Goal: Task Accomplishment & Management: Manage account settings

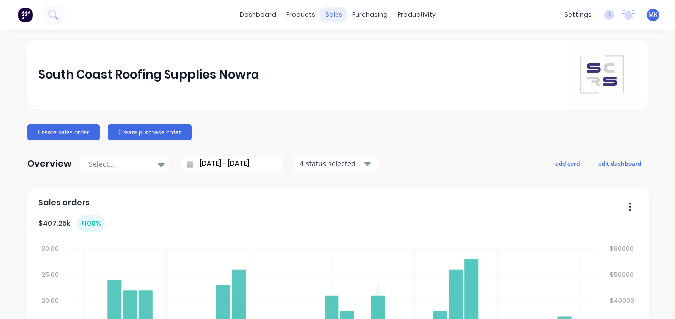
click at [333, 19] on div "sales" at bounding box center [333, 14] width 27 height 15
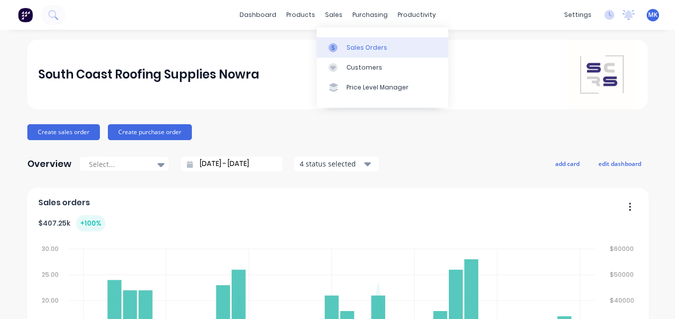
click at [347, 51] on div "Sales Orders" at bounding box center [367, 47] width 41 height 9
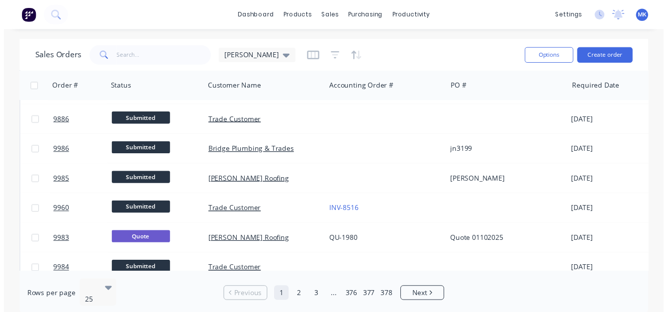
scroll to position [149, 0]
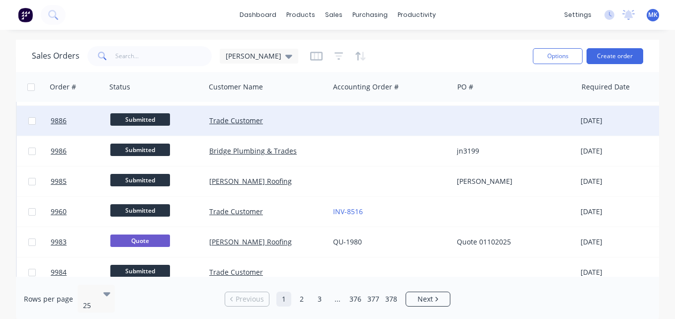
click at [348, 125] on div at bounding box center [391, 121] width 124 height 30
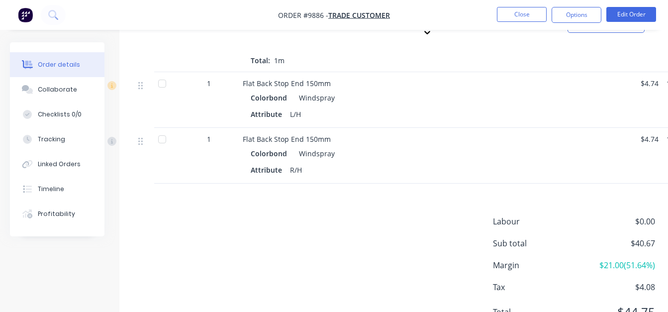
scroll to position [380, 0]
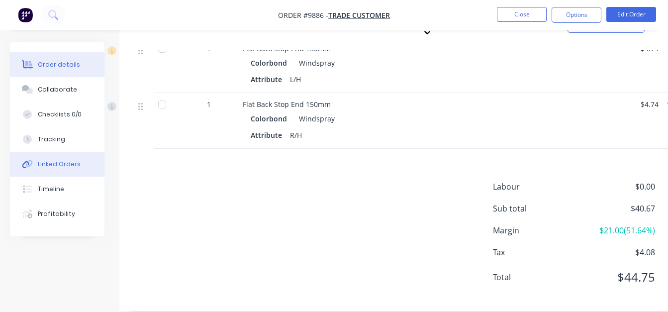
click at [54, 173] on button "Linked Orders" at bounding box center [57, 164] width 95 height 25
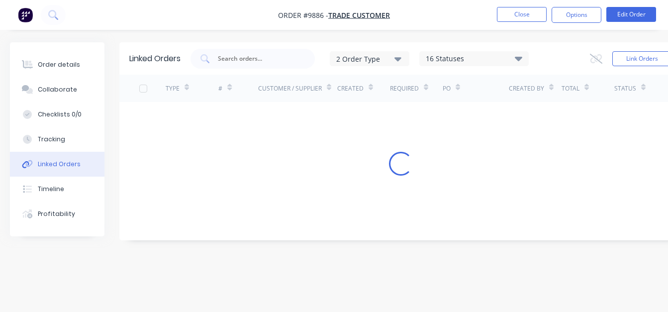
scroll to position [7, 0]
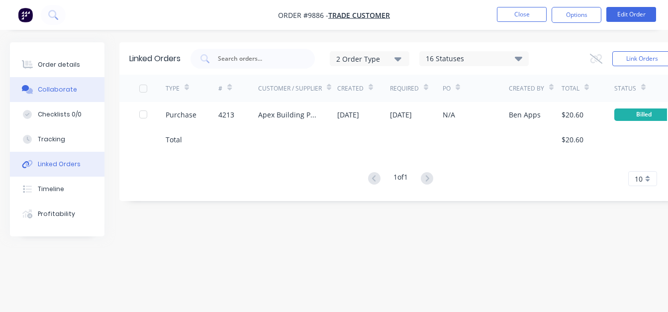
click at [55, 90] on div "Collaborate" at bounding box center [57, 89] width 39 height 9
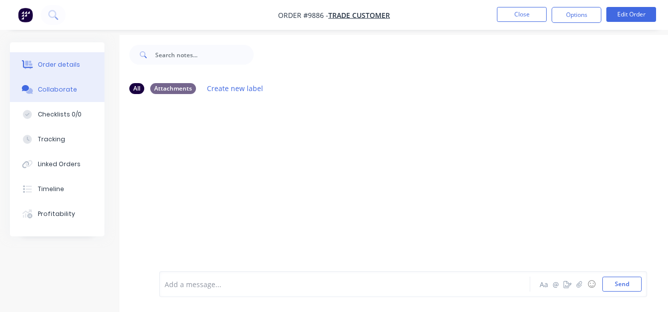
click at [50, 72] on button "Order details" at bounding box center [57, 64] width 95 height 25
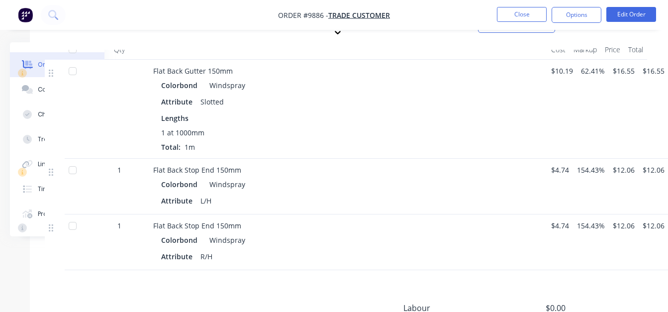
scroll to position [337, 90]
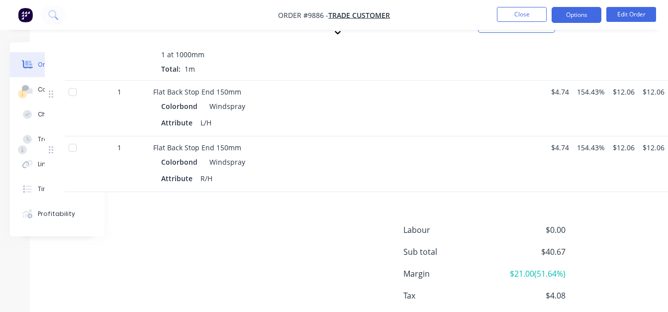
click at [576, 19] on button "Options" at bounding box center [577, 15] width 50 height 16
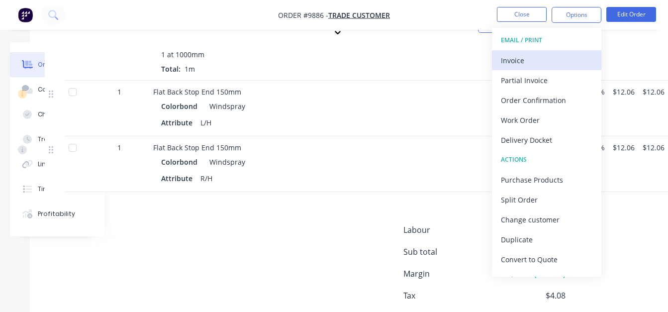
click at [565, 54] on div "Invoice" at bounding box center [547, 60] width 92 height 14
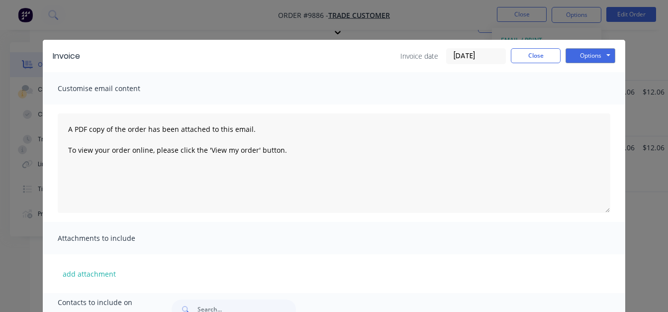
click at [454, 59] on input "[DATE]" at bounding box center [476, 56] width 59 height 15
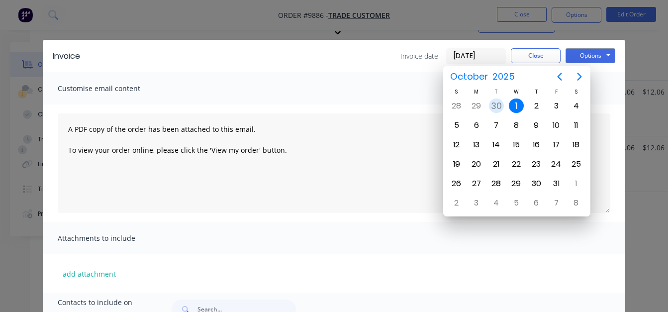
click at [495, 108] on div "30" at bounding box center [496, 105] width 15 height 15
type input "[DATE]"
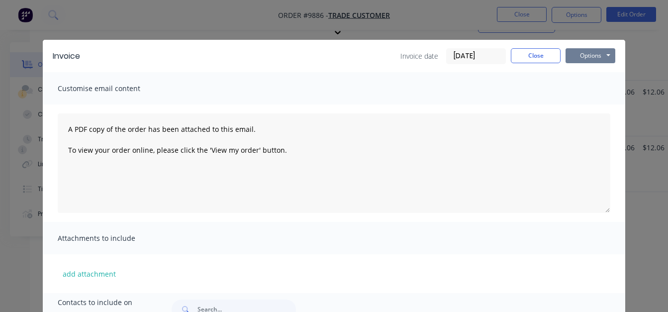
click at [589, 60] on button "Options" at bounding box center [591, 55] width 50 height 15
click at [601, 93] on button "Print" at bounding box center [598, 90] width 64 height 16
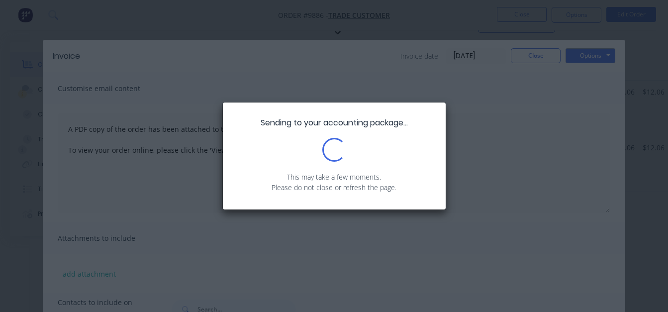
click at [404, 141] on div "Loading..." at bounding box center [334, 150] width 193 height 24
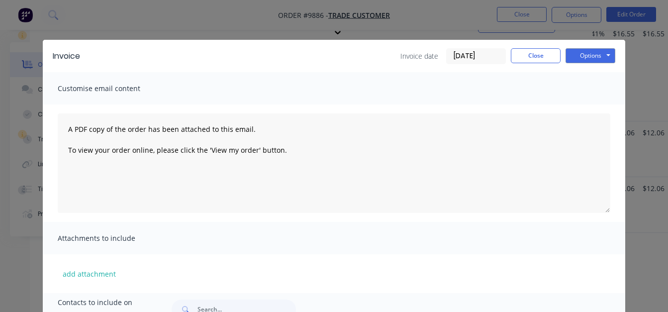
scroll to position [378, 90]
click at [531, 50] on button "Close" at bounding box center [536, 55] width 50 height 15
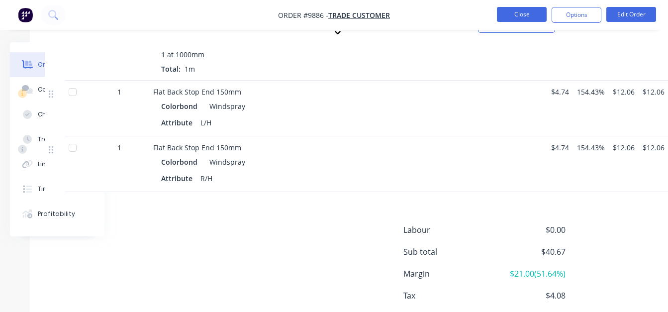
click at [520, 17] on button "Close" at bounding box center [522, 14] width 50 height 15
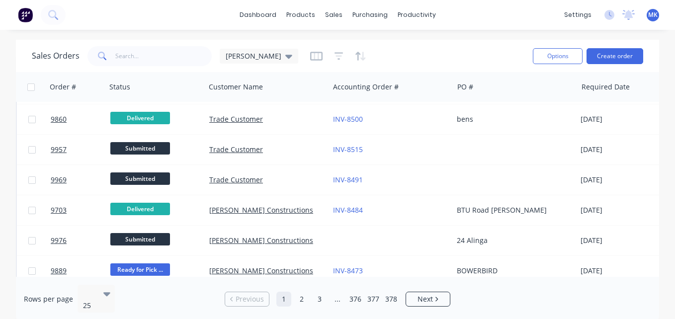
scroll to position [588, 0]
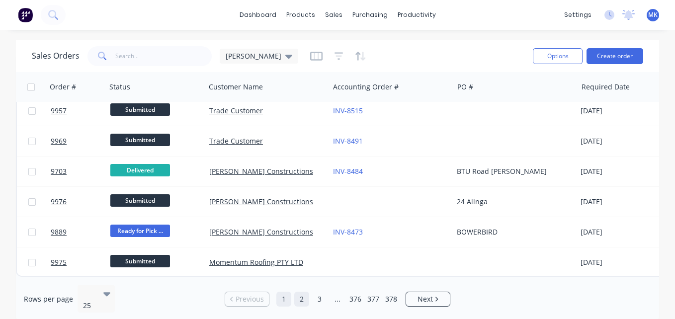
click at [304, 296] on link "2" at bounding box center [301, 299] width 15 height 15
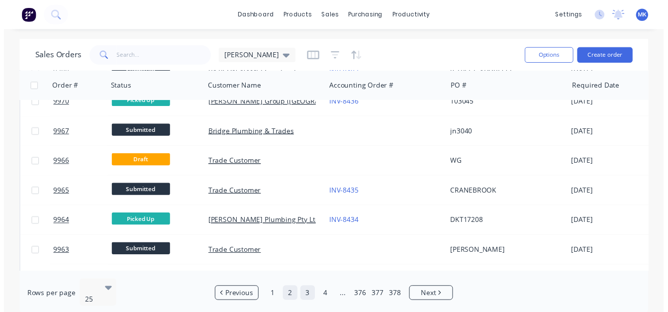
scroll to position [203, 0]
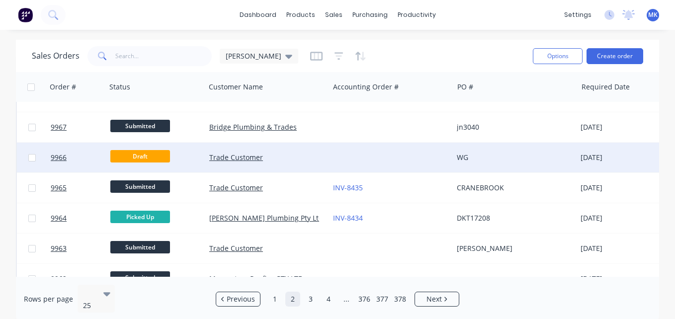
click at [290, 162] on div "Trade Customer" at bounding box center [264, 158] width 110 height 10
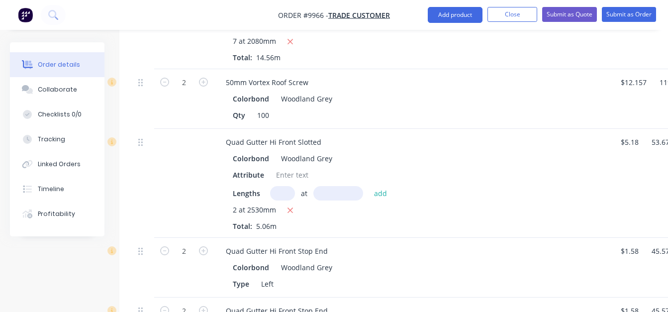
scroll to position [796, 0]
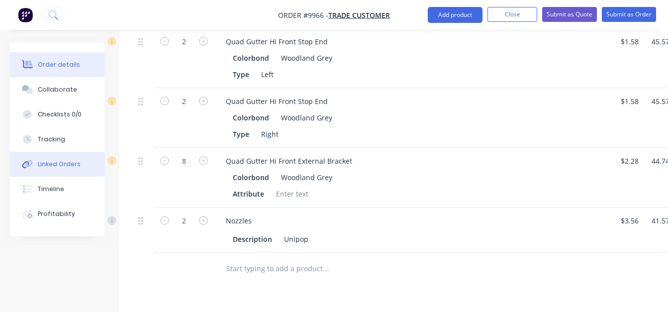
click at [40, 166] on div "Linked Orders" at bounding box center [59, 164] width 43 height 9
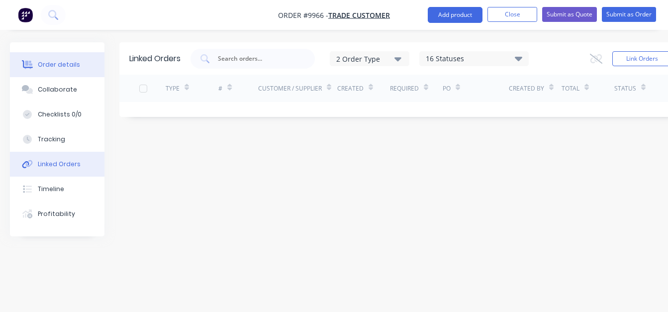
click at [49, 71] on button "Order details" at bounding box center [57, 64] width 95 height 25
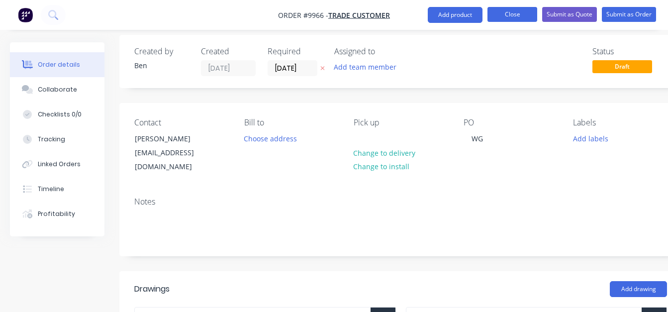
click at [504, 19] on button "Close" at bounding box center [512, 14] width 50 height 15
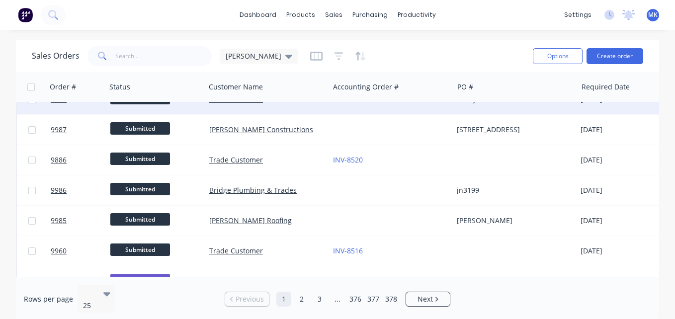
scroll to position [110, 0]
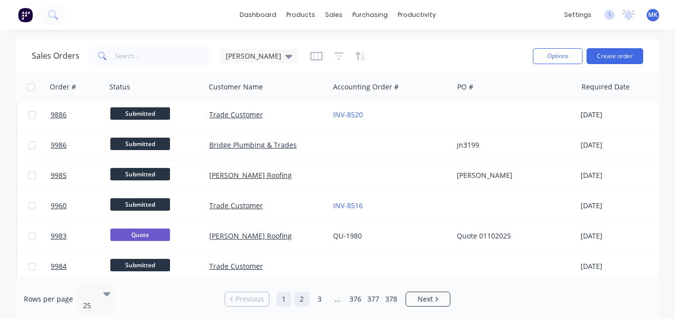
click at [306, 292] on link "2" at bounding box center [301, 299] width 15 height 15
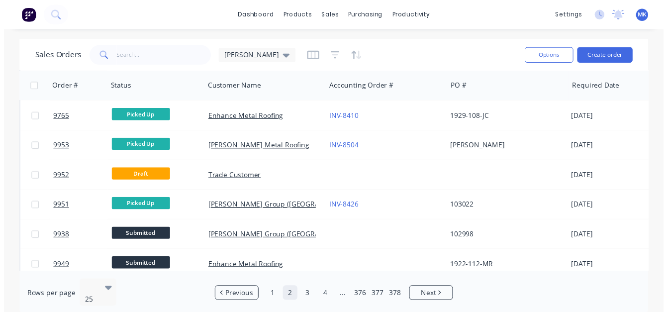
scroll to position [588, 0]
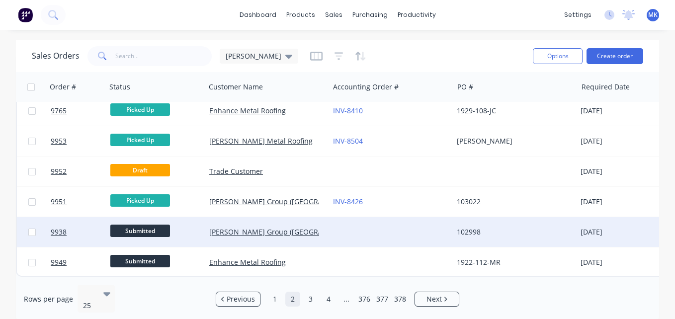
click at [312, 227] on div "[PERSON_NAME] Group ([GEOGRAPHIC_DATA]) Pty Ltd" at bounding box center [264, 232] width 110 height 10
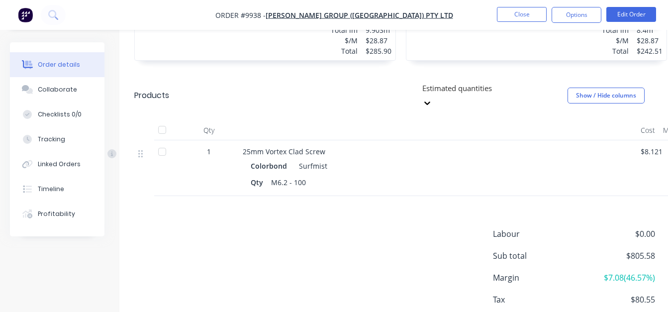
scroll to position [1170, 0]
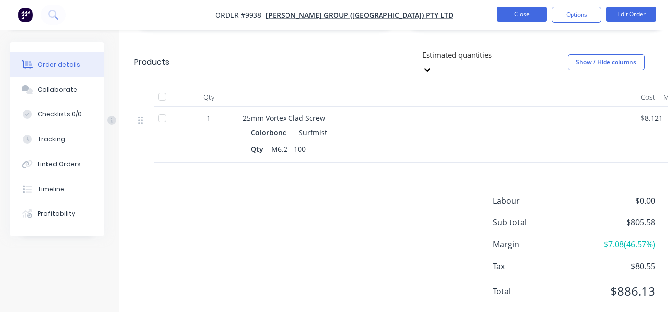
click at [512, 15] on button "Close" at bounding box center [522, 14] width 50 height 15
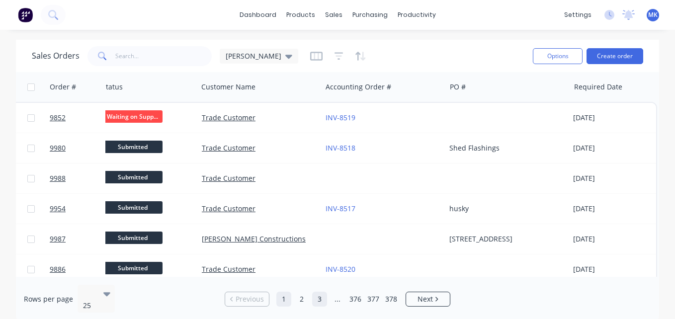
scroll to position [0, 7]
click at [318, 297] on link "3" at bounding box center [319, 299] width 15 height 15
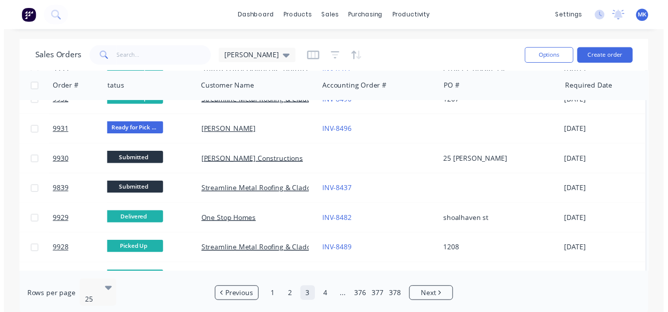
scroll to position [532, 7]
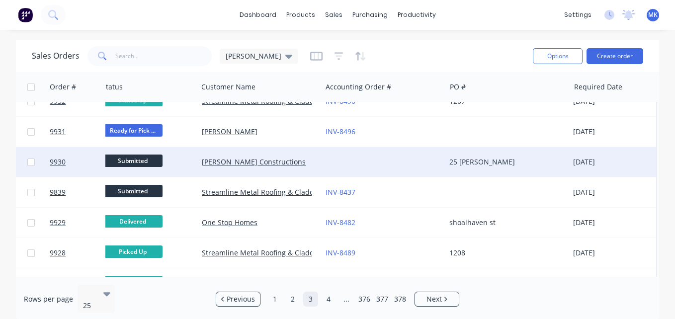
click at [296, 160] on div "[PERSON_NAME] Constructions" at bounding box center [257, 162] width 110 height 10
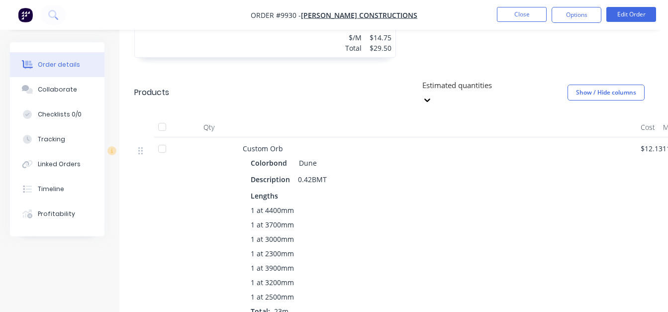
scroll to position [444, 0]
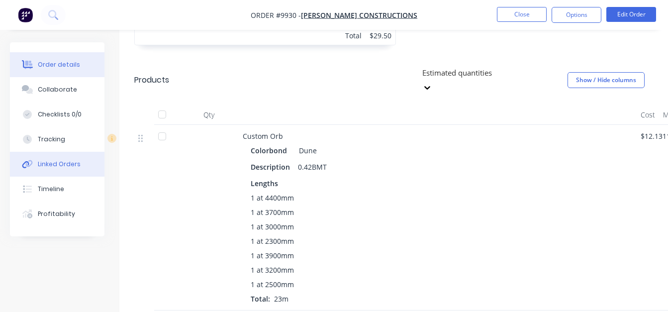
click at [63, 167] on div "Linked Orders" at bounding box center [59, 164] width 43 height 9
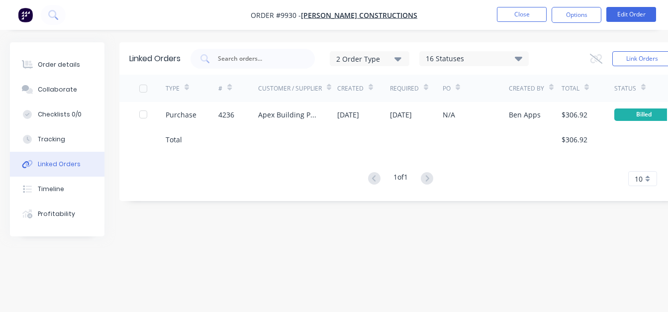
scroll to position [7, 0]
click at [71, 71] on button "Order details" at bounding box center [57, 64] width 95 height 25
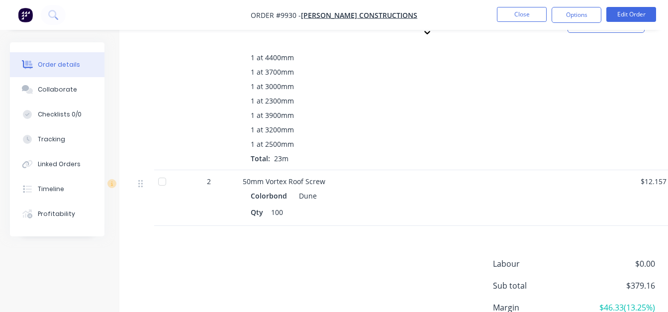
scroll to position [662, 0]
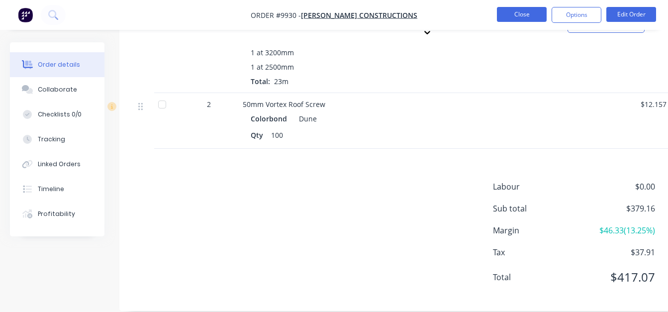
click at [522, 15] on button "Close" at bounding box center [522, 14] width 50 height 15
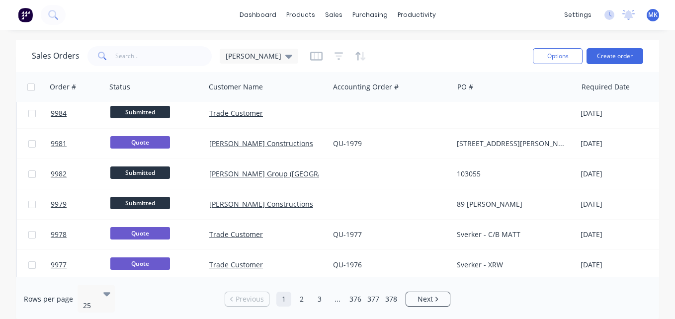
scroll to position [308, 0]
click at [321, 300] on link "3" at bounding box center [319, 299] width 15 height 15
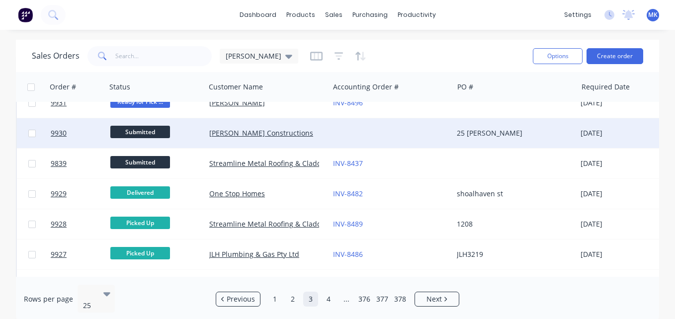
scroll to position [588, 0]
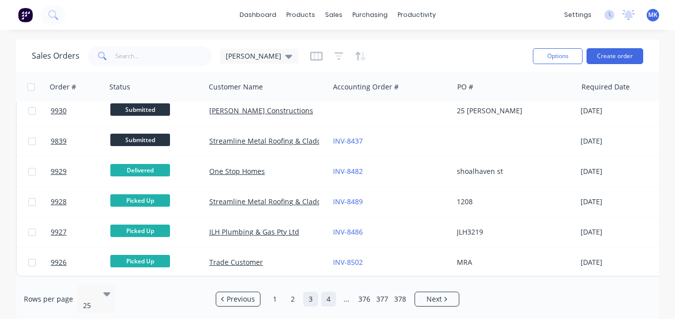
click at [333, 298] on link "4" at bounding box center [328, 299] width 15 height 15
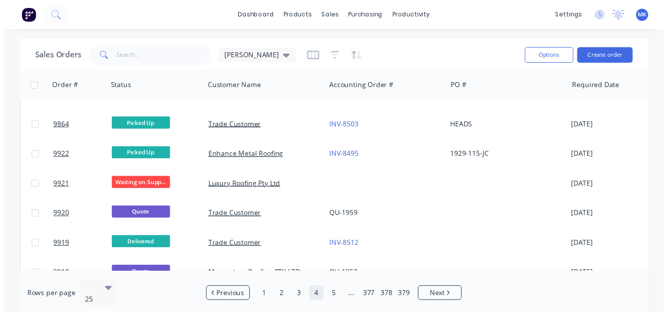
scroll to position [143, 0]
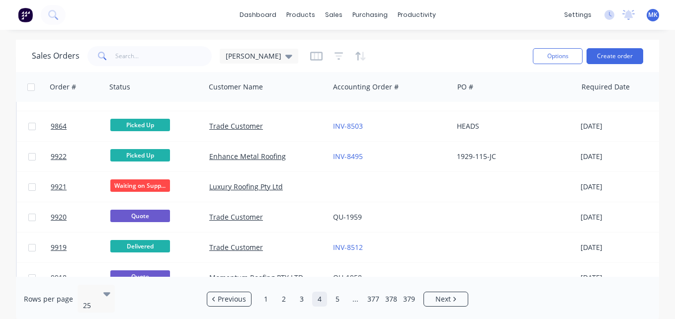
click at [358, 194] on div at bounding box center [391, 187] width 124 height 30
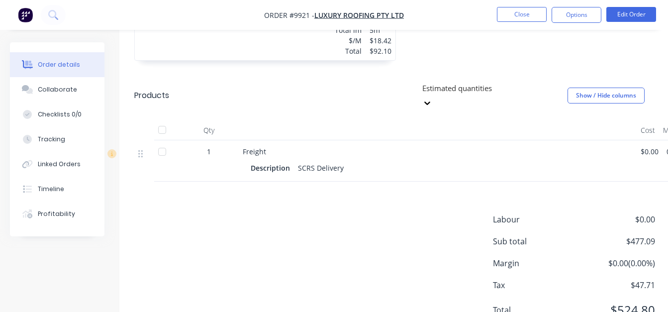
scroll to position [782, 0]
click at [525, 11] on button "Close" at bounding box center [522, 14] width 50 height 15
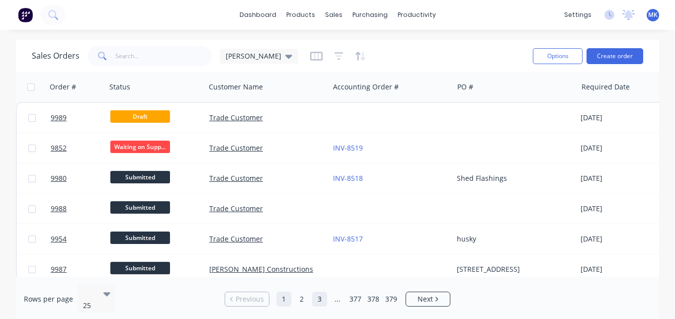
click at [318, 299] on link "3" at bounding box center [319, 299] width 15 height 15
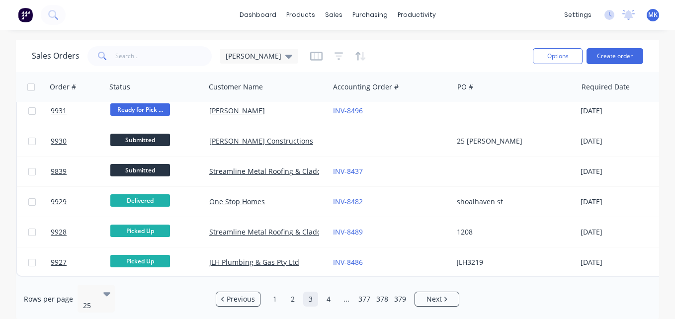
scroll to position [588, 0]
click at [326, 292] on link "4" at bounding box center [328, 299] width 15 height 15
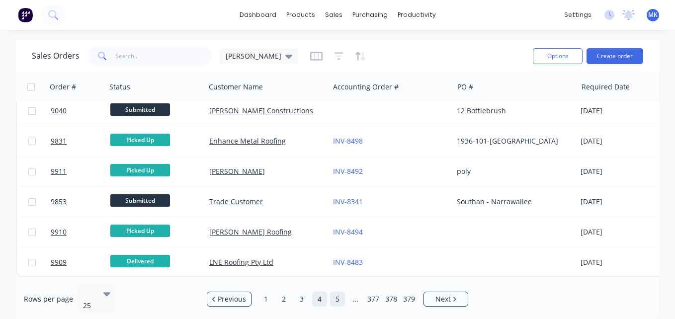
click at [339, 292] on link "5" at bounding box center [337, 299] width 15 height 15
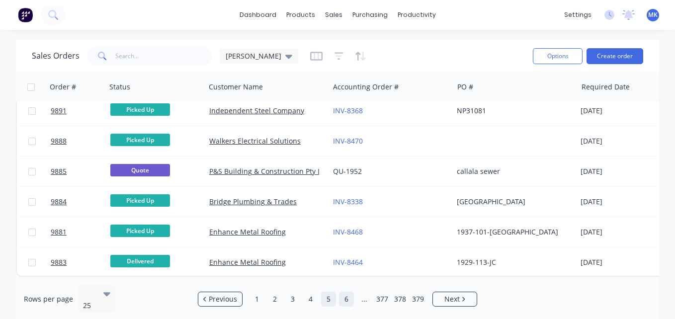
click at [344, 300] on link "6" at bounding box center [346, 299] width 15 height 15
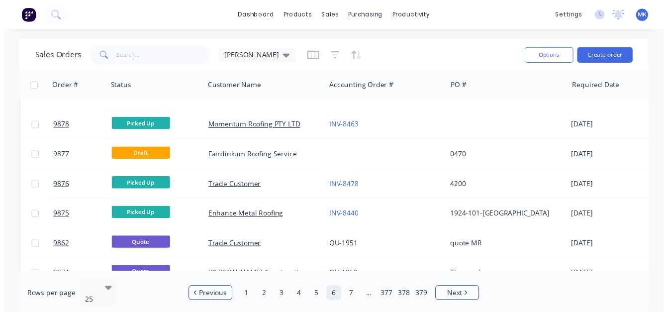
scroll to position [82, 0]
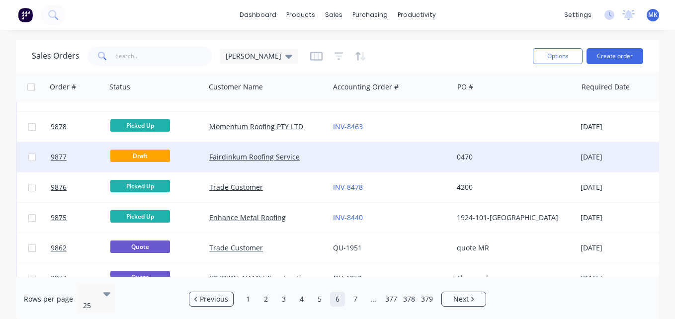
click at [331, 157] on div at bounding box center [391, 157] width 124 height 30
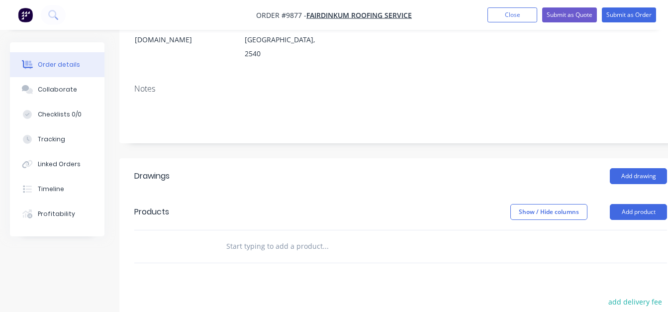
scroll to position [151, 0]
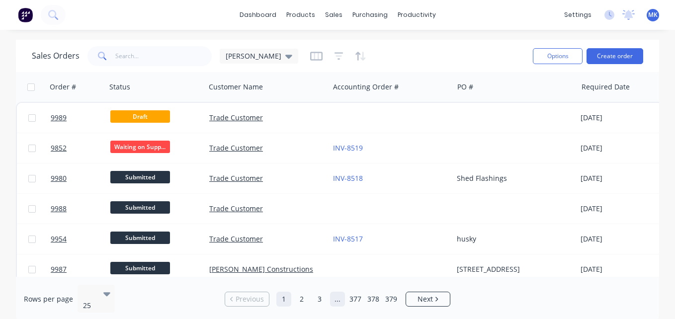
click at [340, 294] on link "..." at bounding box center [337, 299] width 15 height 15
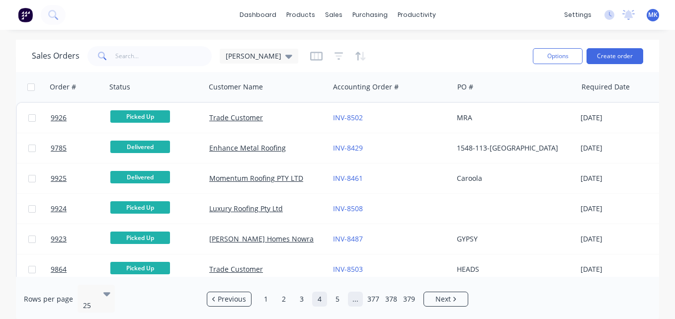
click at [354, 294] on link "..." at bounding box center [355, 299] width 15 height 15
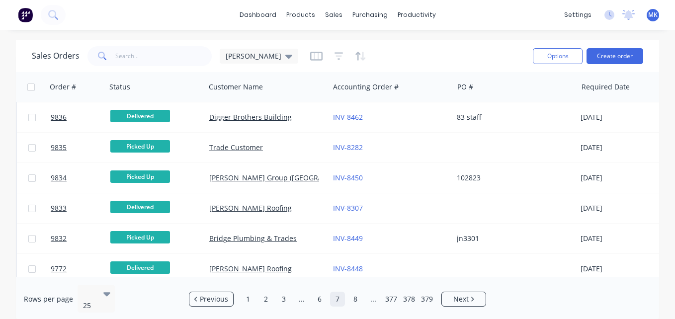
scroll to position [588, 0]
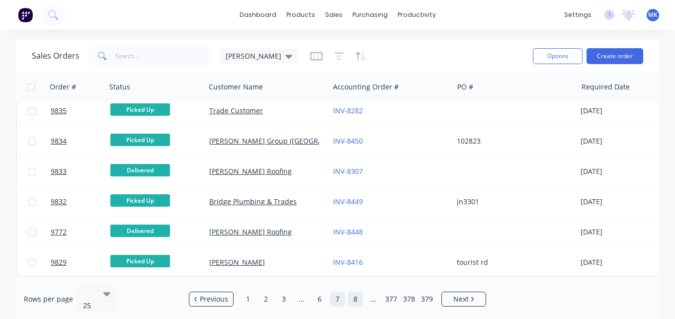
click at [353, 292] on link "8" at bounding box center [355, 299] width 15 height 15
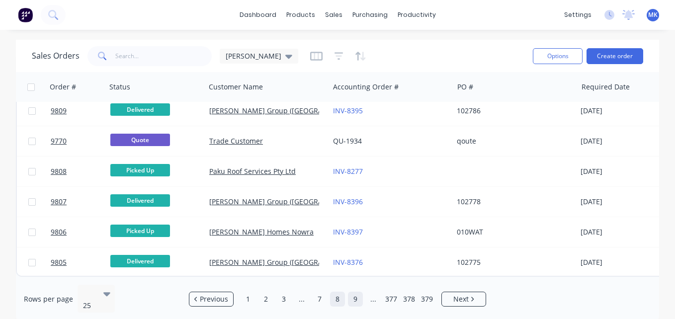
click at [355, 301] on link "9" at bounding box center [355, 299] width 15 height 15
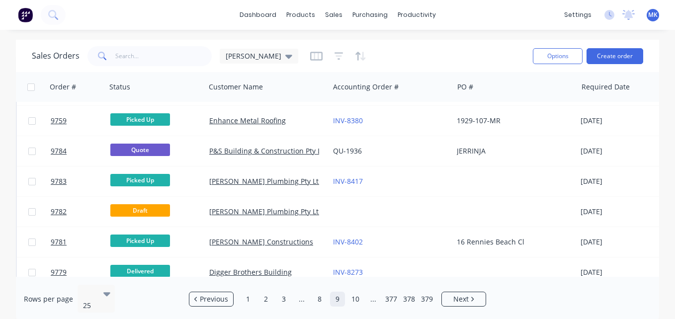
scroll to position [452, 0]
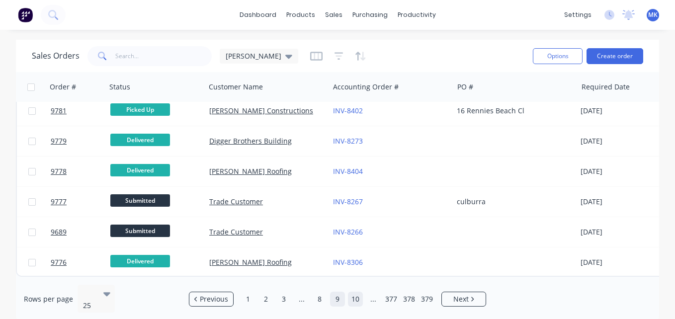
click at [360, 294] on link "10" at bounding box center [355, 299] width 15 height 15
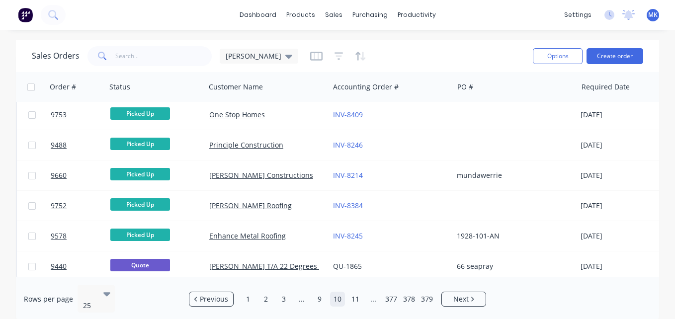
scroll to position [588, 0]
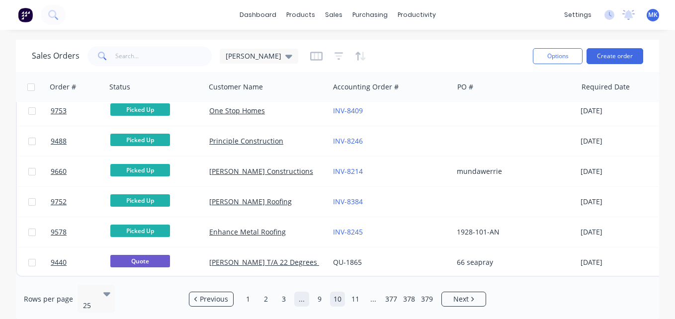
click at [300, 298] on link "..." at bounding box center [301, 299] width 15 height 15
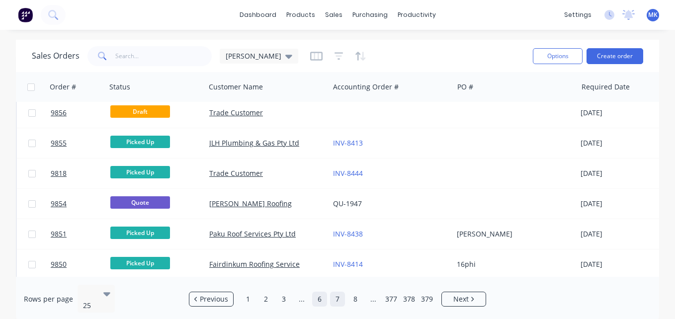
scroll to position [0, 0]
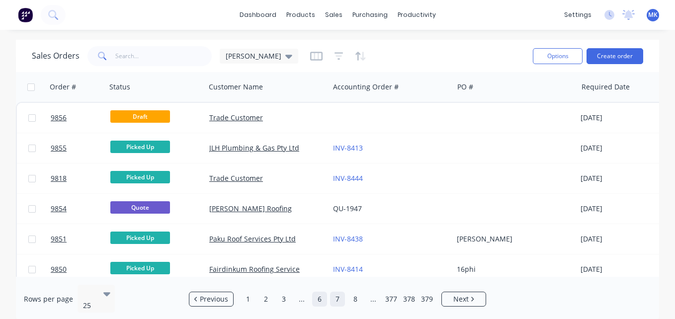
click at [317, 298] on link "6" at bounding box center [319, 299] width 15 height 15
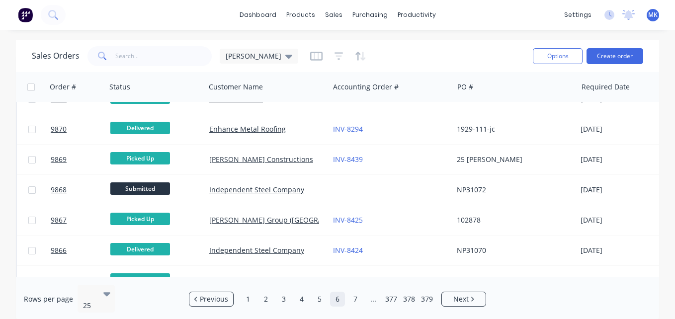
scroll to position [383, 0]
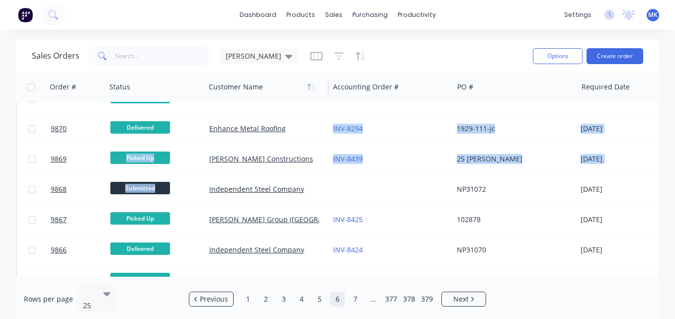
drag, startPoint x: 320, startPoint y: 184, endPoint x: 298, endPoint y: 94, distance: 92.6
click at [298, 94] on div "Order # Status Customer Name Accounting Order # PO # Required Date 9882 Picked …" at bounding box center [340, 83] width 649 height 788
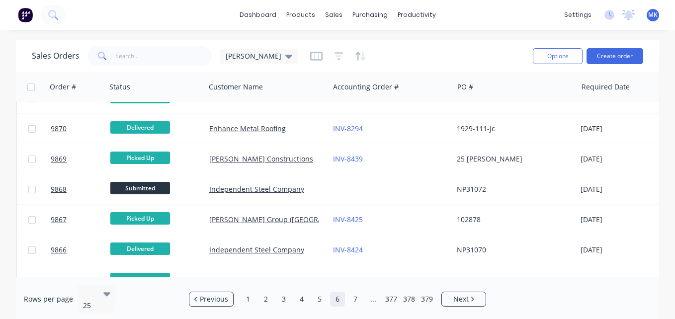
drag, startPoint x: 298, startPoint y: 94, endPoint x: 399, endPoint y: 36, distance: 116.5
click at [399, 36] on div "dashboard products sales purchasing productivity dashboard products Product Cat…" at bounding box center [337, 159] width 675 height 319
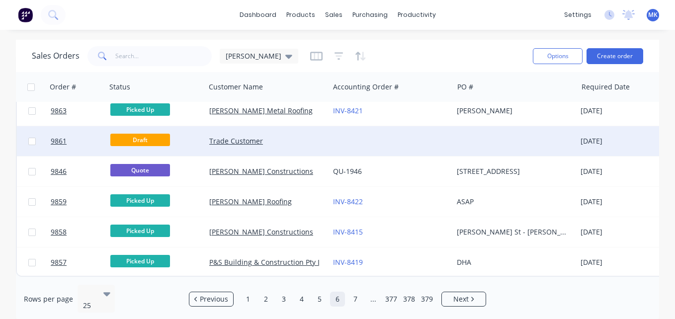
scroll to position [588, 0]
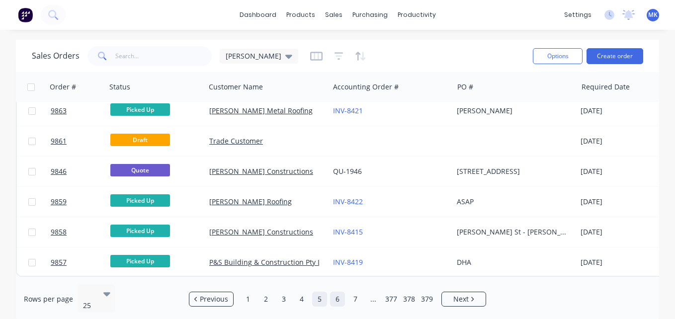
click at [321, 292] on link "5" at bounding box center [319, 299] width 15 height 15
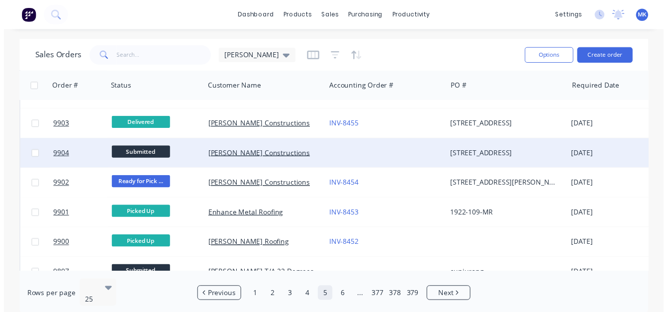
scroll to position [164, 0]
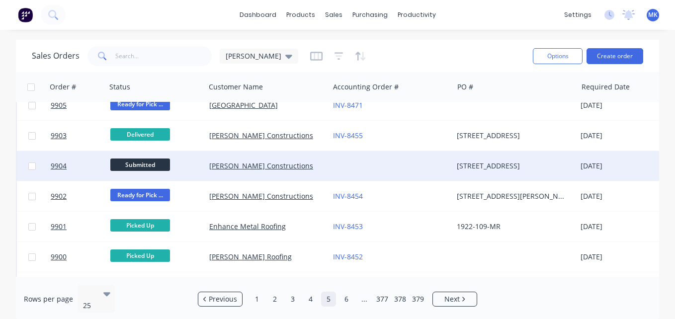
click at [329, 169] on div at bounding box center [391, 166] width 124 height 30
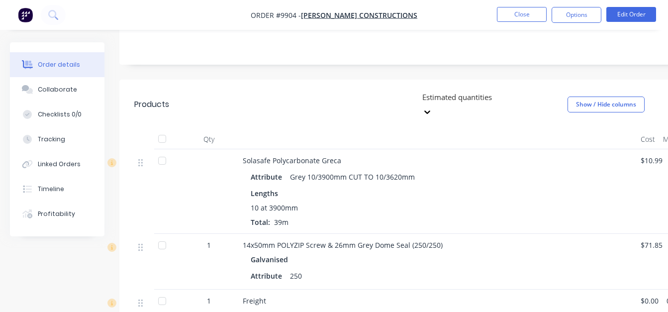
scroll to position [253, 0]
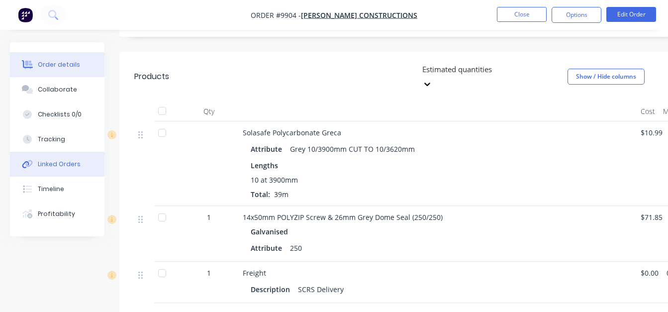
click at [69, 161] on div "Linked Orders" at bounding box center [59, 164] width 43 height 9
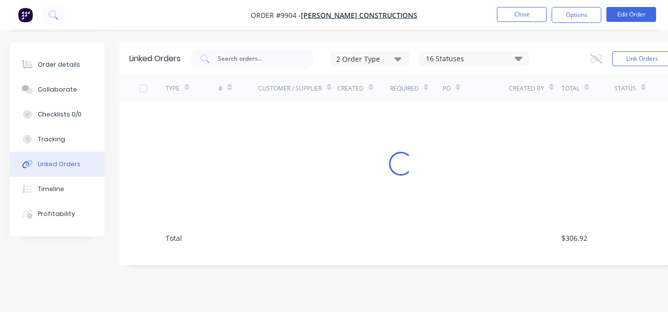
scroll to position [7, 0]
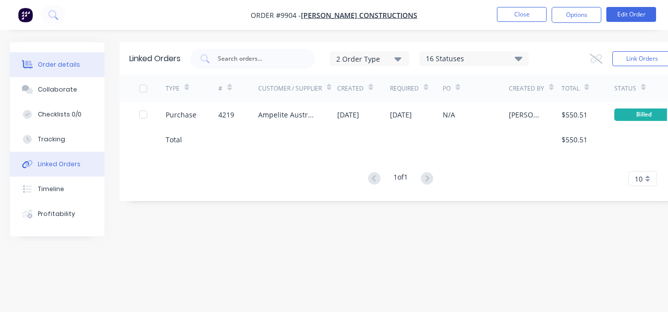
click at [67, 54] on button "Order details" at bounding box center [57, 64] width 95 height 25
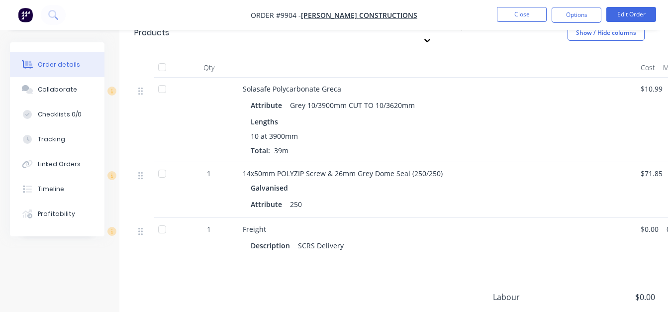
scroll to position [297, 0]
click at [585, 16] on button "Options" at bounding box center [577, 15] width 50 height 16
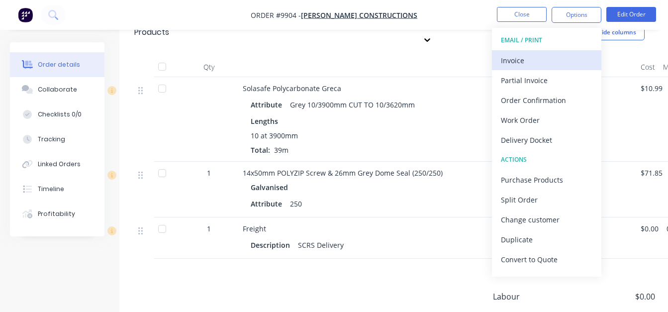
click at [561, 57] on div "Invoice" at bounding box center [547, 60] width 92 height 14
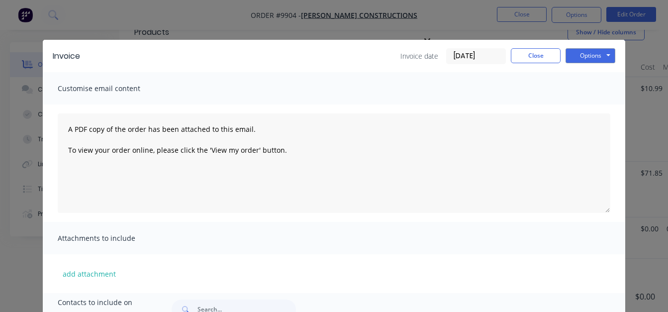
click at [489, 54] on input "[DATE]" at bounding box center [476, 56] width 59 height 15
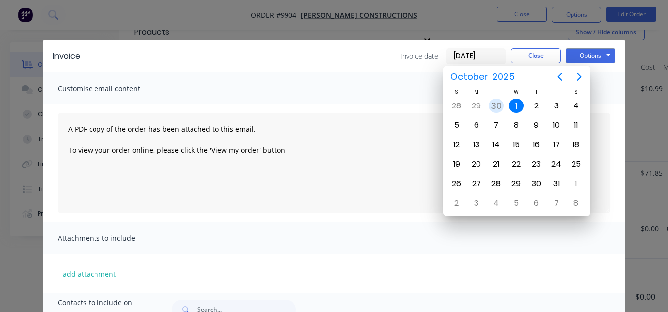
click at [494, 102] on div "30" at bounding box center [496, 105] width 15 height 15
type input "[DATE]"
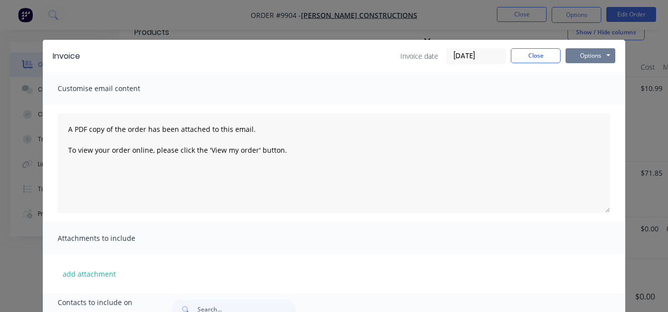
click at [596, 51] on button "Options" at bounding box center [591, 55] width 50 height 15
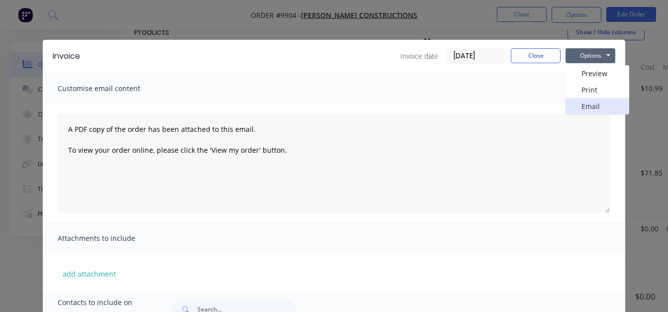
click at [599, 105] on button "Email" at bounding box center [598, 106] width 64 height 16
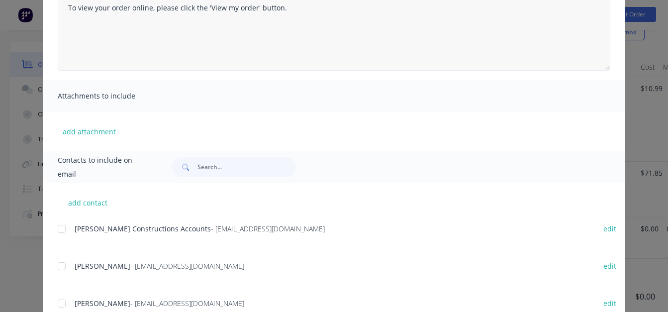
scroll to position [143, 0]
click at [57, 228] on div at bounding box center [62, 228] width 20 height 20
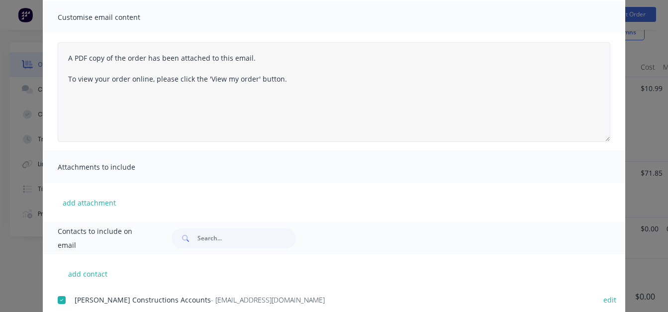
scroll to position [27, 0]
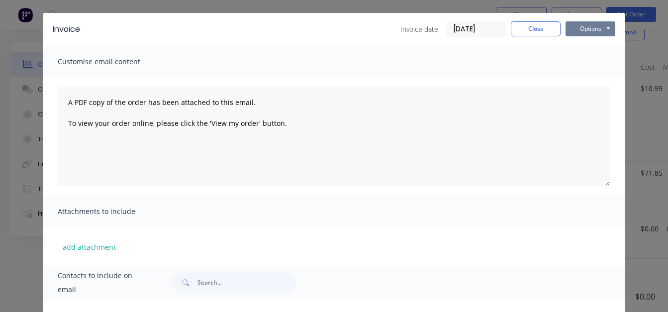
click at [596, 33] on button "Options" at bounding box center [591, 28] width 50 height 15
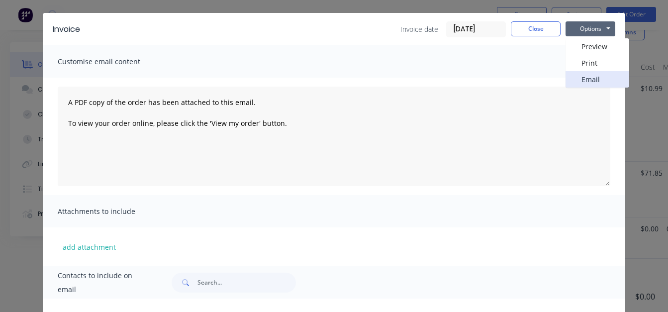
click at [595, 79] on button "Email" at bounding box center [598, 79] width 64 height 16
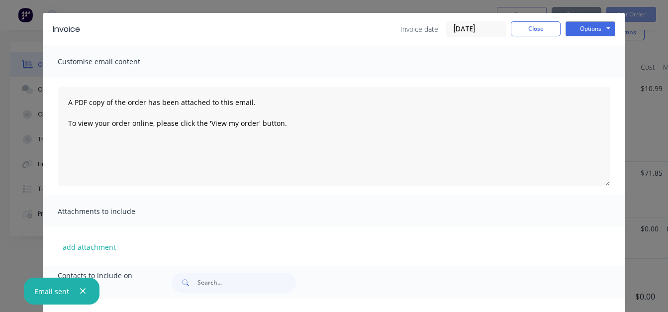
scroll to position [338, 0]
click at [523, 32] on button "Close" at bounding box center [536, 28] width 50 height 15
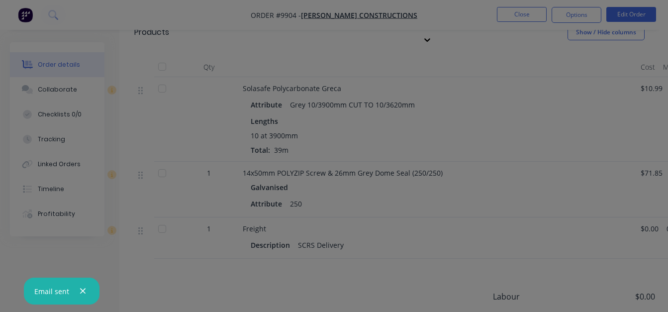
scroll to position [0, 0]
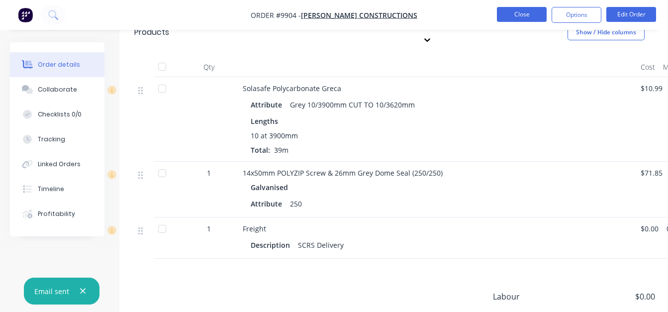
click at [519, 11] on button "Close" at bounding box center [522, 14] width 50 height 15
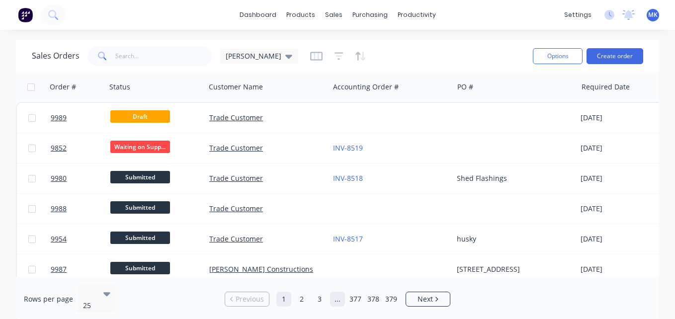
click at [340, 292] on link "..." at bounding box center [337, 299] width 15 height 15
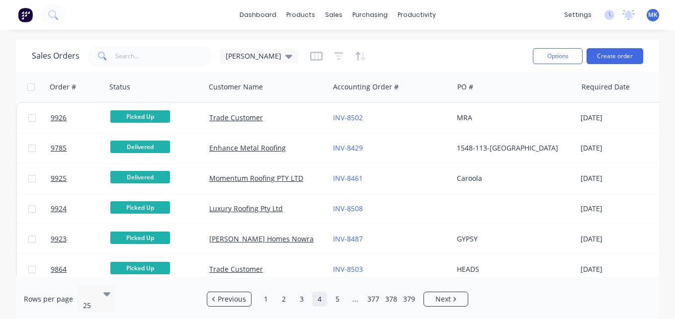
click at [340, 292] on link "5" at bounding box center [337, 299] width 15 height 15
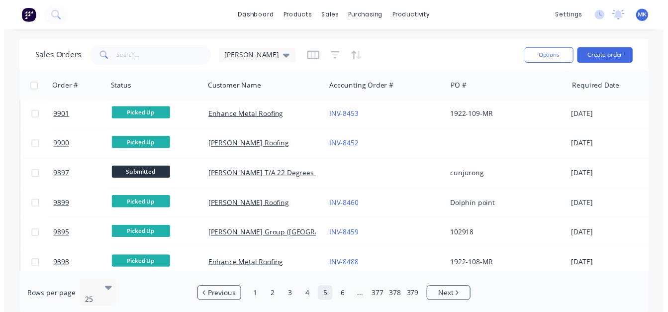
scroll to position [276, 0]
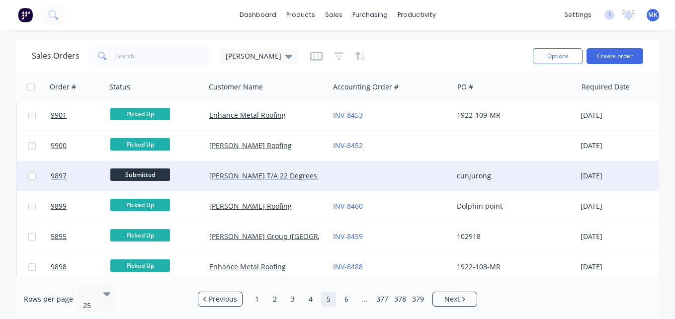
click at [339, 172] on div at bounding box center [391, 176] width 124 height 30
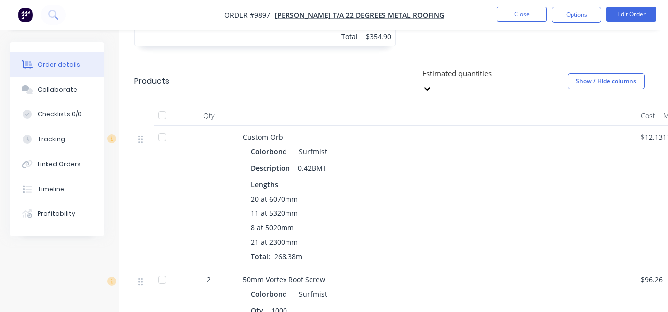
scroll to position [488, 0]
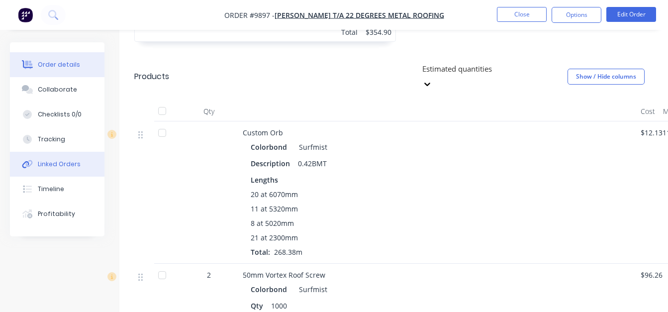
click at [68, 160] on div "Linked Orders" at bounding box center [59, 164] width 43 height 9
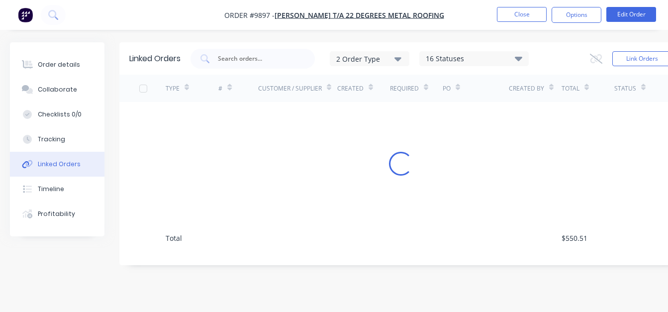
scroll to position [7, 0]
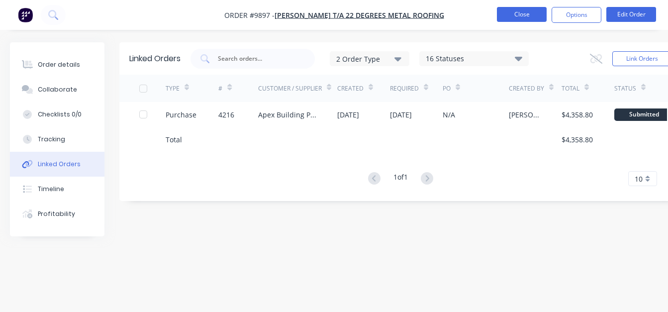
click at [527, 15] on button "Close" at bounding box center [522, 14] width 50 height 15
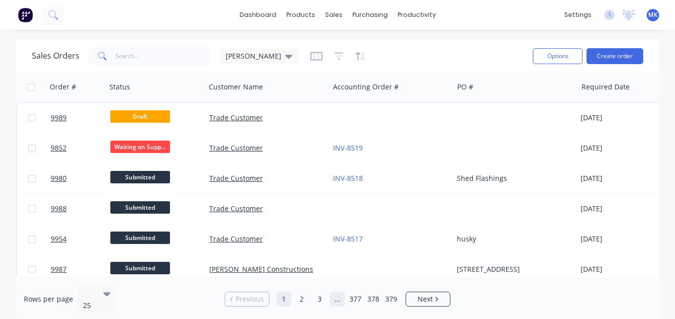
click at [340, 297] on link "..." at bounding box center [337, 299] width 15 height 15
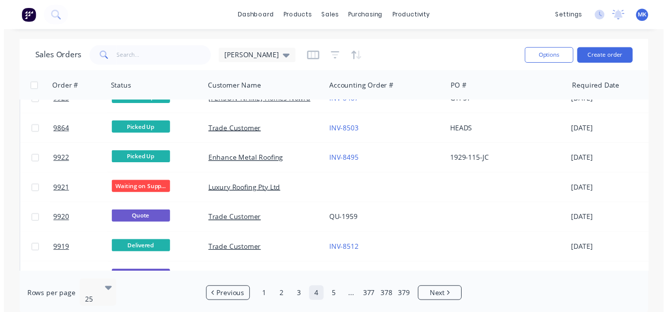
scroll to position [147, 0]
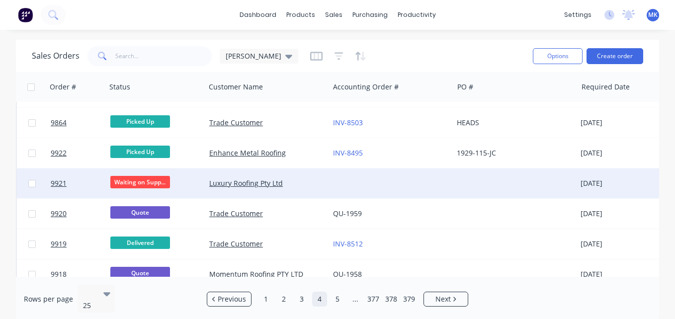
click at [333, 184] on div at bounding box center [391, 184] width 124 height 30
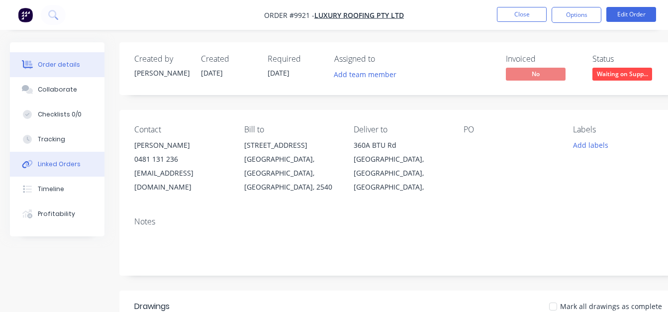
click at [67, 158] on button "Linked Orders" at bounding box center [57, 164] width 95 height 25
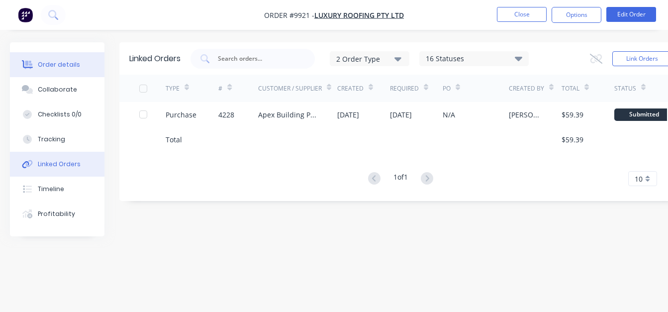
click at [47, 68] on div "Order details" at bounding box center [59, 64] width 42 height 9
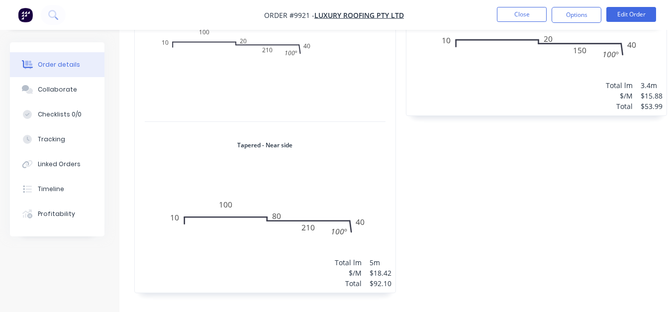
scroll to position [548, 0]
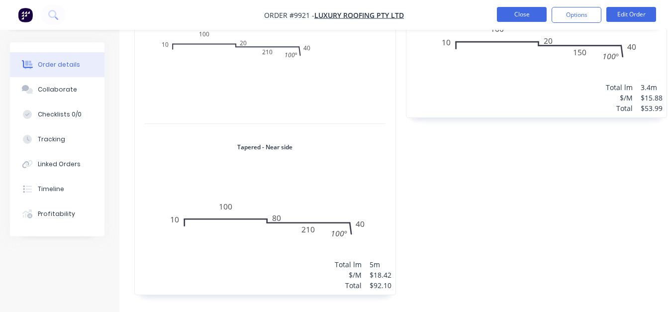
click at [535, 15] on button "Close" at bounding box center [522, 14] width 50 height 15
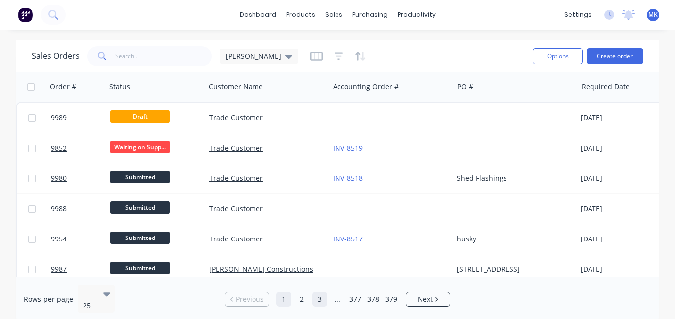
click at [320, 292] on link "3" at bounding box center [319, 299] width 15 height 15
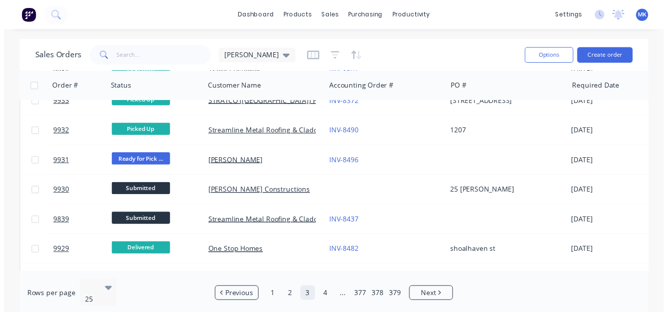
scroll to position [533, 0]
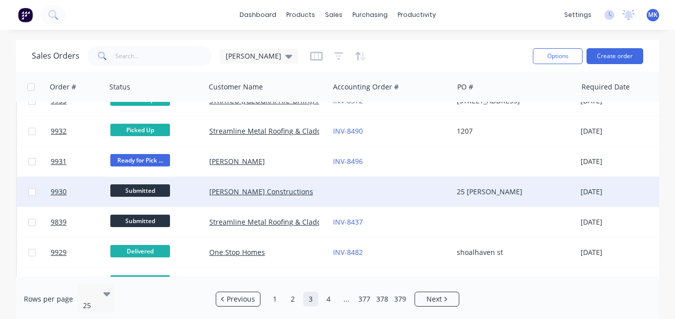
click at [321, 186] on div "[PERSON_NAME] Constructions" at bounding box center [267, 192] width 124 height 30
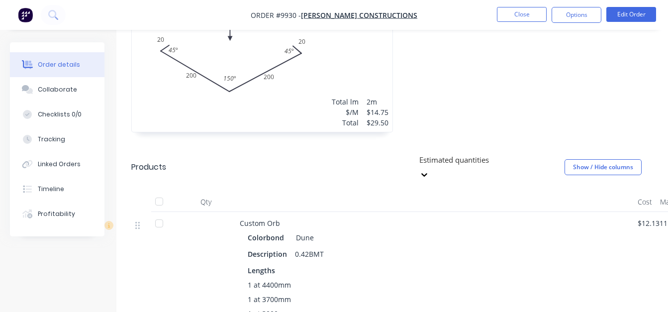
scroll to position [357, 3]
click at [36, 171] on button "Linked Orders" at bounding box center [57, 164] width 95 height 25
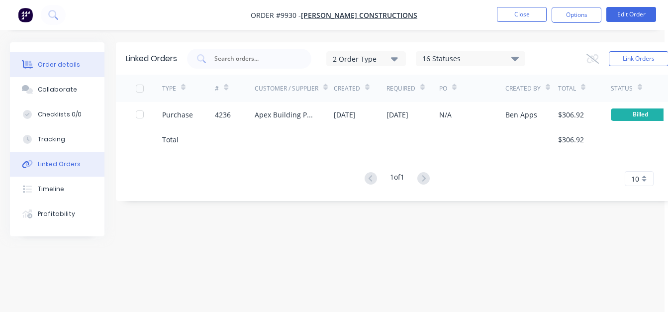
click at [51, 69] on div "Order details" at bounding box center [59, 64] width 42 height 9
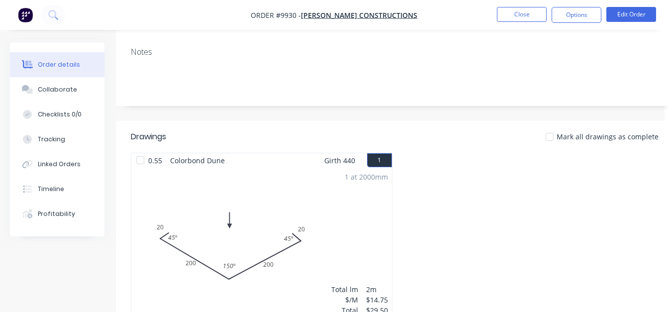
scroll to position [170, 3]
click at [46, 160] on div "Linked Orders" at bounding box center [59, 164] width 43 height 9
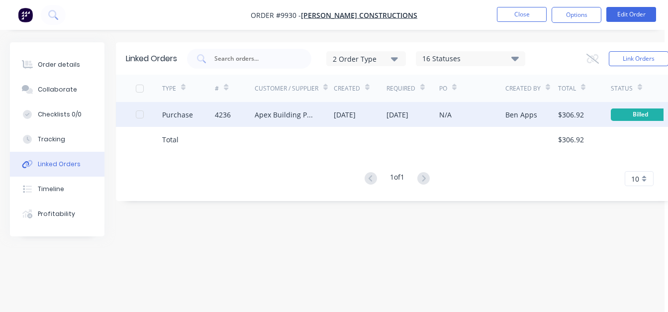
click at [322, 112] on div "Apex Building Products" at bounding box center [294, 114] width 79 height 25
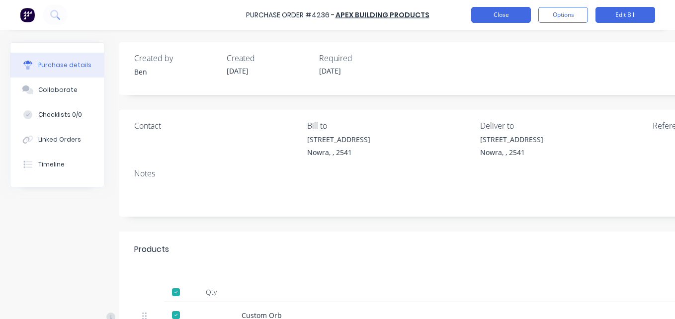
click at [511, 13] on button "Close" at bounding box center [502, 15] width 60 height 16
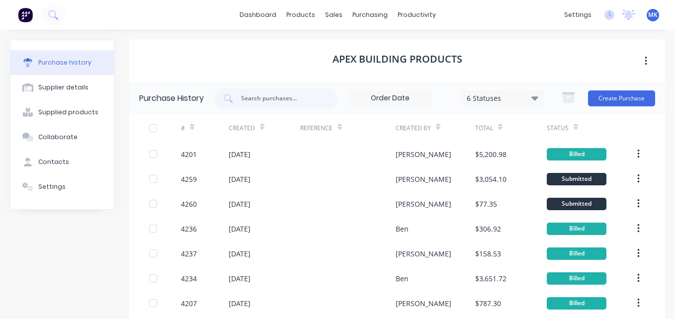
click at [9, 3] on div "dashboard products sales purchasing productivity dashboard products Product Cat…" at bounding box center [337, 15] width 675 height 30
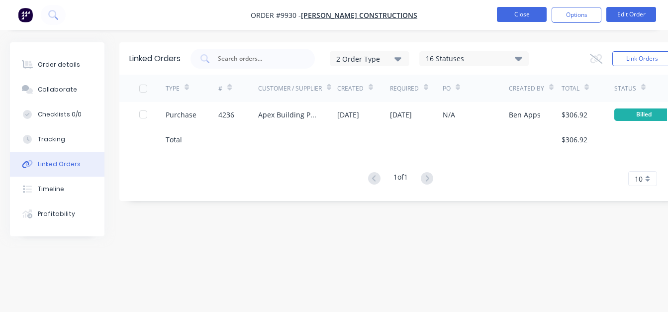
click at [519, 17] on button "Close" at bounding box center [522, 14] width 50 height 15
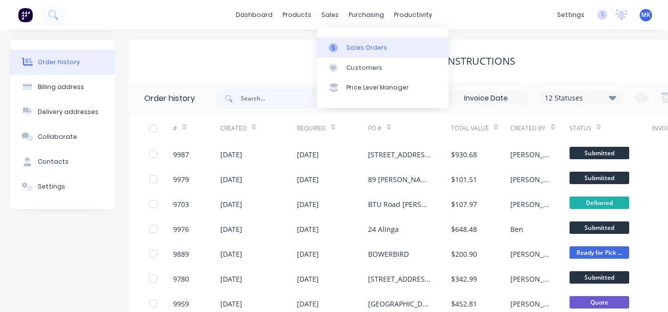
click at [340, 50] on div at bounding box center [336, 47] width 15 height 9
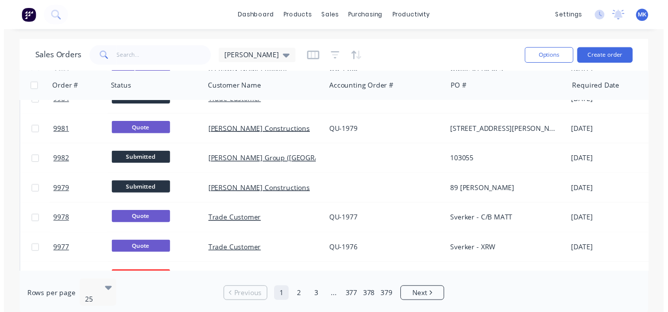
scroll to position [353, 0]
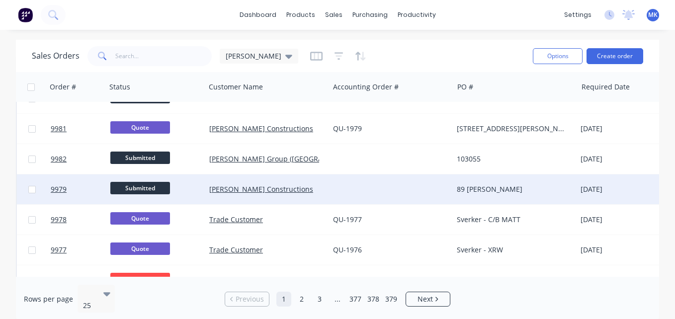
click at [332, 185] on div at bounding box center [391, 190] width 124 height 30
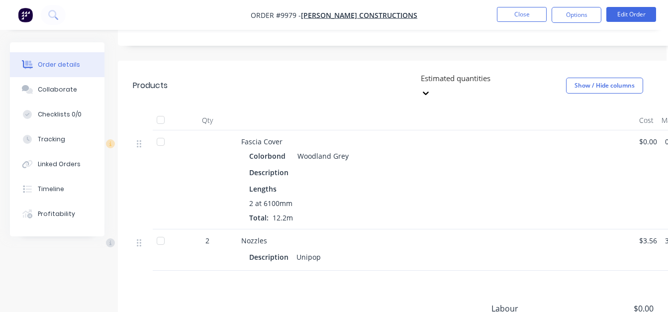
scroll to position [230, 1]
click at [49, 170] on button "Linked Orders" at bounding box center [57, 164] width 95 height 25
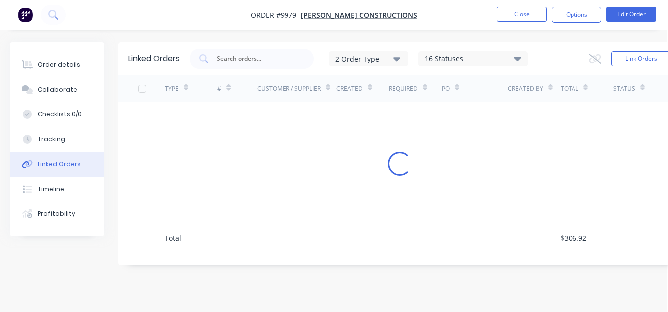
scroll to position [7, 1]
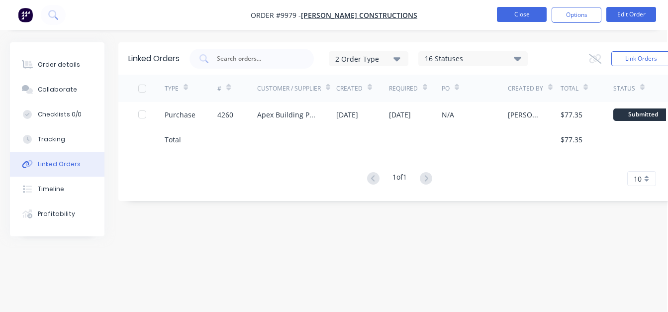
click at [517, 16] on button "Close" at bounding box center [522, 14] width 50 height 15
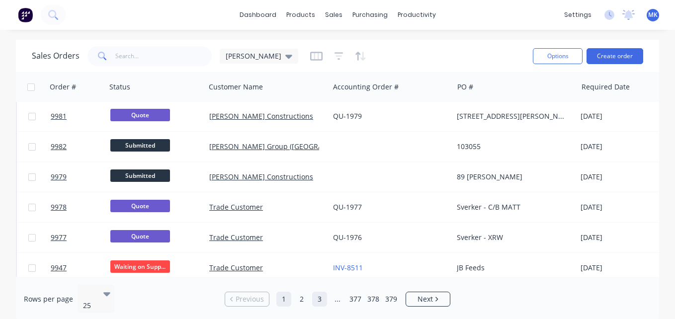
click at [313, 297] on link "3" at bounding box center [319, 299] width 15 height 15
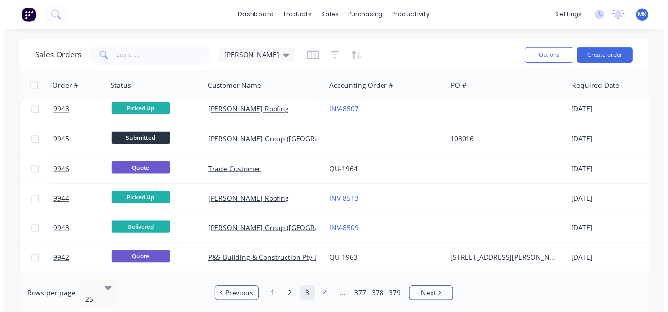
scroll to position [98, 0]
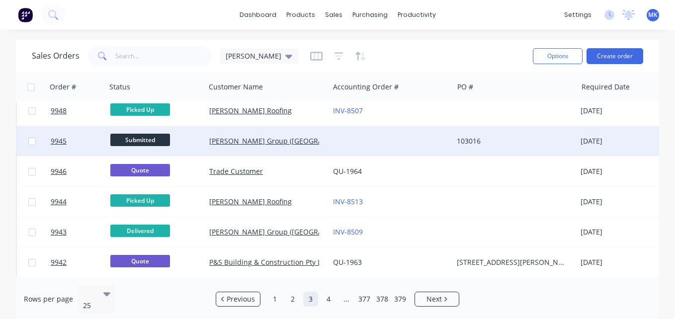
click at [310, 144] on div "[PERSON_NAME] Group ([GEOGRAPHIC_DATA]) Pty Ltd" at bounding box center [264, 141] width 110 height 10
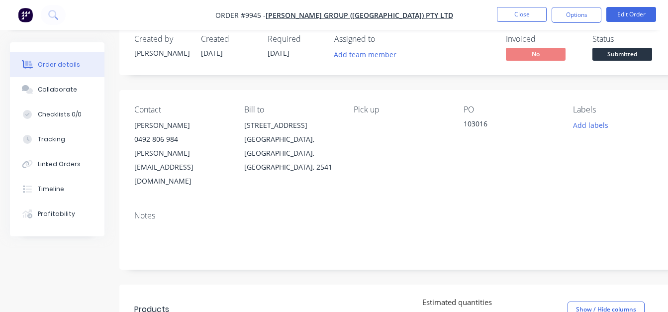
scroll to position [10, 0]
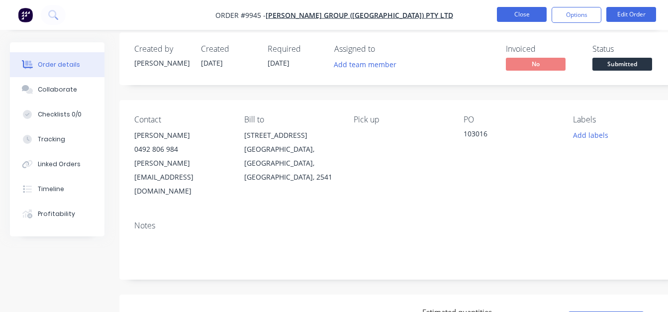
click at [505, 18] on button "Close" at bounding box center [522, 14] width 50 height 15
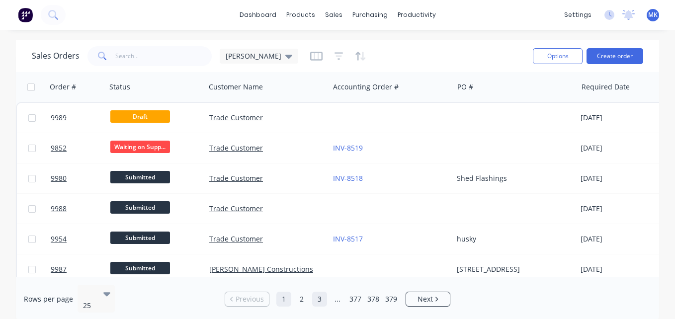
click at [317, 297] on link "3" at bounding box center [319, 299] width 15 height 15
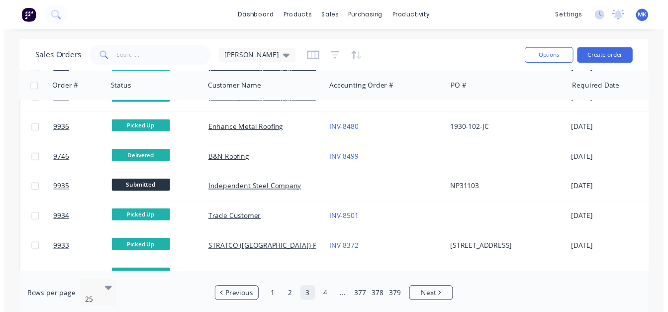
scroll to position [384, 0]
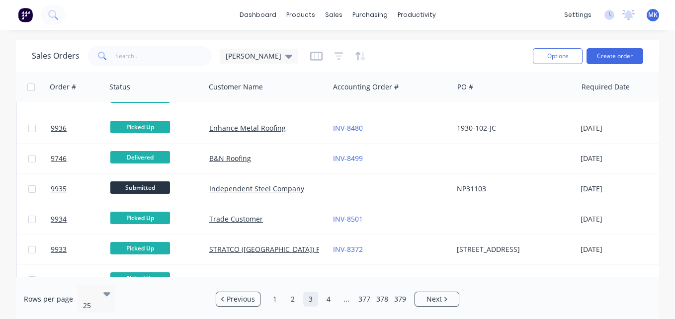
click at [316, 202] on div "Independent Steel Company" at bounding box center [267, 189] width 124 height 30
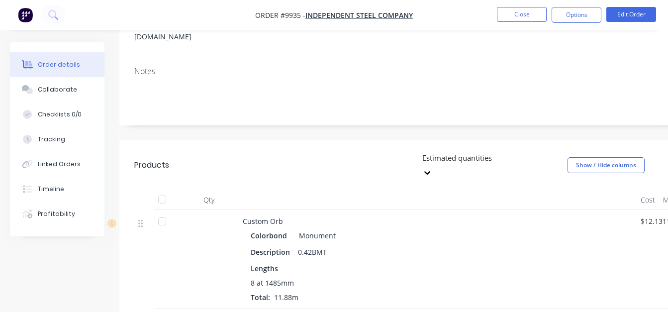
scroll to position [165, 0]
click at [92, 162] on button "Linked Orders" at bounding box center [57, 164] width 95 height 25
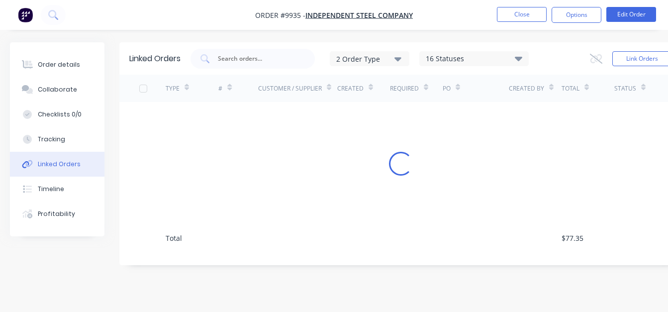
scroll to position [7, 0]
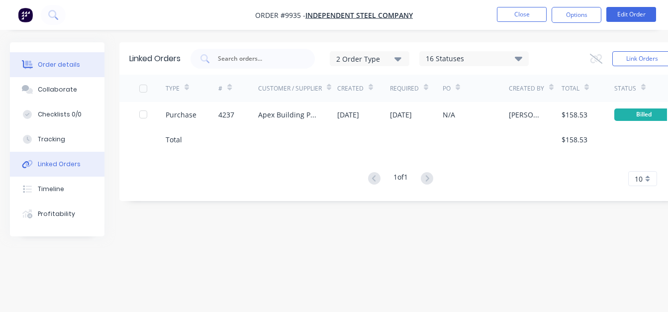
click at [59, 64] on div "Order details" at bounding box center [59, 64] width 42 height 9
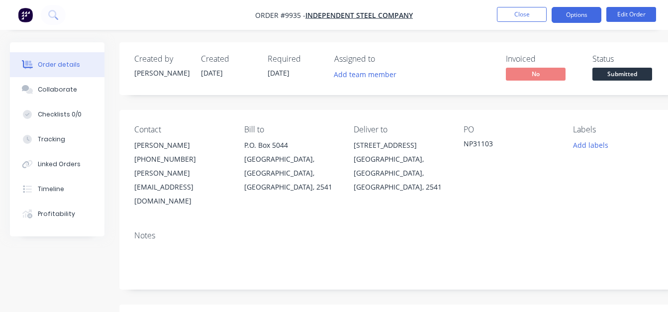
click at [570, 15] on button "Options" at bounding box center [577, 15] width 50 height 16
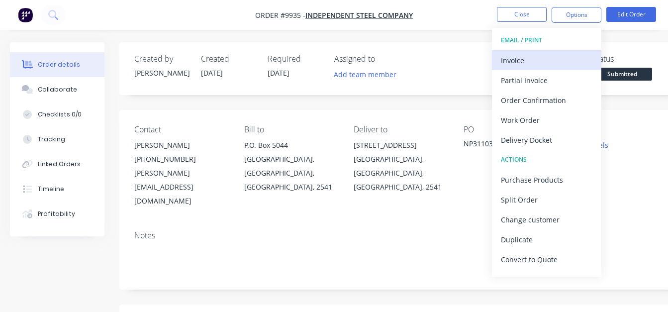
click at [569, 61] on div "Invoice" at bounding box center [547, 60] width 92 height 14
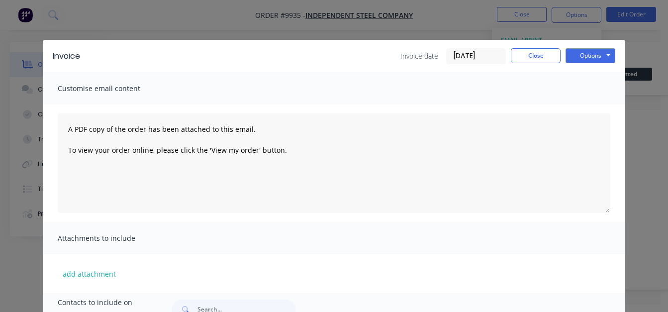
click at [464, 57] on input "[DATE]" at bounding box center [476, 56] width 59 height 15
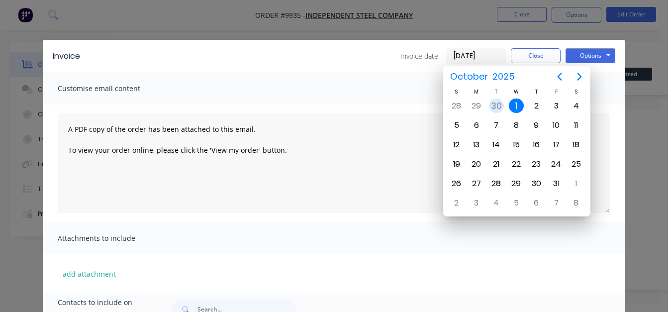
click at [502, 101] on div "30" at bounding box center [496, 105] width 15 height 15
type input "[DATE]"
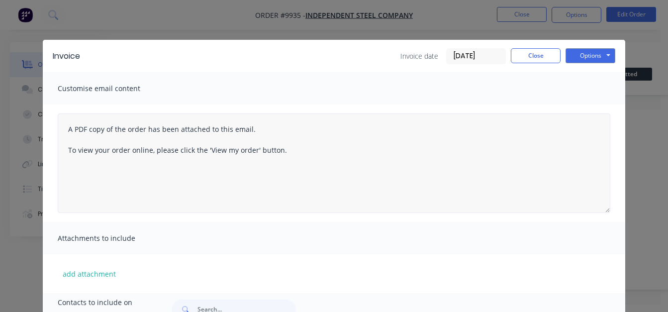
scroll to position [103, 0]
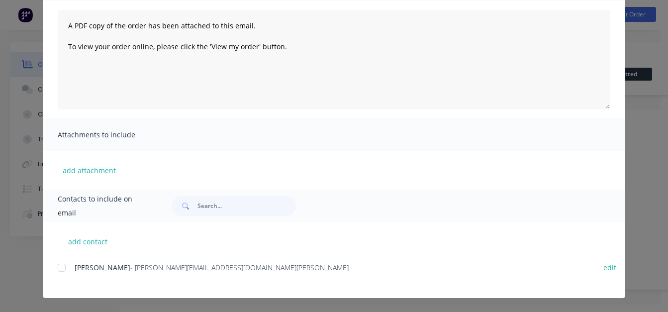
click at [69, 263] on div "Bruce - [EMAIL_ADDRESS][DOMAIN_NAME][PERSON_NAME] edit" at bounding box center [342, 267] width 568 height 13
click at [63, 264] on div at bounding box center [62, 268] width 20 height 20
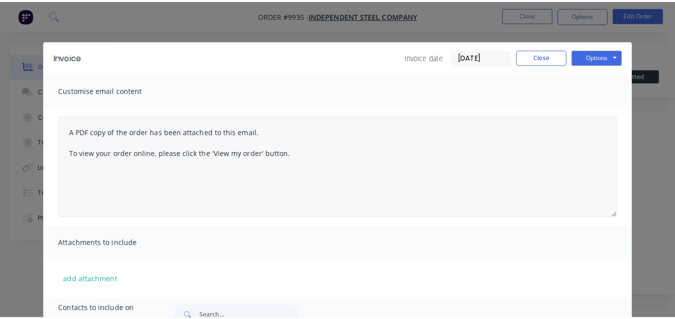
scroll to position [0, 0]
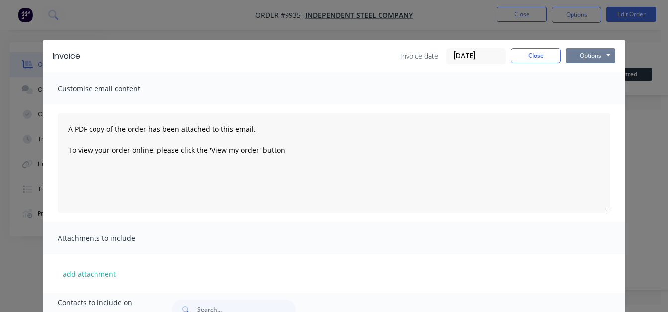
click at [596, 52] on button "Options" at bounding box center [591, 55] width 50 height 15
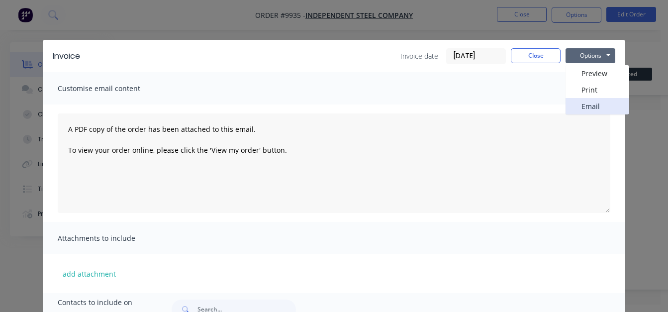
click at [595, 110] on button "Email" at bounding box center [598, 106] width 64 height 16
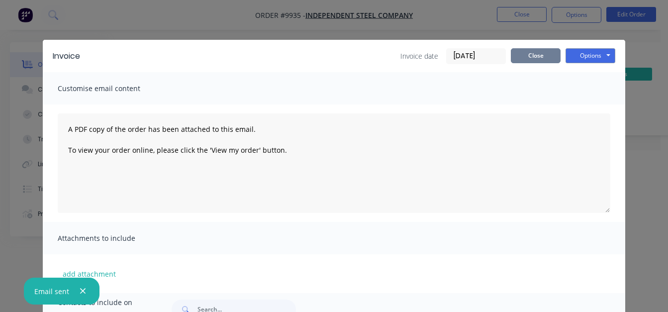
click at [529, 54] on button "Close" at bounding box center [536, 55] width 50 height 15
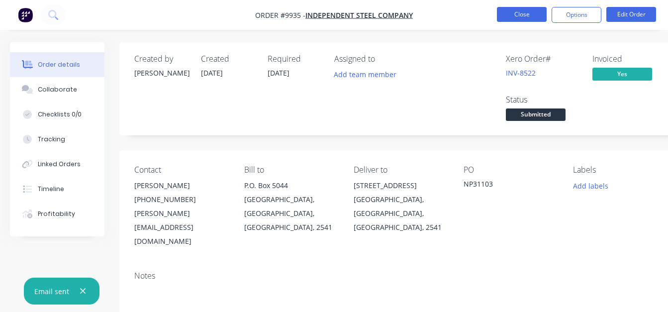
click at [511, 14] on button "Close" at bounding box center [522, 14] width 50 height 15
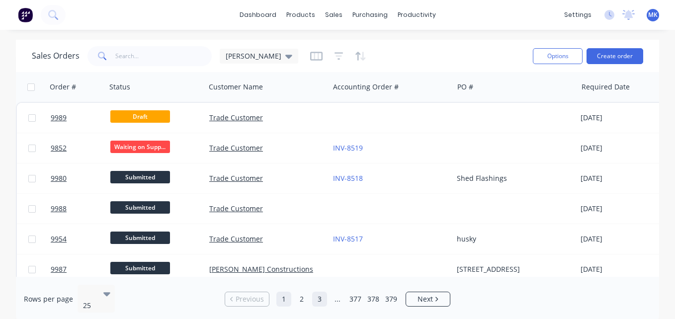
click at [314, 299] on link "3" at bounding box center [319, 299] width 15 height 15
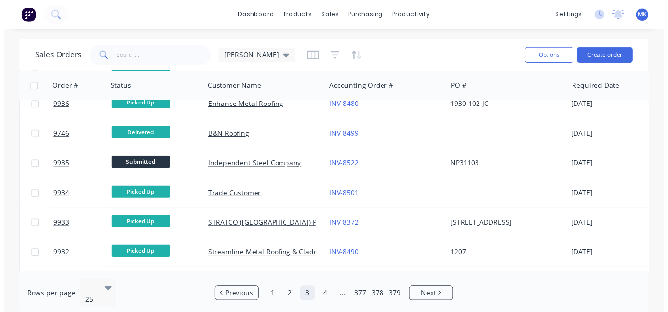
scroll to position [407, 0]
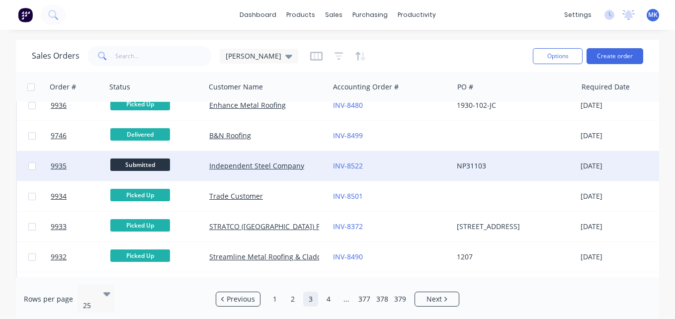
click at [402, 177] on div "INV-8522" at bounding box center [391, 166] width 124 height 30
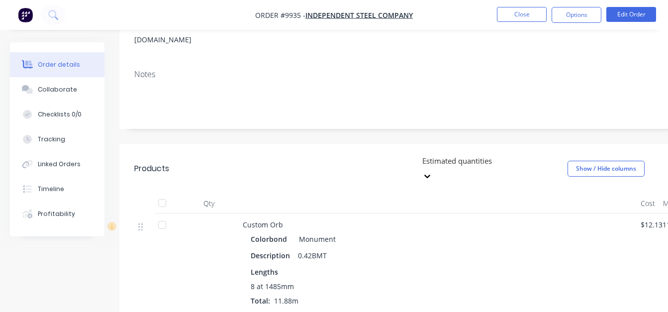
scroll to position [202, 0]
click at [78, 172] on button "Linked Orders" at bounding box center [57, 164] width 95 height 25
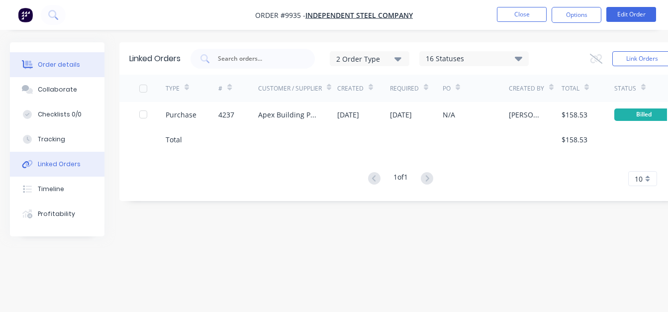
click at [70, 62] on div "Order details" at bounding box center [59, 64] width 42 height 9
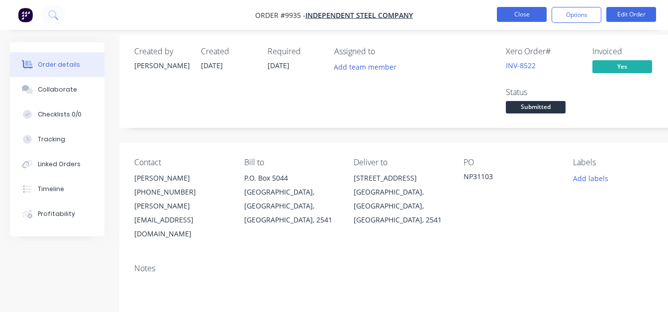
click at [534, 9] on button "Close" at bounding box center [522, 14] width 50 height 15
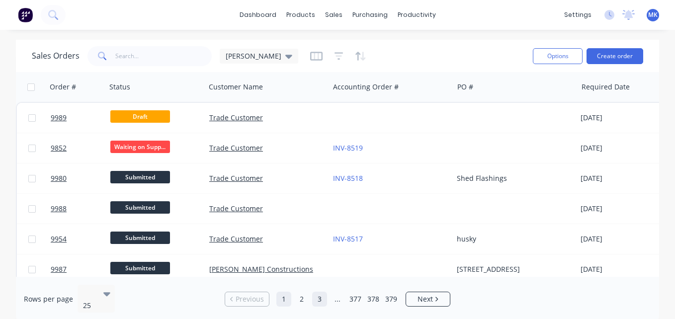
click at [323, 296] on link "3" at bounding box center [319, 299] width 15 height 15
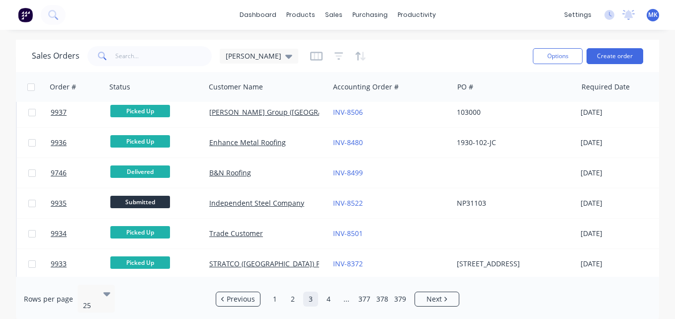
scroll to position [522, 0]
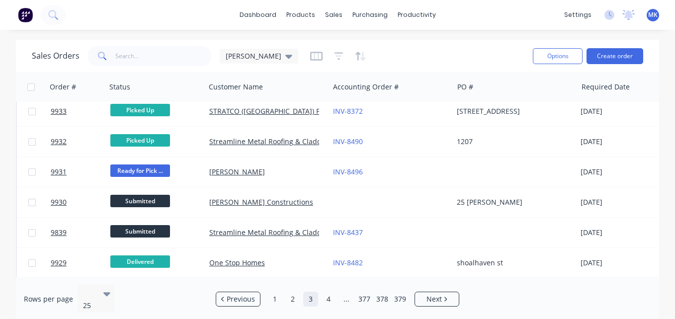
click at [321, 193] on div "[PERSON_NAME] Constructions" at bounding box center [267, 203] width 124 height 30
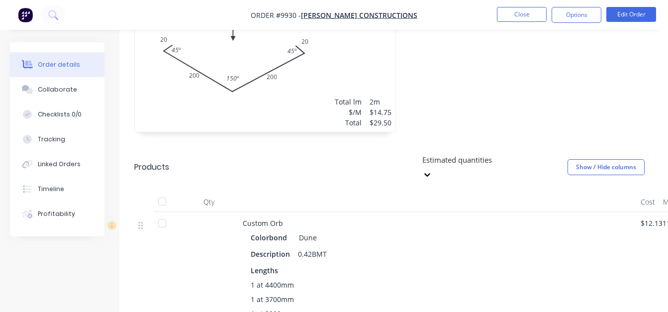
scroll to position [360, 0]
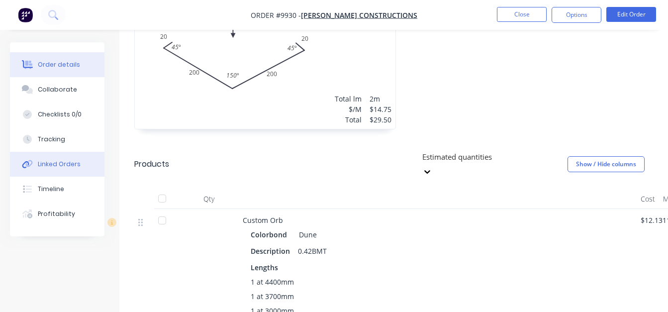
click at [72, 159] on button "Linked Orders" at bounding box center [57, 164] width 95 height 25
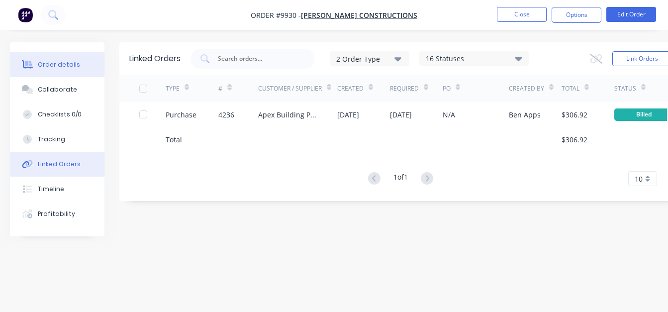
click at [67, 70] on button "Order details" at bounding box center [57, 64] width 95 height 25
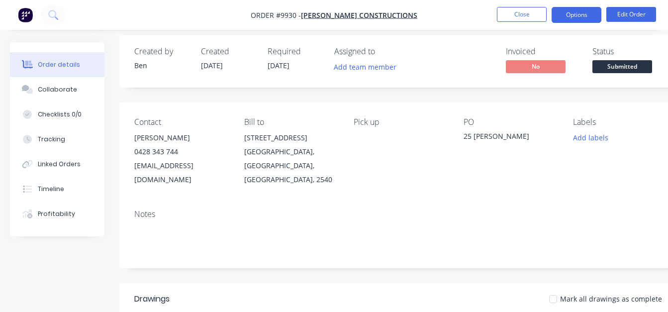
click at [564, 15] on button "Options" at bounding box center [577, 15] width 50 height 16
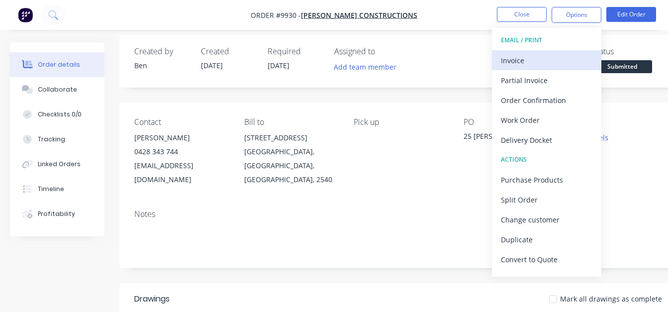
click at [567, 56] on div "Invoice" at bounding box center [547, 60] width 92 height 14
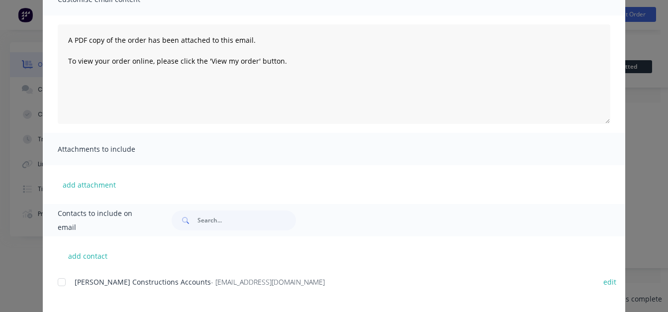
scroll to position [90, 0]
click at [66, 285] on div at bounding box center [62, 282] width 20 height 20
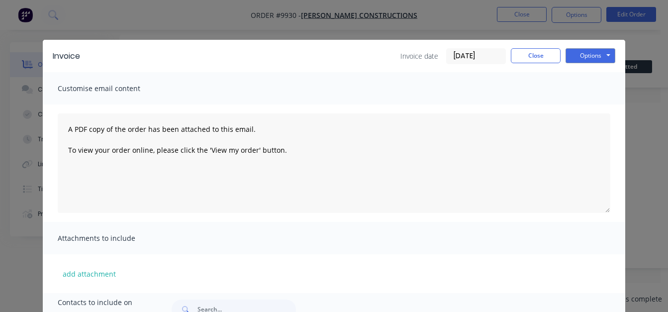
click at [492, 56] on input "[DATE]" at bounding box center [476, 56] width 59 height 15
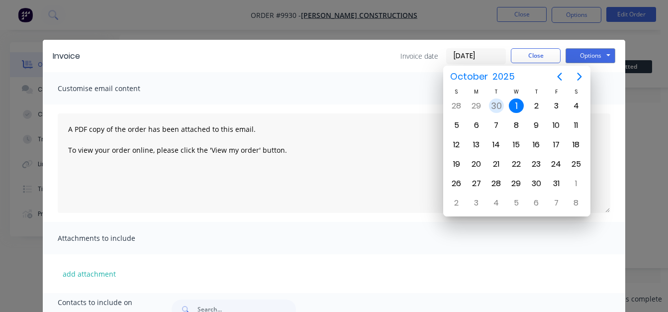
click at [497, 110] on div "30" at bounding box center [496, 105] width 15 height 15
type input "[DATE]"
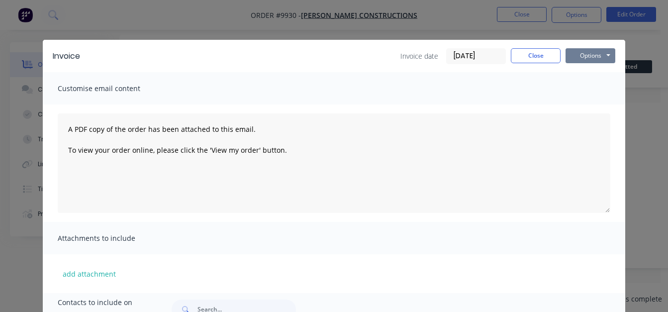
click at [595, 56] on button "Options" at bounding box center [591, 55] width 50 height 15
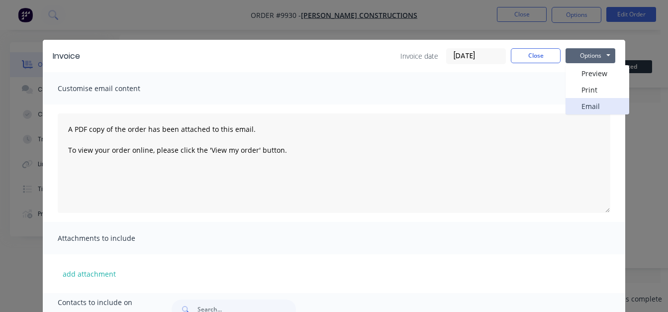
click at [600, 112] on button "Email" at bounding box center [598, 106] width 64 height 16
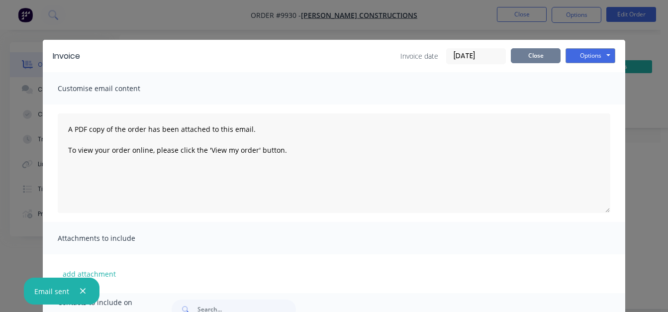
click at [528, 57] on button "Close" at bounding box center [536, 55] width 50 height 15
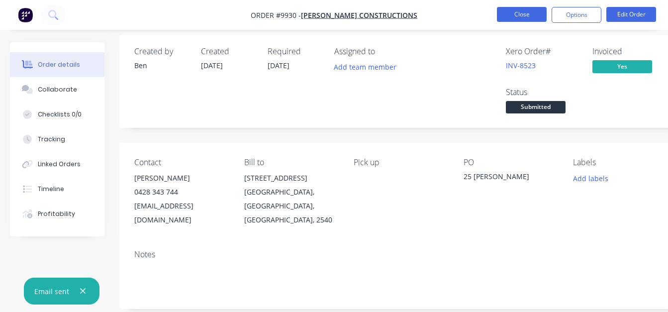
click at [506, 18] on button "Close" at bounding box center [522, 14] width 50 height 15
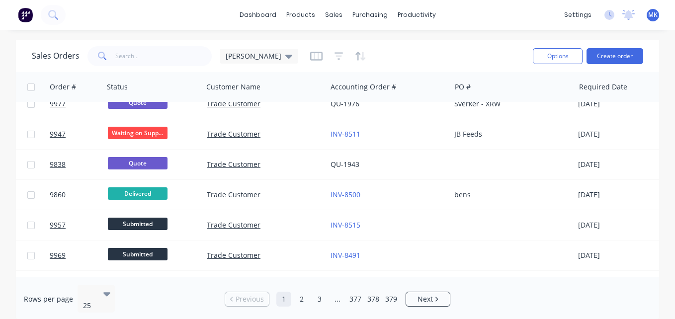
scroll to position [588, 2]
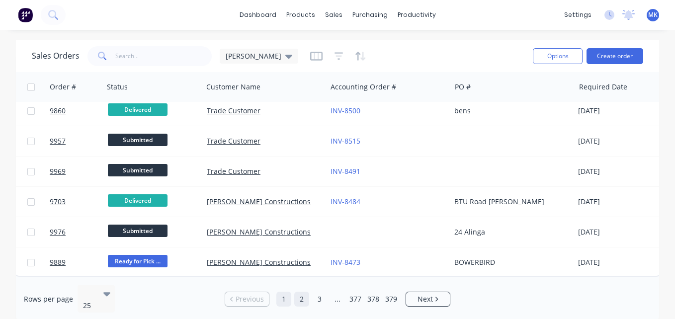
click at [305, 292] on link "2" at bounding box center [301, 299] width 15 height 15
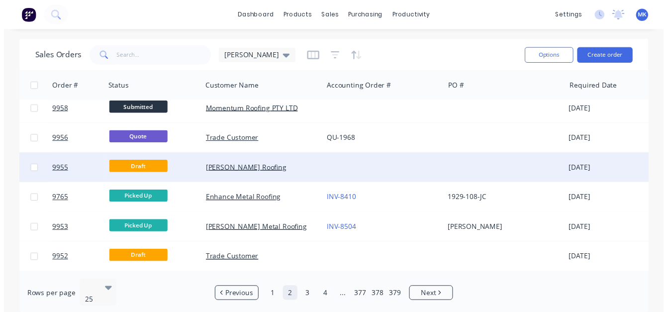
scroll to position [568, 2]
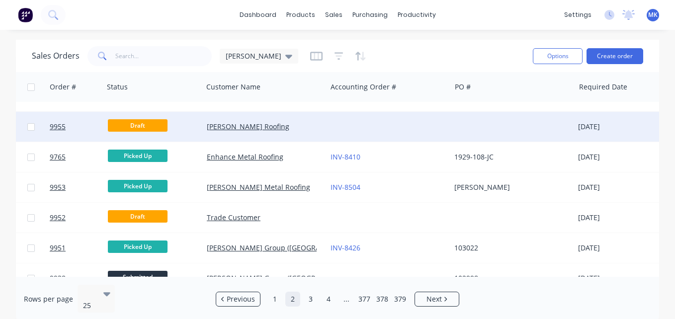
click at [300, 208] on div "Trade Customer" at bounding box center [265, 218] width 124 height 30
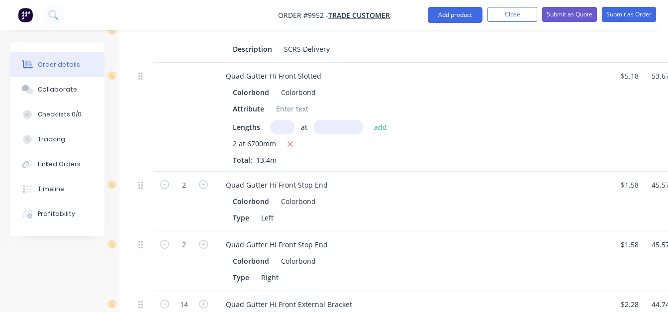
scroll to position [358, 0]
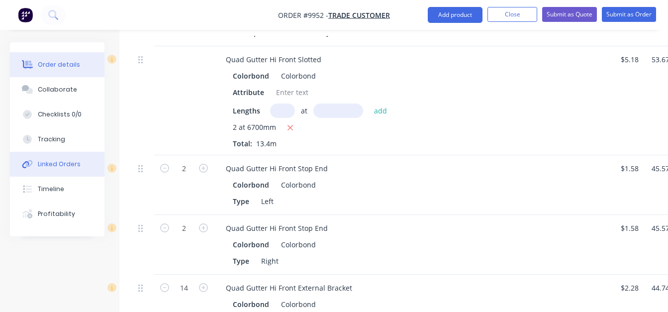
click at [74, 166] on div "Linked Orders" at bounding box center [59, 164] width 43 height 9
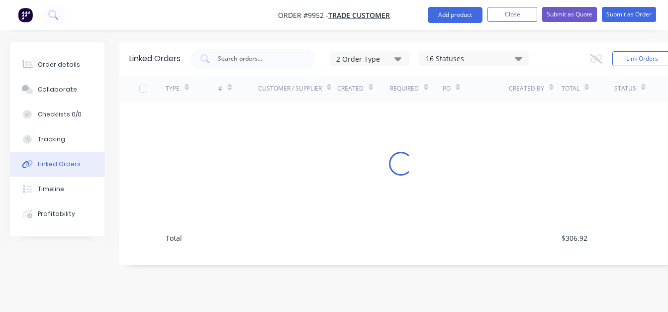
scroll to position [7, 0]
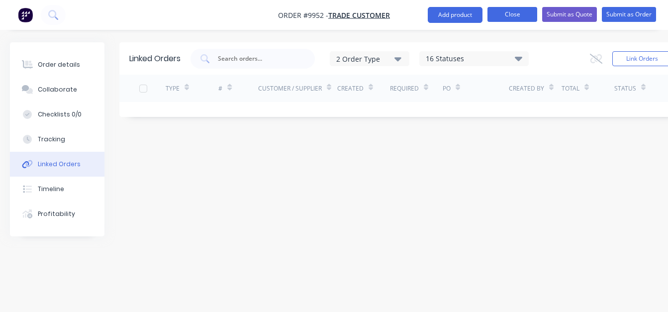
click at [507, 19] on button "Close" at bounding box center [512, 14] width 50 height 15
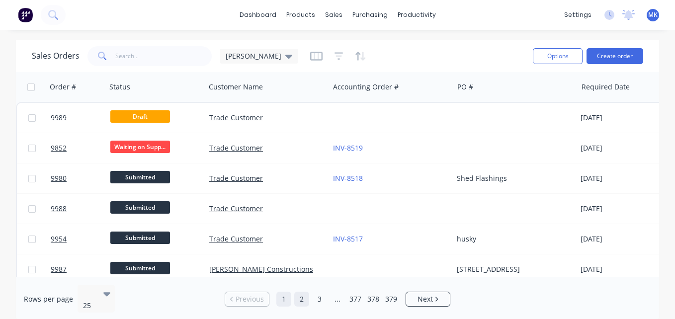
drag, startPoint x: 301, startPoint y: 301, endPoint x: 298, endPoint y: 295, distance: 6.2
click at [298, 295] on link "2" at bounding box center [301, 299] width 15 height 15
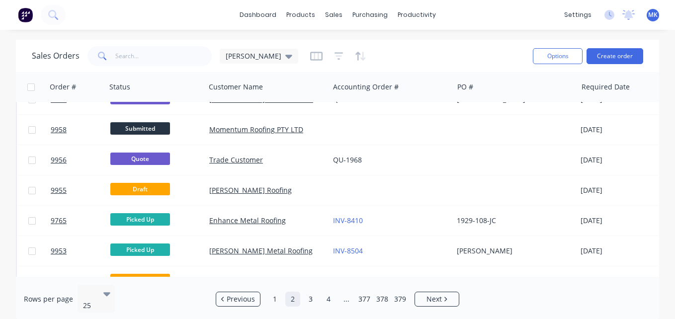
scroll to position [588, 0]
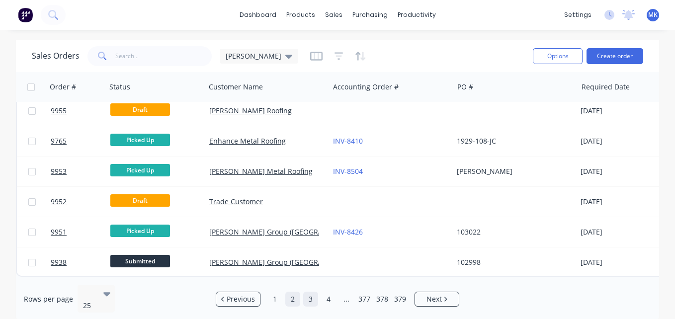
click at [307, 295] on link "3" at bounding box center [310, 299] width 15 height 15
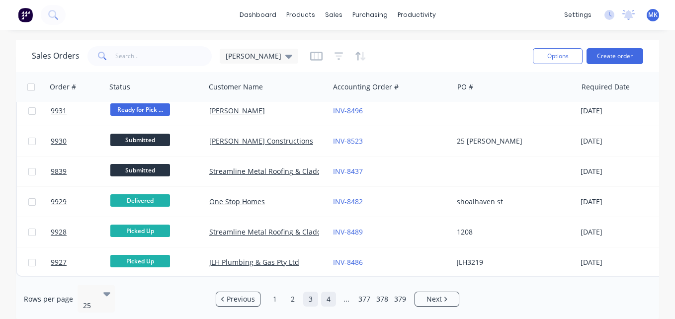
click at [325, 292] on link "4" at bounding box center [328, 299] width 15 height 15
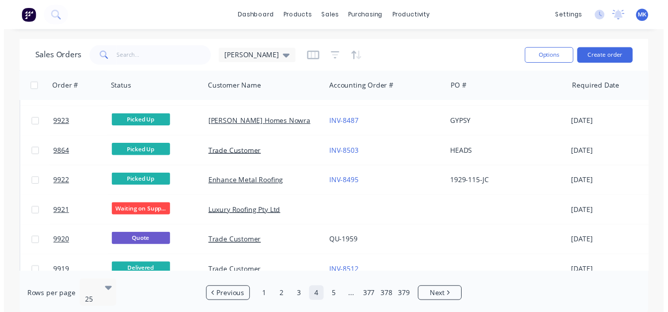
scroll to position [115, 0]
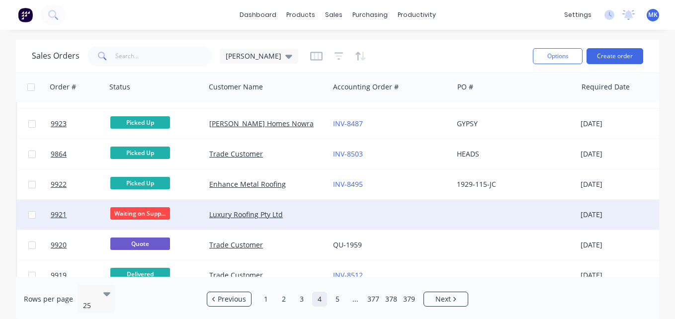
click at [312, 217] on div "Luxury Roofing Pty Ltd" at bounding box center [264, 215] width 110 height 10
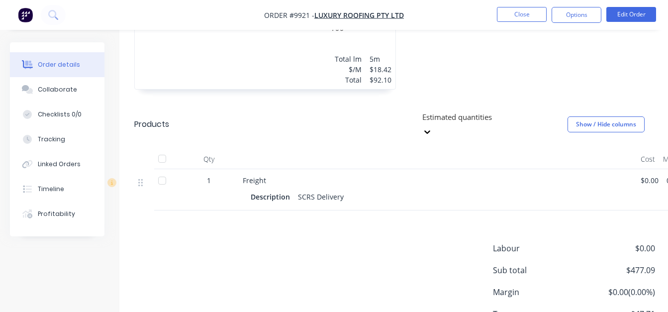
scroll to position [754, 0]
click at [73, 169] on button "Linked Orders" at bounding box center [57, 164] width 95 height 25
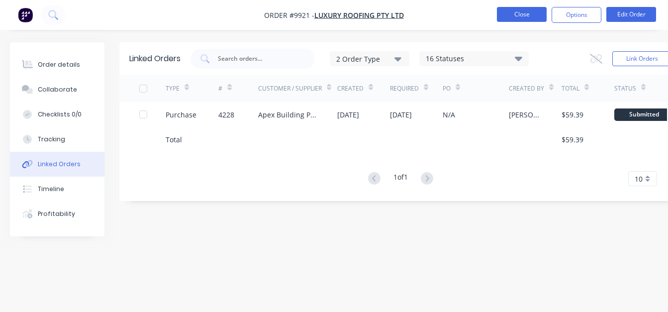
click at [527, 13] on button "Close" at bounding box center [522, 14] width 50 height 15
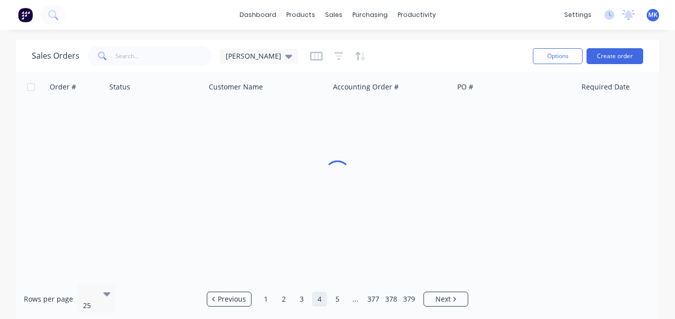
click at [320, 295] on link "4" at bounding box center [319, 299] width 15 height 15
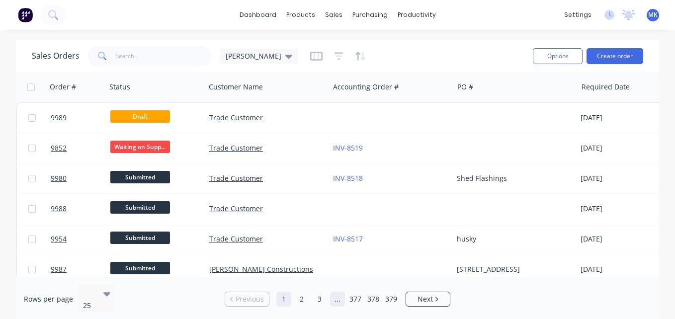
click at [333, 298] on link "..." at bounding box center [337, 299] width 15 height 15
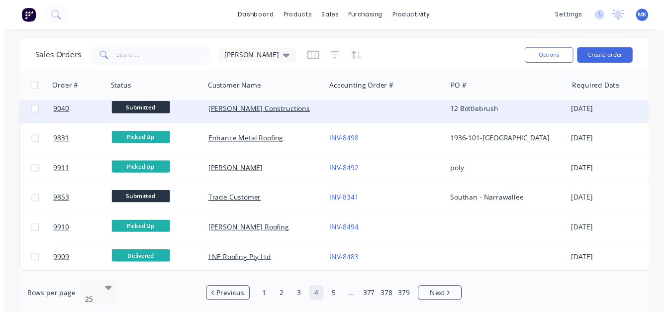
scroll to position [588, 0]
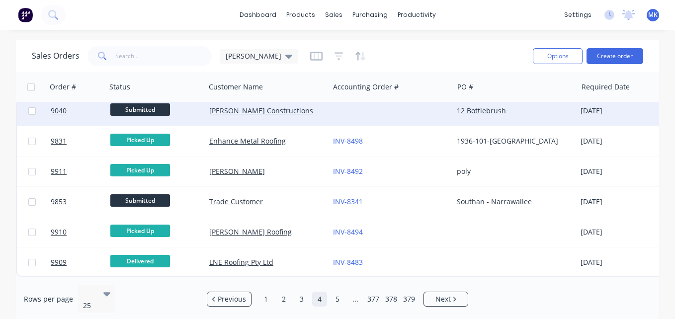
click at [286, 112] on div "[PERSON_NAME] Constructions" at bounding box center [267, 111] width 124 height 30
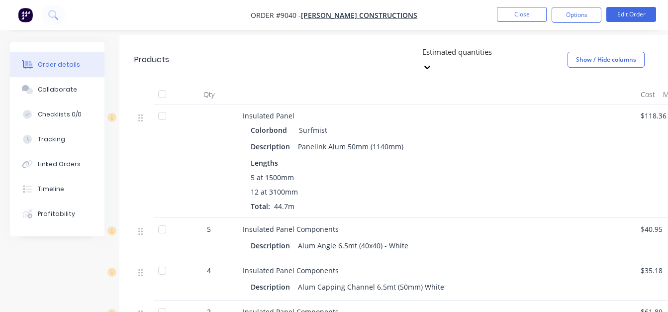
scroll to position [311, 0]
click at [523, 11] on button "Close" at bounding box center [522, 14] width 50 height 15
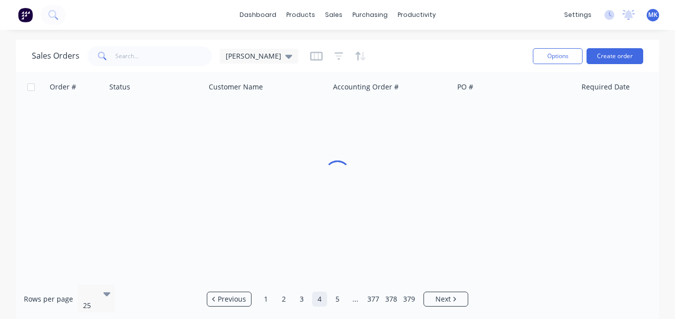
click at [337, 292] on link "5" at bounding box center [337, 299] width 15 height 15
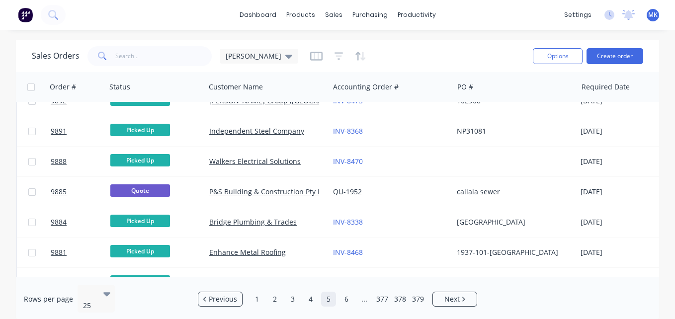
scroll to position [588, 0]
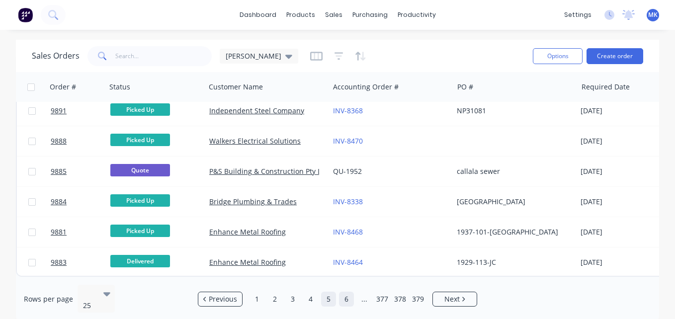
click at [348, 294] on link "6" at bounding box center [346, 299] width 15 height 15
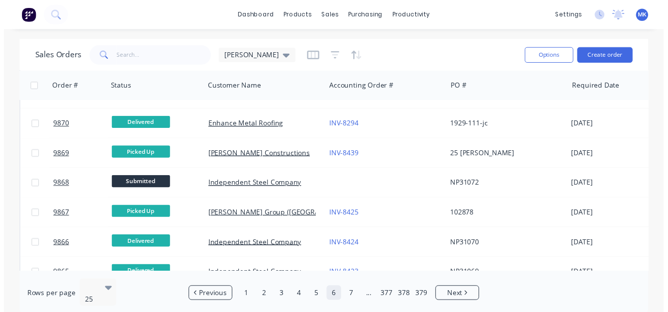
scroll to position [388, 0]
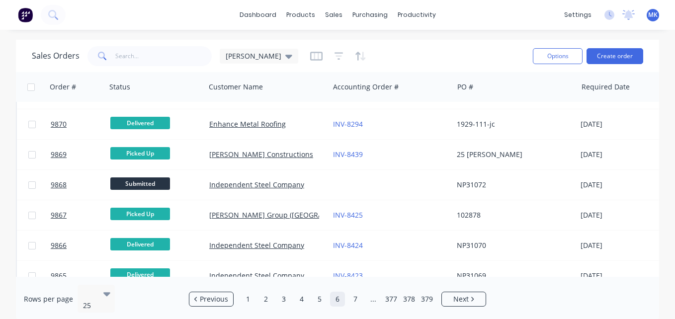
click at [357, 197] on div at bounding box center [391, 185] width 124 height 30
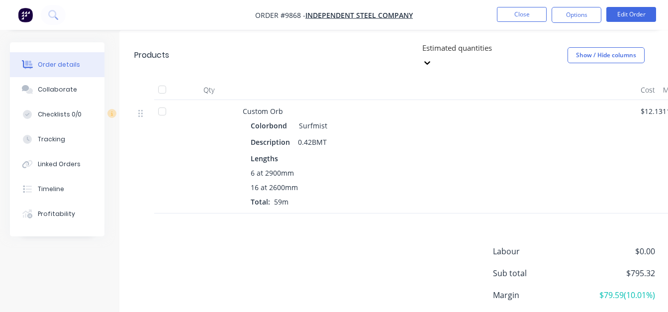
scroll to position [275, 0]
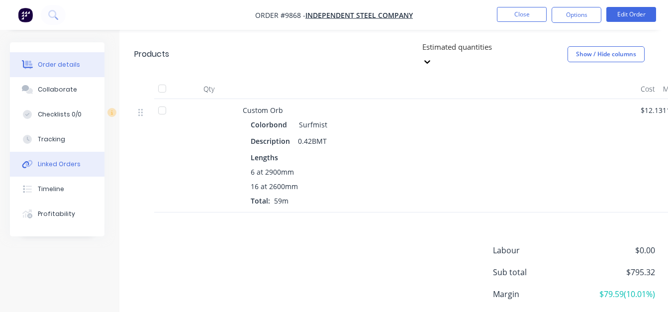
click at [78, 165] on div "Linked Orders" at bounding box center [59, 164] width 43 height 9
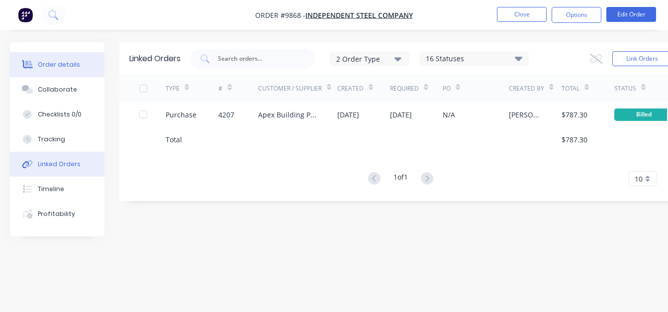
click at [56, 69] on div "Order details" at bounding box center [59, 64] width 42 height 9
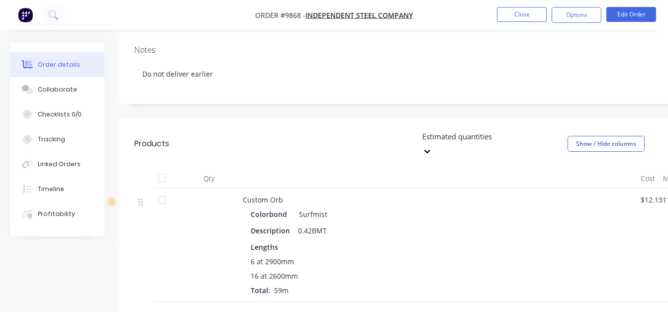
scroll to position [186, 0]
click at [576, 13] on button "Options" at bounding box center [577, 15] width 50 height 16
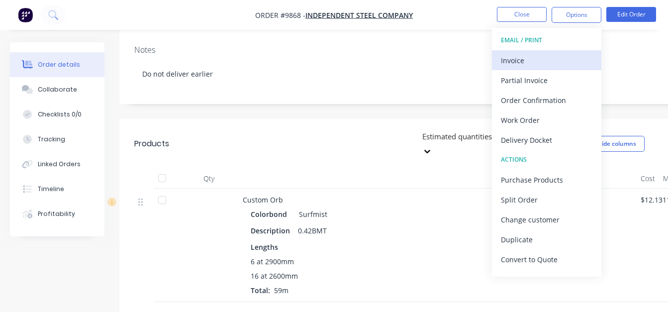
click at [568, 55] on div "Invoice" at bounding box center [547, 60] width 92 height 14
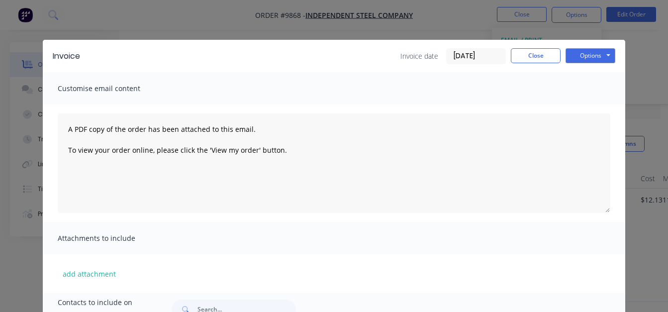
click at [472, 56] on input "[DATE]" at bounding box center [476, 56] width 59 height 15
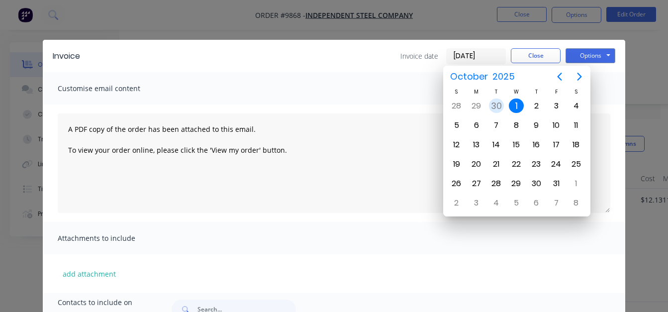
click at [493, 101] on div "30" at bounding box center [496, 105] width 15 height 15
type input "[DATE]"
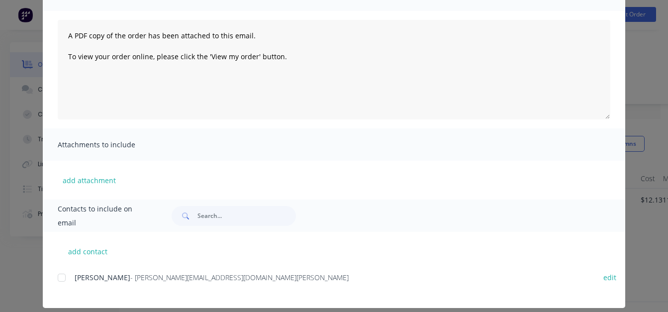
scroll to position [94, 0]
click at [57, 276] on div at bounding box center [62, 277] width 20 height 20
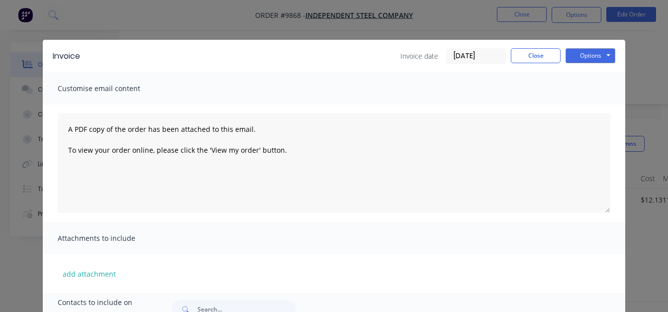
click at [592, 72] on div "Invoice Invoice date [DATE] Close Options Preview Print Email" at bounding box center [334, 56] width 582 height 32
click at [585, 57] on button "Options" at bounding box center [591, 55] width 50 height 15
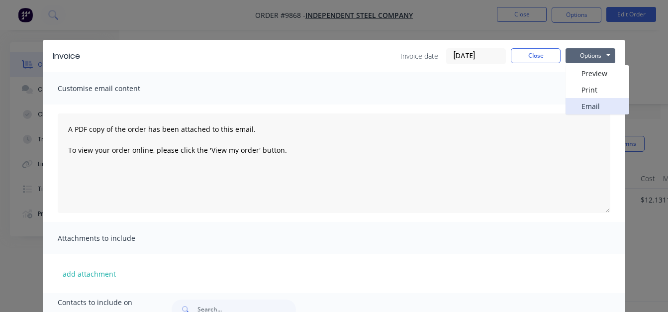
click at [587, 106] on button "Email" at bounding box center [598, 106] width 64 height 16
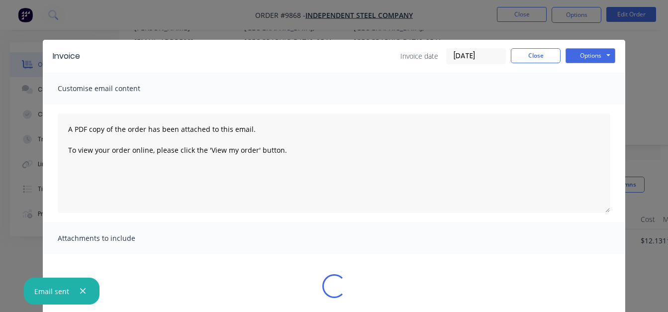
scroll to position [226, 0]
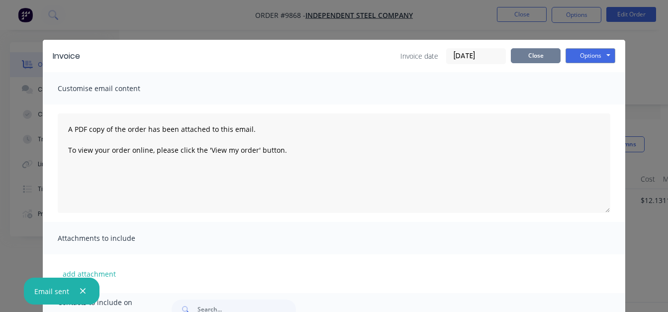
click at [523, 54] on button "Close" at bounding box center [536, 55] width 50 height 15
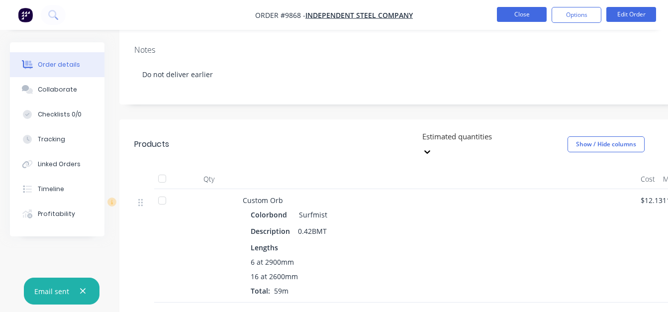
click at [513, 20] on button "Close" at bounding box center [522, 14] width 50 height 15
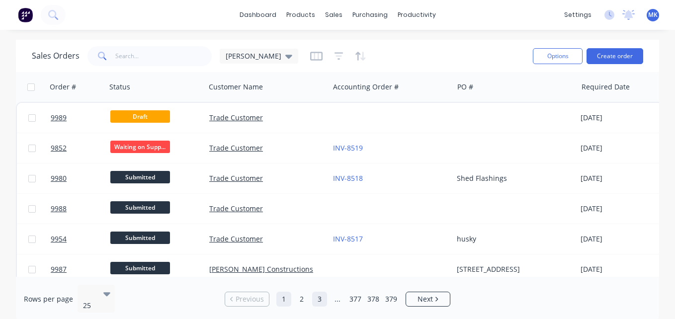
click at [324, 294] on link "3" at bounding box center [319, 299] width 15 height 15
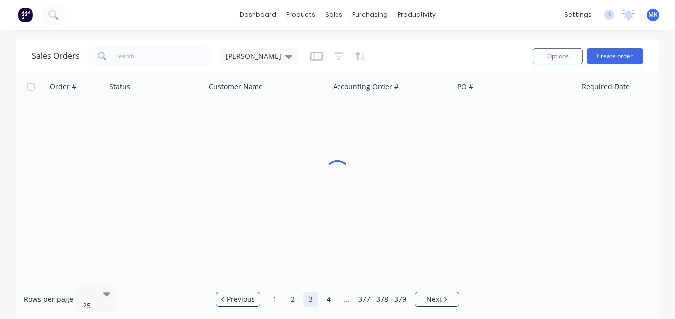
click at [324, 294] on link "4" at bounding box center [328, 299] width 15 height 15
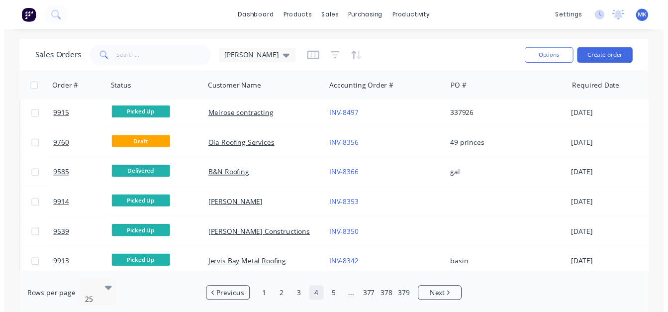
scroll to position [396, 0]
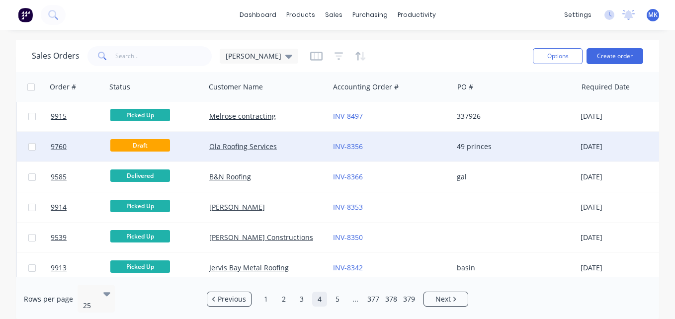
click at [298, 151] on div "Ola Roofing Services" at bounding box center [264, 147] width 110 height 10
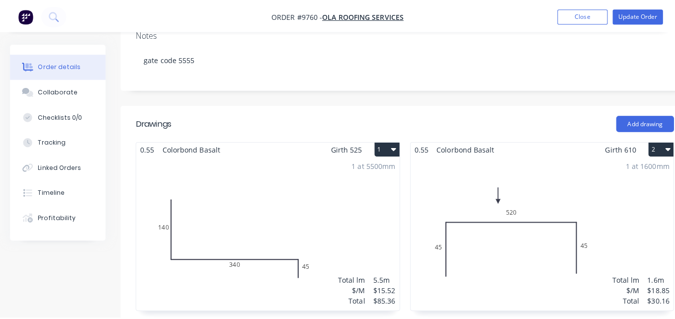
scroll to position [339, 0]
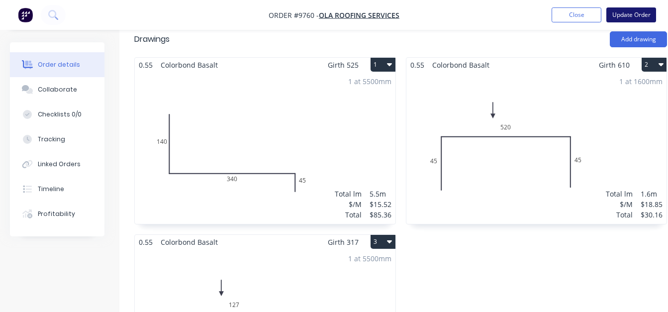
click at [616, 15] on button "Update Order" at bounding box center [631, 14] width 50 height 15
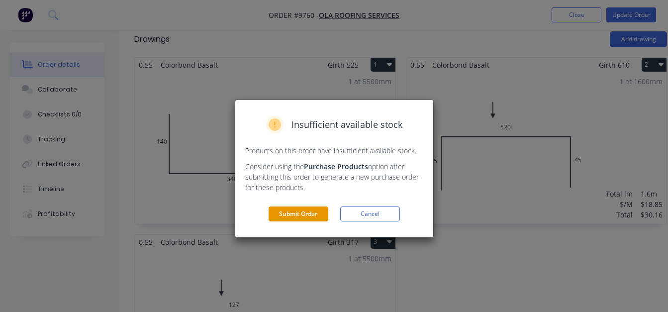
click at [322, 215] on button "Submit Order" at bounding box center [299, 213] width 60 height 15
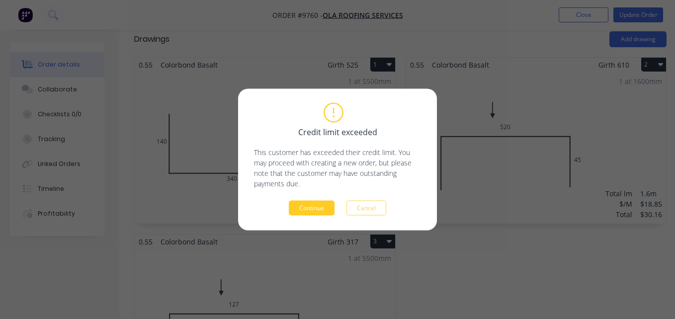
click at [325, 202] on button "Continue" at bounding box center [312, 208] width 46 height 15
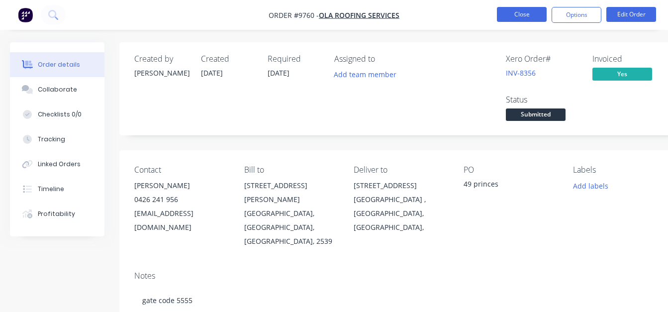
click at [526, 19] on button "Close" at bounding box center [522, 14] width 50 height 15
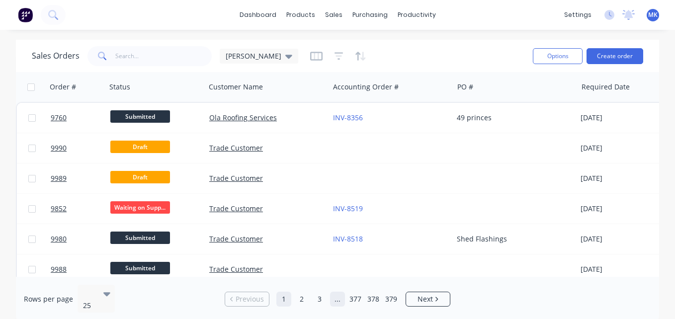
click at [342, 294] on link "..." at bounding box center [337, 299] width 15 height 15
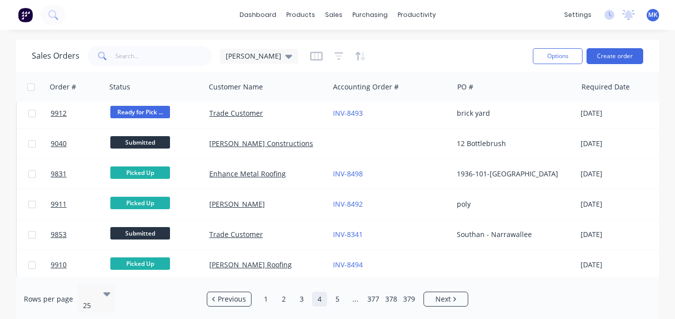
scroll to position [588, 0]
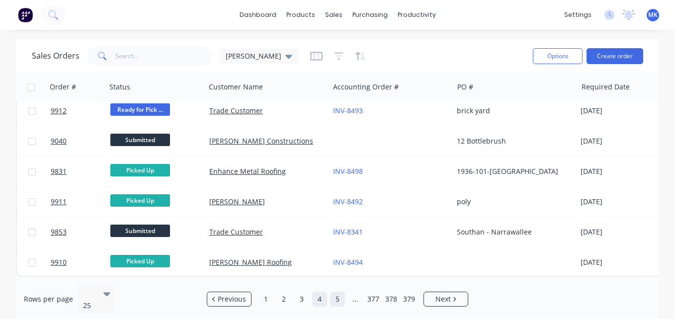
click at [334, 300] on link "5" at bounding box center [337, 299] width 15 height 15
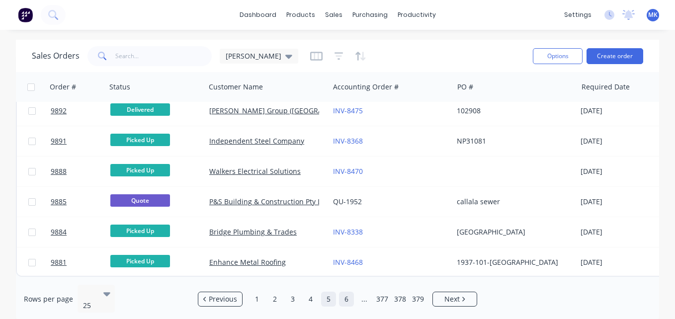
click at [349, 293] on link "6" at bounding box center [346, 299] width 15 height 15
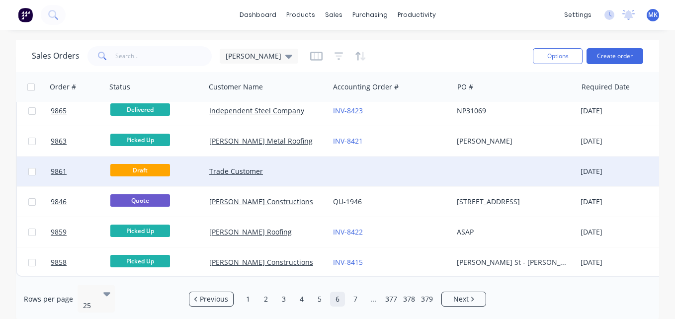
click at [334, 168] on div at bounding box center [391, 172] width 124 height 30
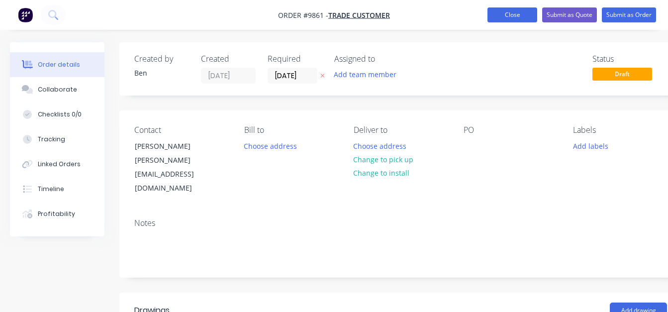
click at [526, 16] on button "Close" at bounding box center [512, 14] width 50 height 15
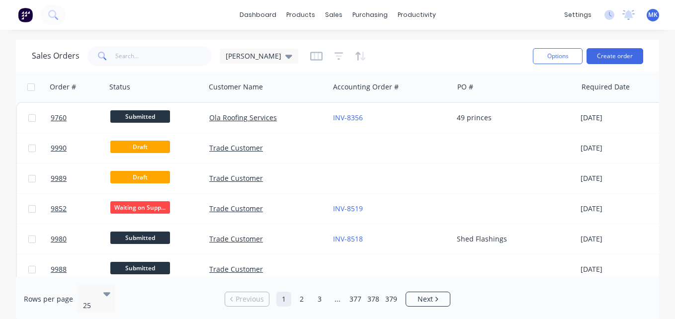
click at [339, 297] on link "..." at bounding box center [337, 299] width 15 height 15
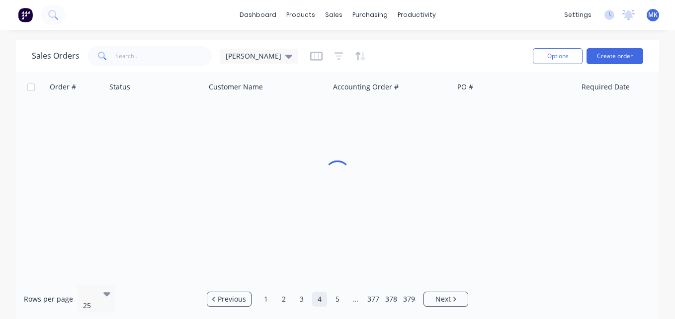
click at [339, 297] on link "5" at bounding box center [337, 299] width 15 height 15
click at [346, 298] on link "6" at bounding box center [346, 299] width 15 height 15
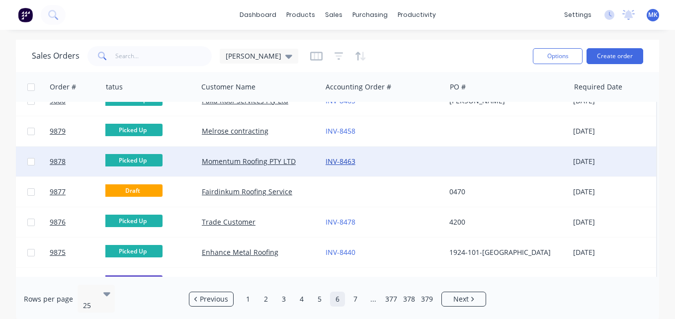
scroll to position [121, 12]
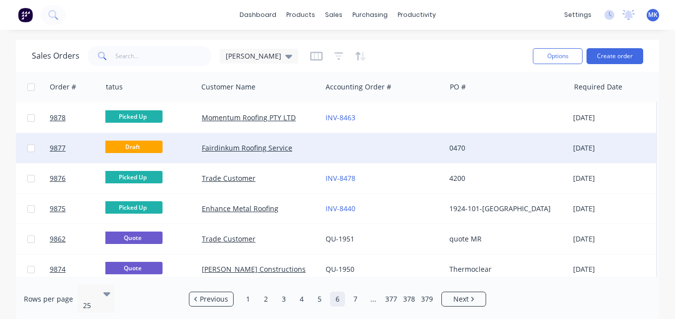
click at [34, 146] on input "checkbox" at bounding box center [30, 148] width 7 height 7
checkbox input "true"
click at [569, 54] on button "Options" at bounding box center [558, 56] width 50 height 16
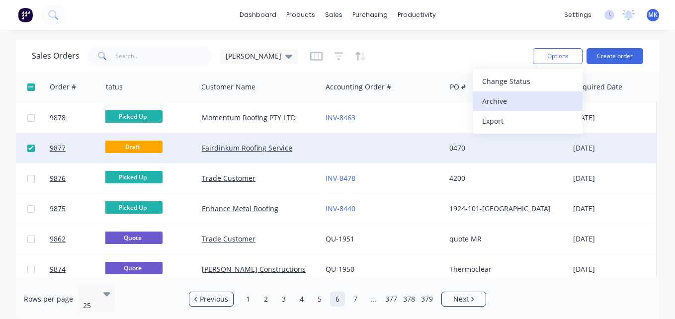
click at [551, 109] on button "Archive" at bounding box center [528, 102] width 109 height 20
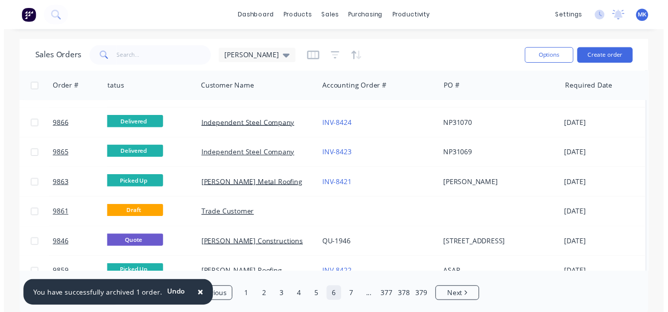
scroll to position [509, 12]
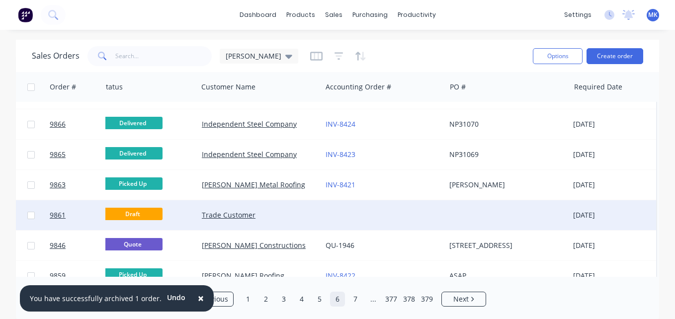
click at [279, 214] on div "Trade Customer" at bounding box center [257, 215] width 110 height 10
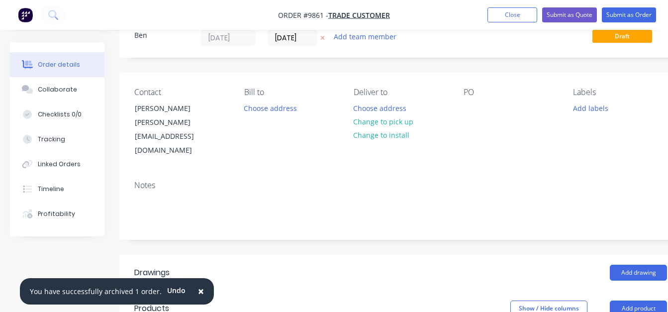
scroll to position [21, 0]
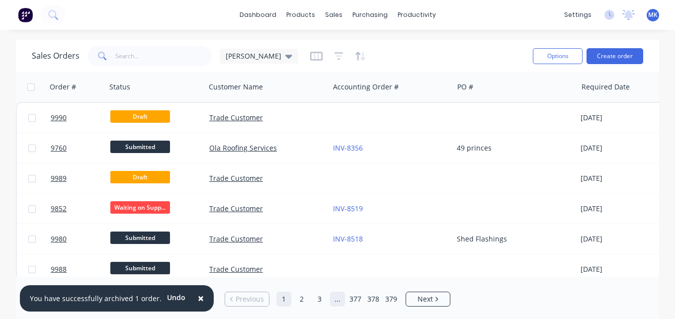
click at [340, 293] on link "..." at bounding box center [337, 299] width 15 height 15
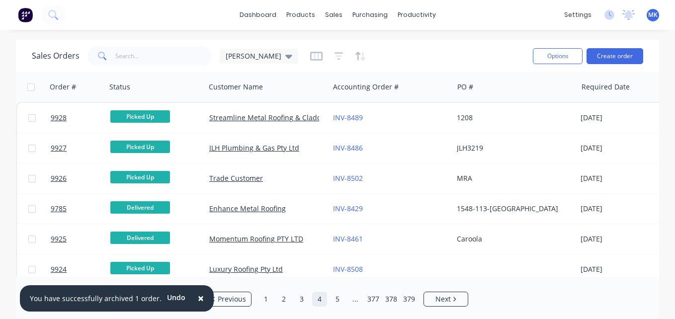
click at [347, 295] on ul "Previous 1 2 3 4 5 ... 377 378 379 Next" at bounding box center [338, 299] width 270 height 15
click at [353, 297] on link "..." at bounding box center [355, 299] width 15 height 15
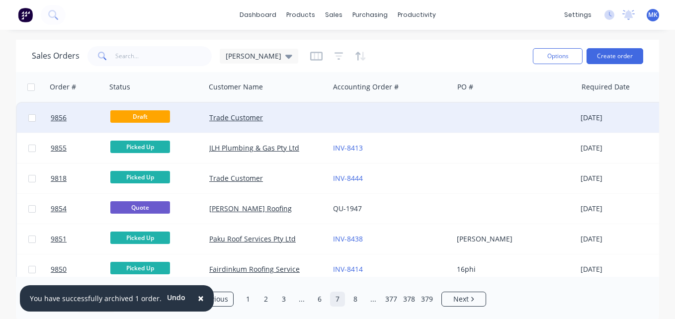
click at [36, 114] on div at bounding box center [32, 118] width 30 height 30
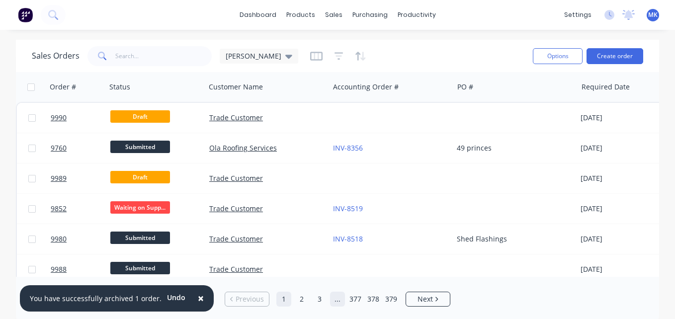
click at [341, 298] on link "..." at bounding box center [337, 299] width 15 height 15
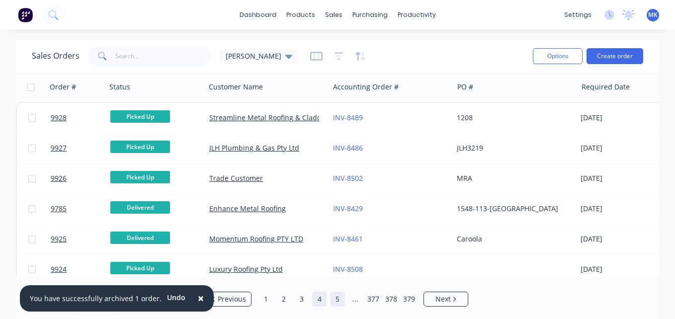
click at [340, 299] on link "5" at bounding box center [337, 299] width 15 height 15
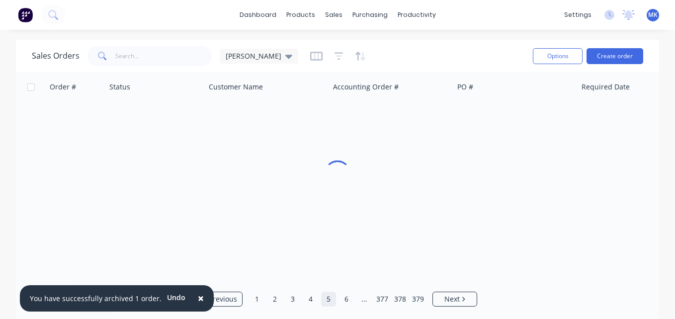
click at [340, 299] on link "6" at bounding box center [346, 299] width 15 height 15
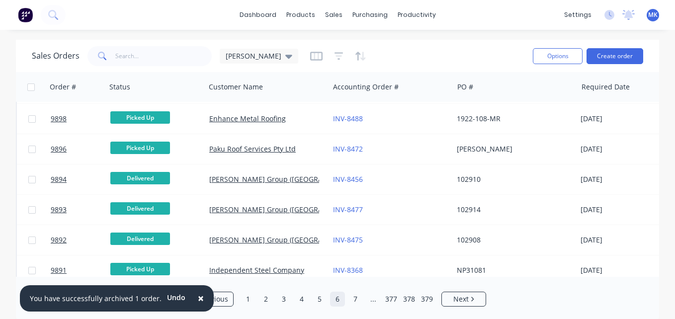
scroll to position [588, 0]
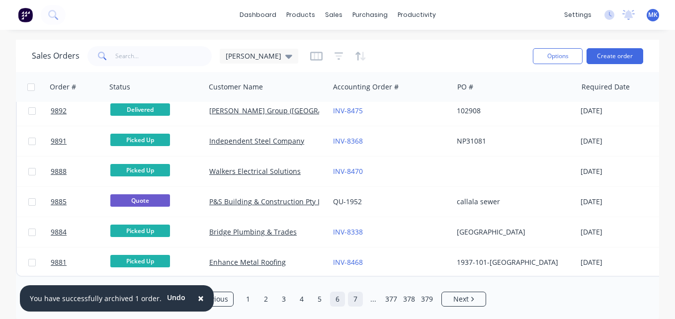
click at [358, 296] on link "7" at bounding box center [355, 299] width 15 height 15
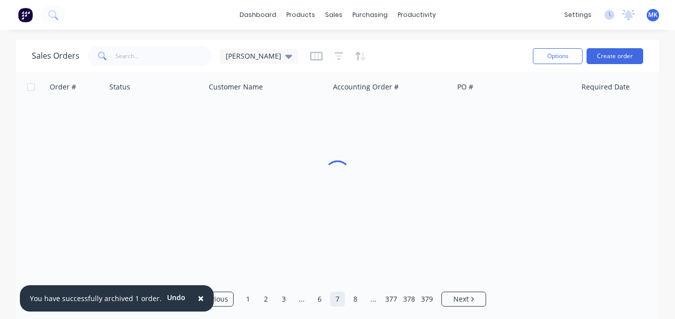
scroll to position [0, 0]
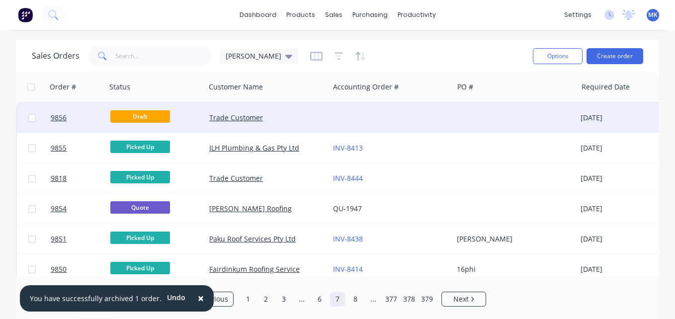
click at [30, 116] on input "checkbox" at bounding box center [31, 117] width 7 height 7
checkbox input "true"
click at [563, 43] on div "Sales Orders mariah Options Create order" at bounding box center [338, 56] width 644 height 32
click at [567, 57] on button "Options" at bounding box center [558, 56] width 50 height 16
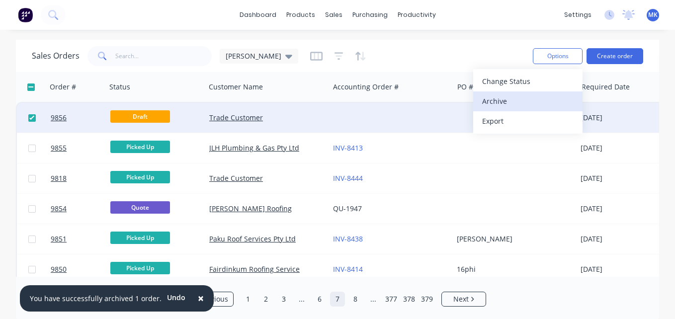
click at [564, 96] on div "Archive" at bounding box center [528, 101] width 92 height 14
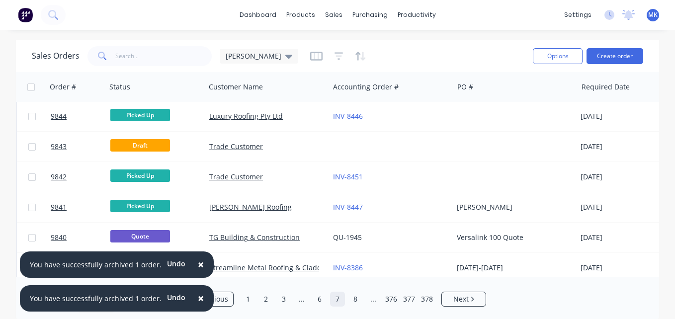
scroll to position [307, 0]
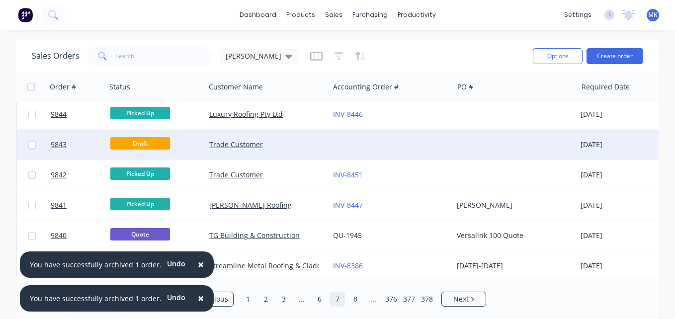
click at [27, 145] on div at bounding box center [32, 145] width 30 height 30
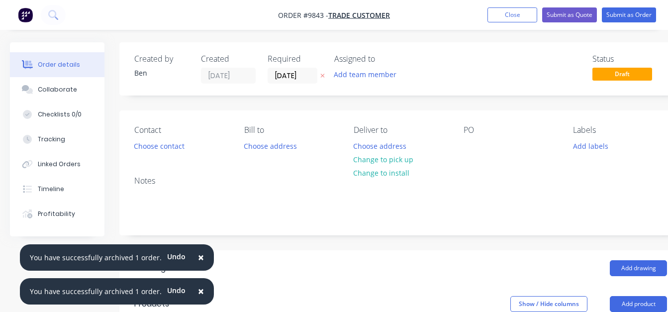
click at [480, 13] on ul "Add product Close Submit as Quote Submit as Order" at bounding box center [571, 14] width 192 height 15
click at [503, 16] on button "Close" at bounding box center [512, 14] width 50 height 15
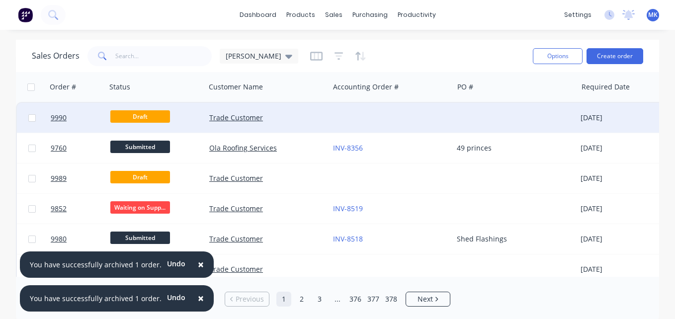
click at [31, 119] on input "checkbox" at bounding box center [31, 117] width 7 height 7
checkbox input "true"
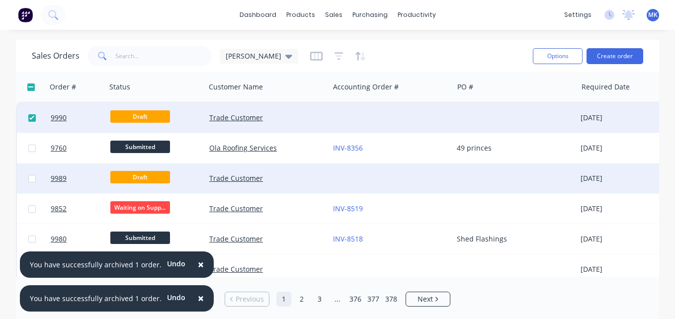
click at [32, 178] on input "checkbox" at bounding box center [31, 178] width 7 height 7
checkbox input "true"
click at [554, 53] on button "Options" at bounding box center [558, 56] width 50 height 16
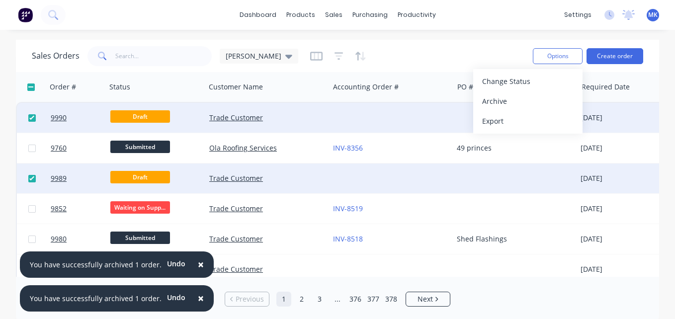
click at [506, 59] on div "Sales Orders [PERSON_NAME]" at bounding box center [278, 56] width 493 height 24
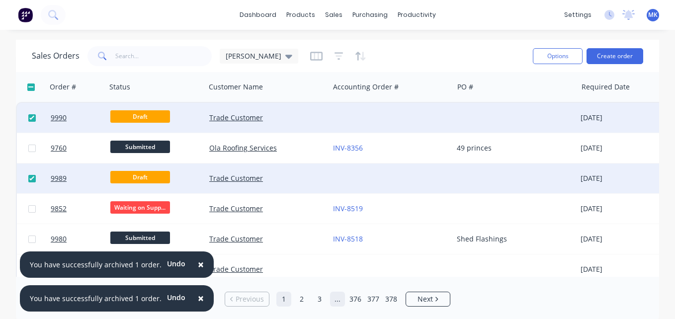
click at [339, 293] on link "..." at bounding box center [337, 299] width 15 height 15
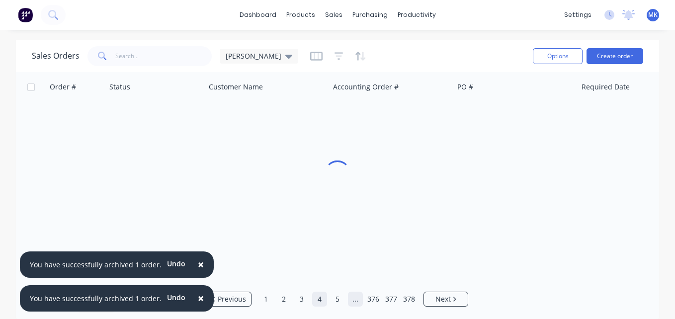
click at [352, 298] on link "..." at bounding box center [355, 299] width 15 height 15
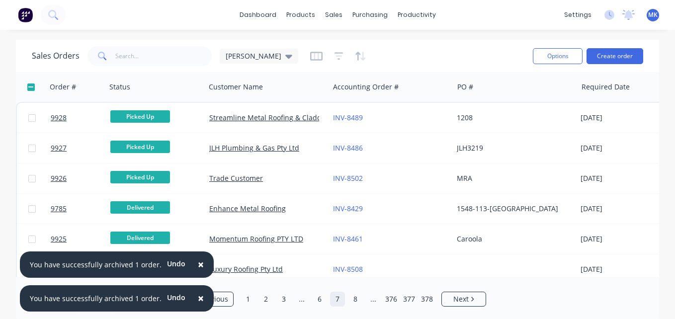
click at [344, 298] on link "7" at bounding box center [337, 299] width 15 height 15
click at [198, 259] on span "×" at bounding box center [201, 265] width 6 height 14
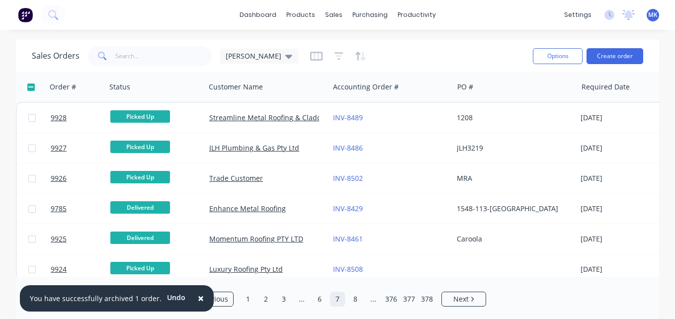
click at [198, 292] on span "×" at bounding box center [201, 298] width 6 height 14
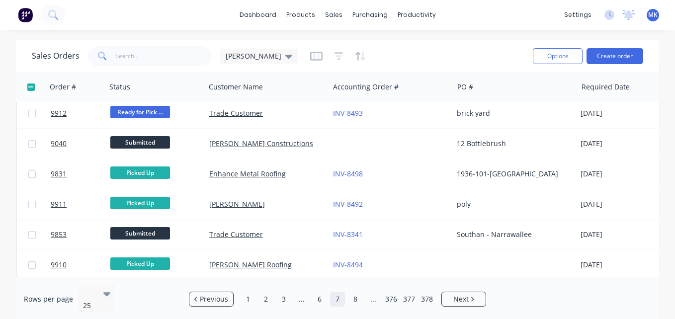
scroll to position [588, 0]
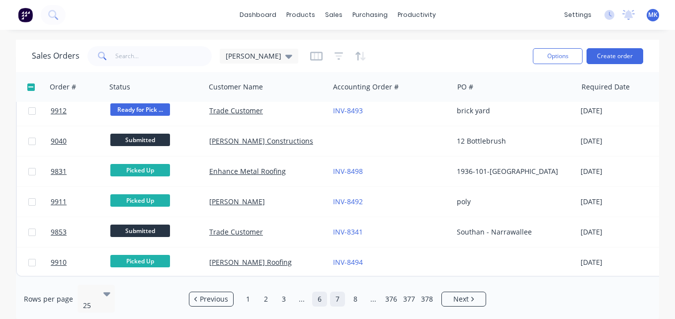
click at [326, 296] on link "6" at bounding box center [319, 299] width 15 height 15
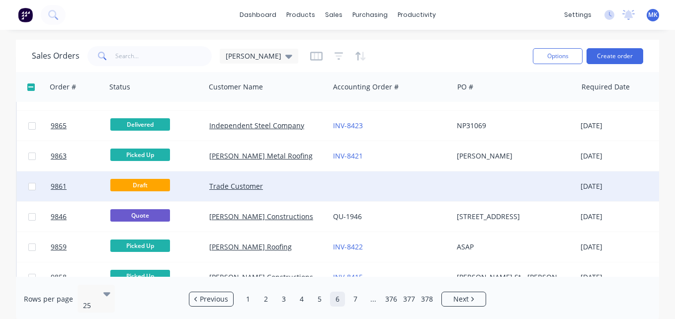
scroll to position [551, 0]
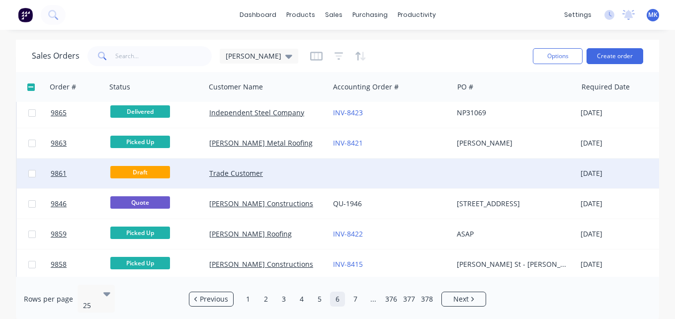
click at [30, 174] on input "checkbox" at bounding box center [31, 173] width 7 height 7
checkbox input "true"
click at [559, 56] on button "Options" at bounding box center [558, 56] width 50 height 16
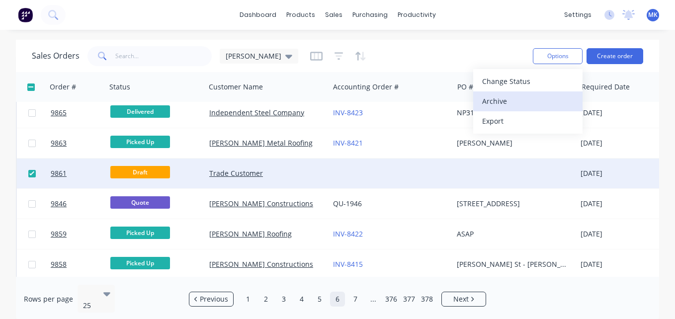
click at [555, 95] on div "Archive" at bounding box center [528, 101] width 92 height 14
click at [496, 99] on div "Archive" at bounding box center [528, 101] width 92 height 14
click at [497, 104] on div "Archive" at bounding box center [528, 101] width 92 height 14
click at [506, 69] on div "Change Status Archive Export" at bounding box center [528, 101] width 109 height 65
click at [497, 106] on div "Archive" at bounding box center [528, 101] width 92 height 14
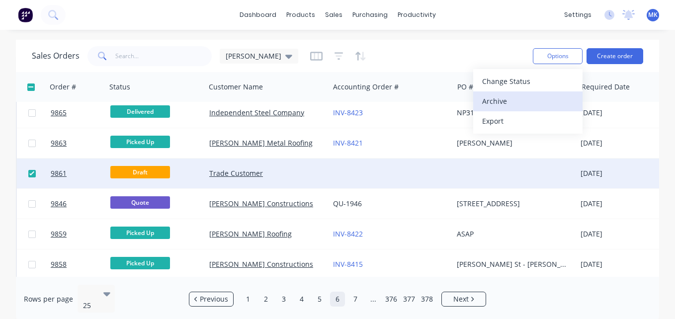
click at [497, 106] on div "Archive" at bounding box center [528, 101] width 92 height 14
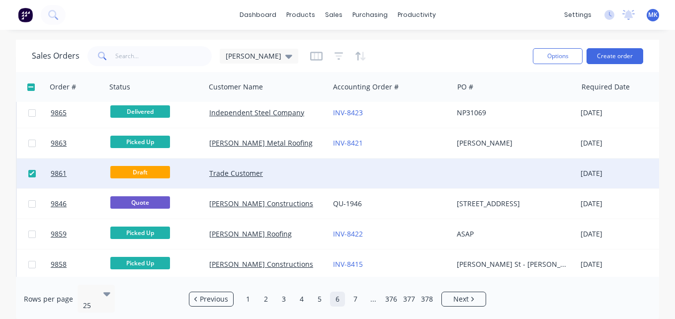
click at [490, 43] on div "Sales Orders mariah Options Create order" at bounding box center [338, 56] width 644 height 32
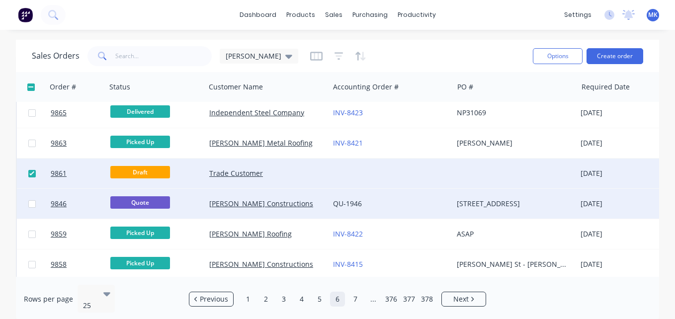
scroll to position [588, 0]
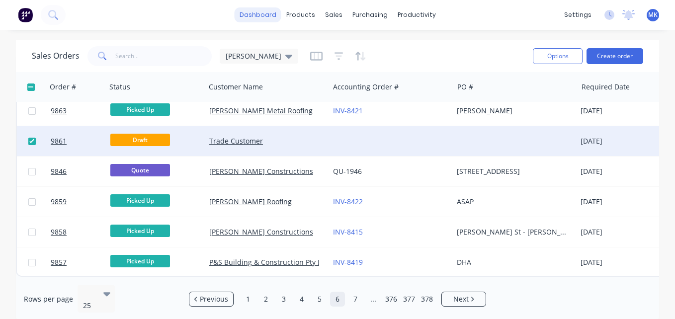
click at [250, 10] on link "dashboard" at bounding box center [258, 14] width 47 height 15
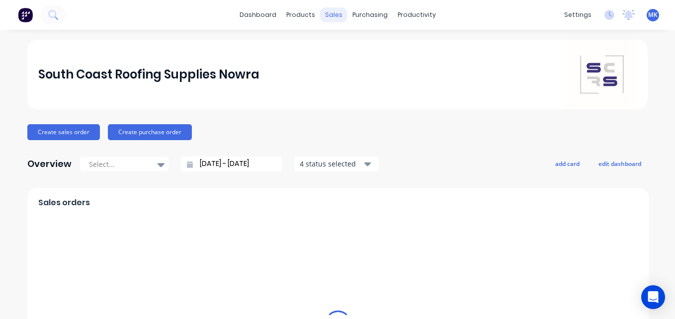
click at [333, 18] on div "sales" at bounding box center [333, 14] width 27 height 15
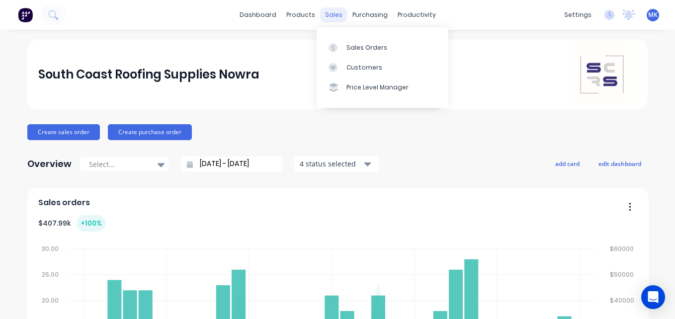
click at [333, 18] on div "sales" at bounding box center [333, 14] width 27 height 15
click at [346, 74] on link "Customers" at bounding box center [383, 68] width 132 height 20
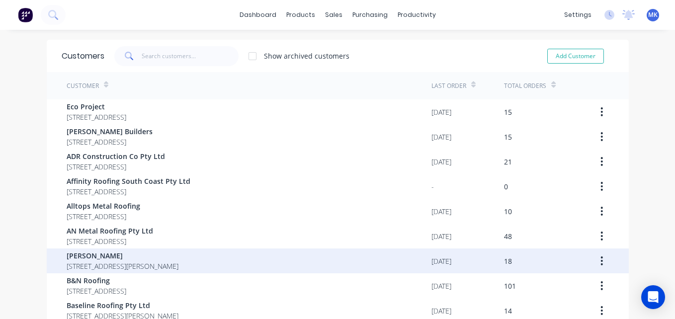
click at [179, 263] on span "12 Maxwell Crescent Sanctuary Point New South Wales Australia 2540" at bounding box center [123, 266] width 112 height 10
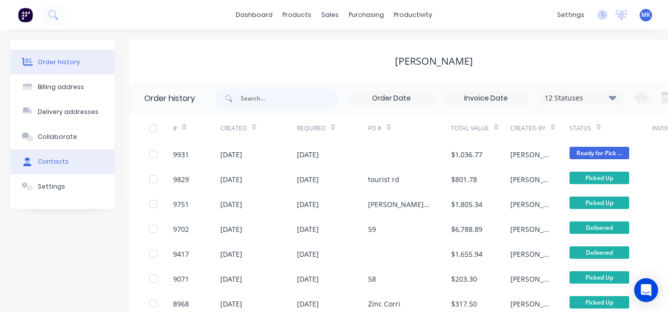
click at [81, 165] on button "Contacts" at bounding box center [62, 161] width 104 height 25
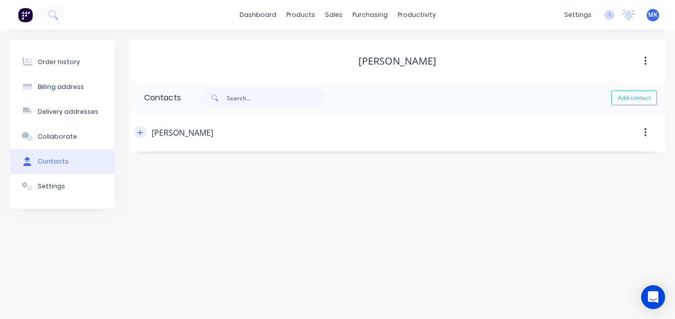
click at [136, 136] on button "button" at bounding box center [140, 132] width 12 height 12
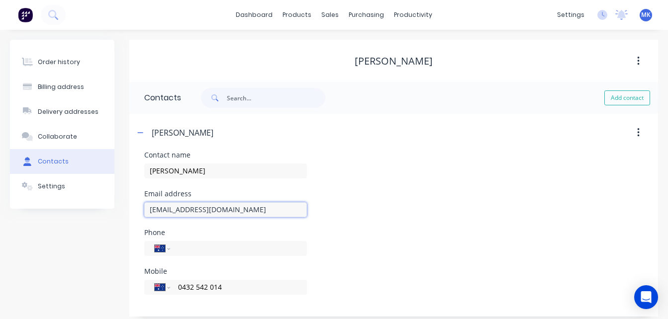
drag, startPoint x: 272, startPoint y: 217, endPoint x: 146, endPoint y: 220, distance: 125.4
click at [146, 220] on div "andrewbeckettplumbing@gmail.com" at bounding box center [225, 214] width 163 height 29
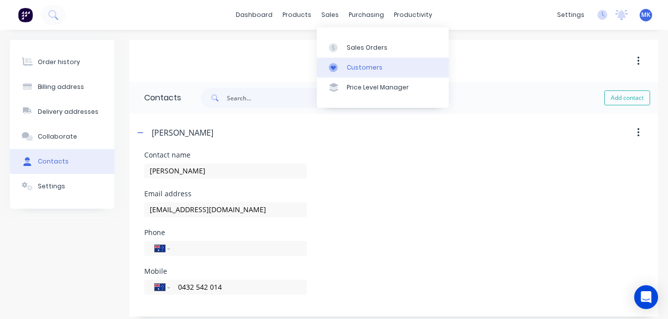
click at [348, 73] on link "Customers" at bounding box center [383, 68] width 132 height 20
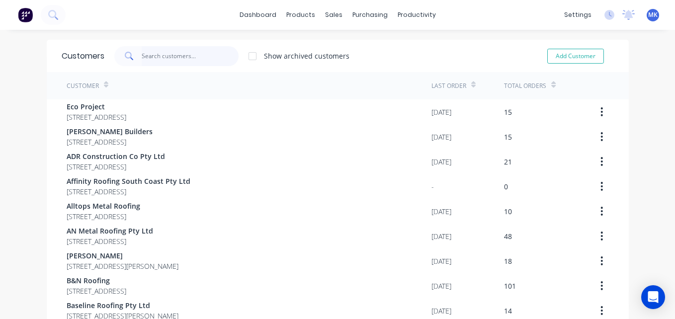
click at [184, 54] on input "text" at bounding box center [190, 56] width 97 height 20
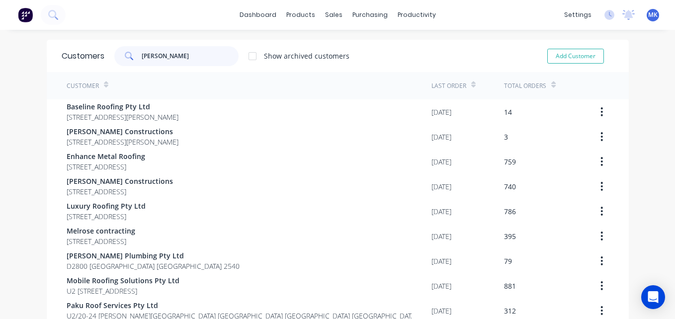
type input "dan"
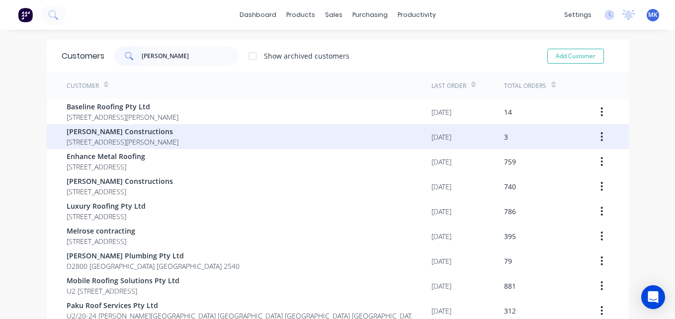
click at [179, 129] on span "[PERSON_NAME] Constructions" at bounding box center [123, 131] width 112 height 10
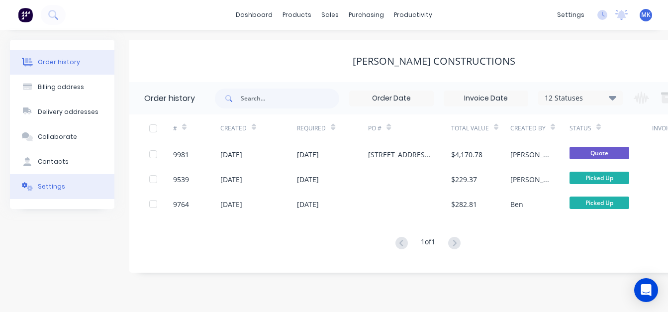
click at [48, 174] on button "Settings" at bounding box center [62, 186] width 104 height 25
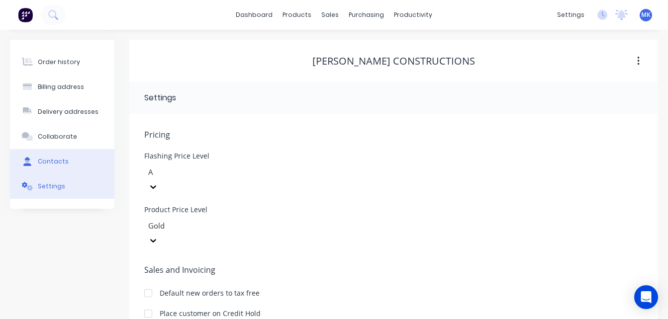
click at [44, 165] on div "Contacts" at bounding box center [53, 161] width 31 height 9
select select "AU"
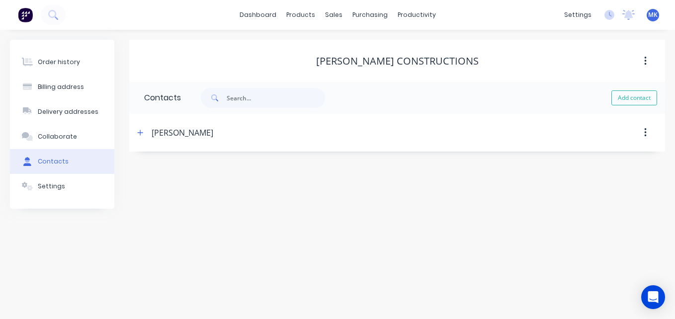
click at [136, 138] on span at bounding box center [140, 132] width 12 height 12
click at [140, 135] on icon "button" at bounding box center [140, 132] width 5 height 5
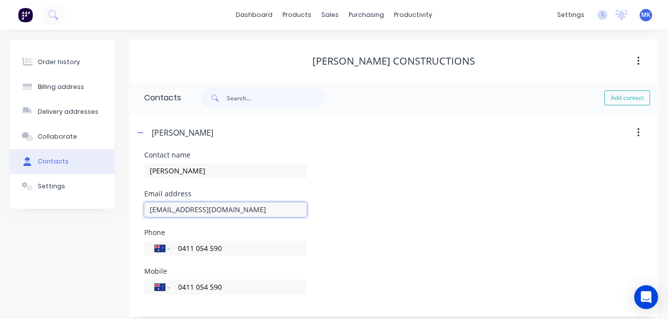
click at [289, 211] on input "danbrownconstructions@hotmail.com" at bounding box center [225, 209] width 163 height 15
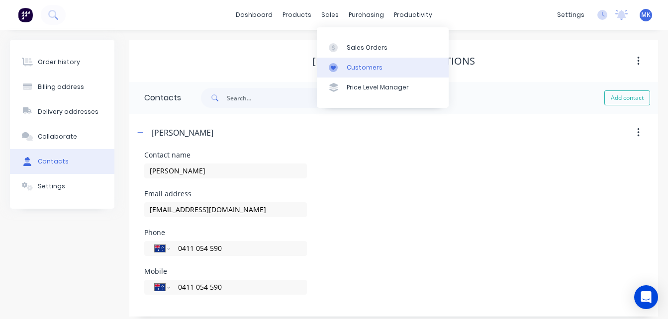
click at [347, 73] on link "Customers" at bounding box center [383, 68] width 132 height 20
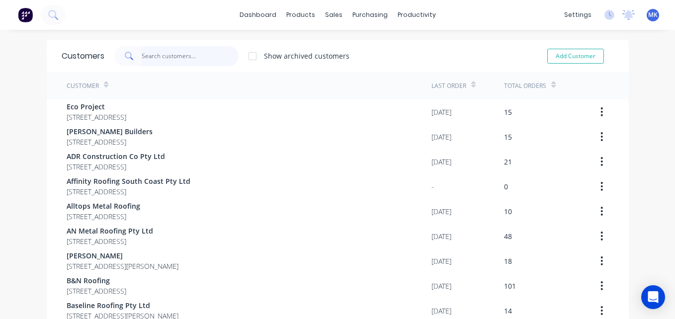
click at [166, 49] on input "text" at bounding box center [190, 56] width 97 height 20
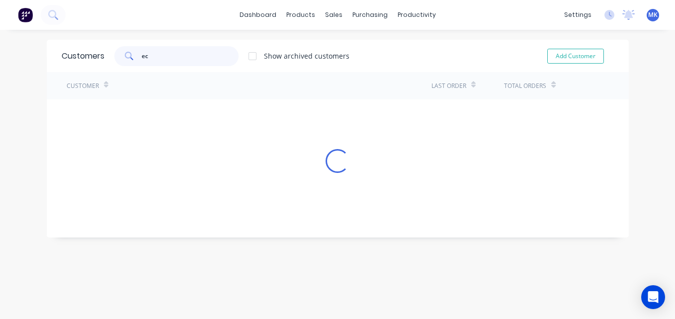
type input "e"
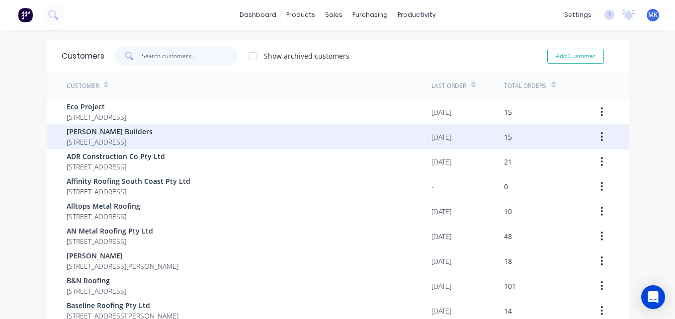
scroll to position [113, 0]
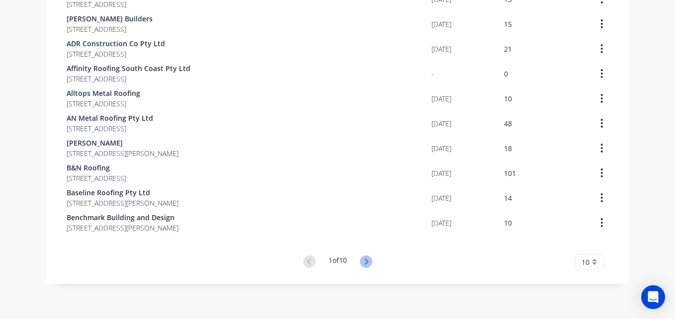
click at [362, 265] on icon at bounding box center [366, 262] width 12 height 12
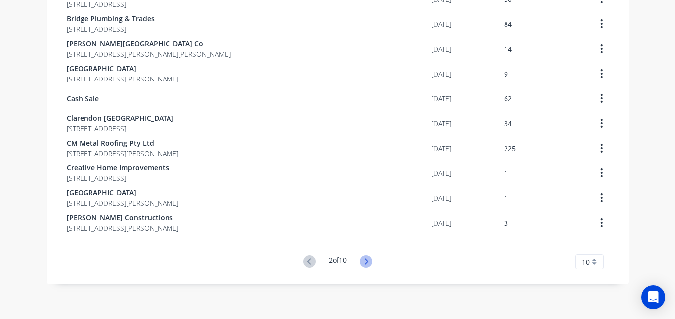
click at [368, 266] on icon at bounding box center [366, 262] width 12 height 12
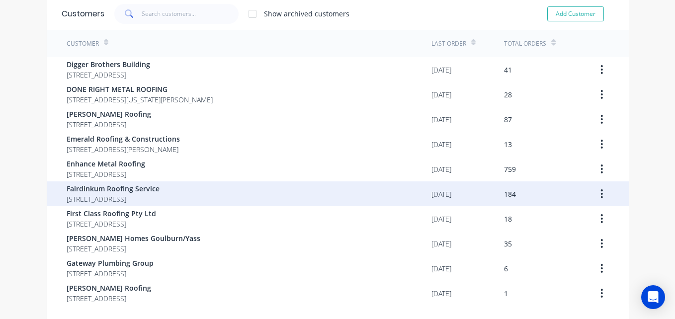
scroll to position [103, 0]
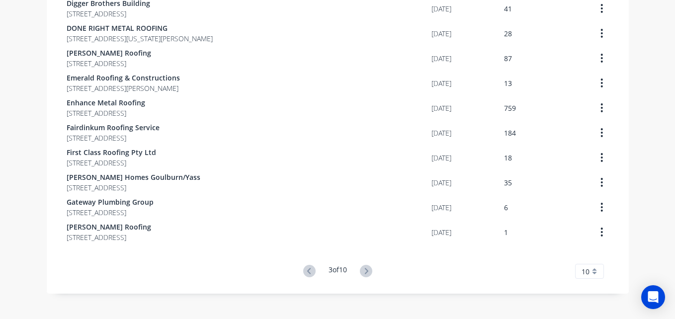
click at [371, 270] on button at bounding box center [366, 272] width 18 height 14
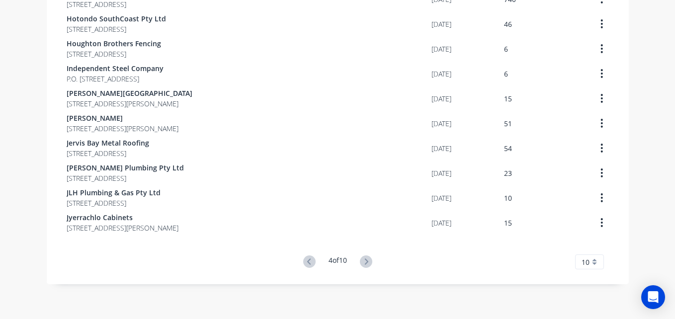
scroll to position [0, 0]
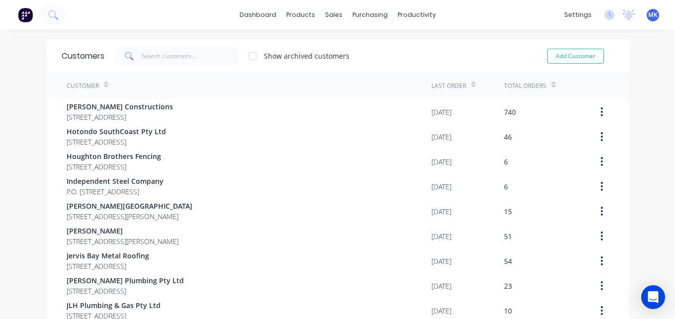
click at [250, 55] on div at bounding box center [253, 56] width 20 height 20
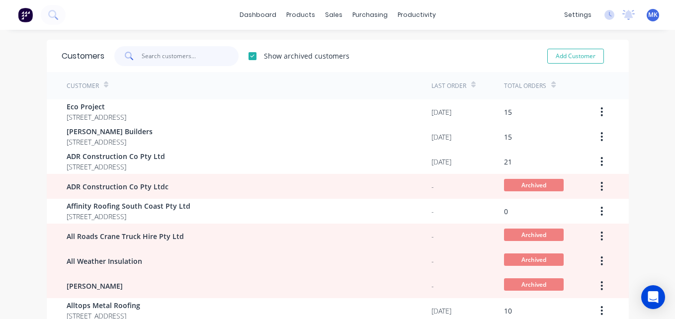
click at [185, 51] on input "text" at bounding box center [190, 56] width 97 height 20
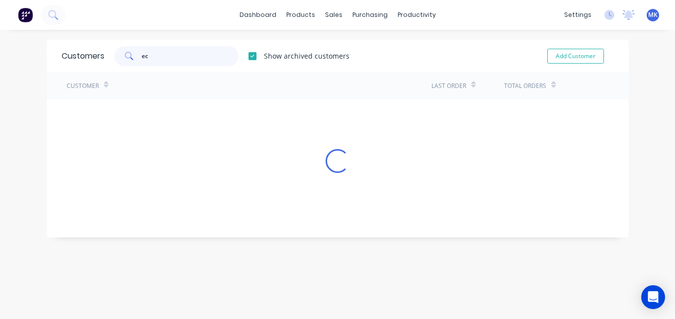
type input "e"
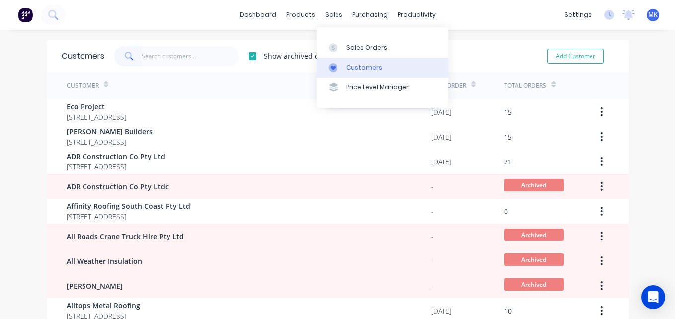
click at [354, 75] on link "Customers" at bounding box center [383, 68] width 132 height 20
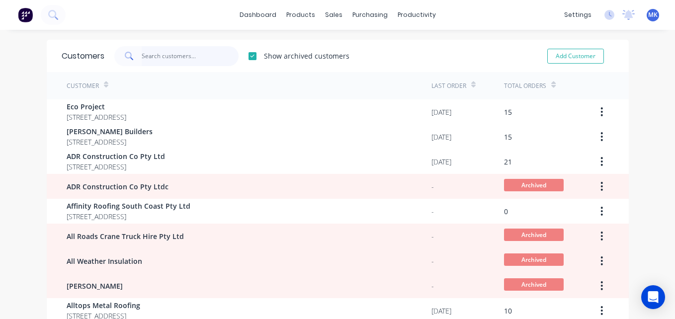
click at [175, 48] on input "text" at bounding box center [190, 56] width 97 height 20
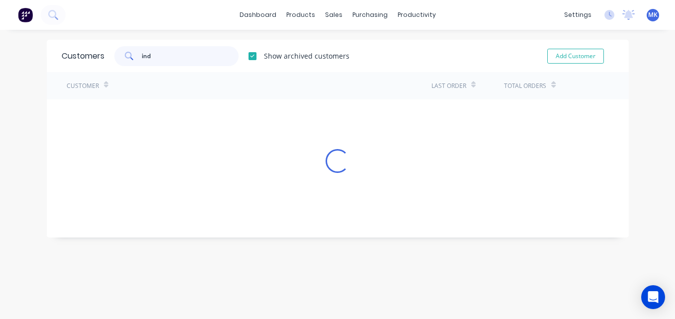
type input "ind"
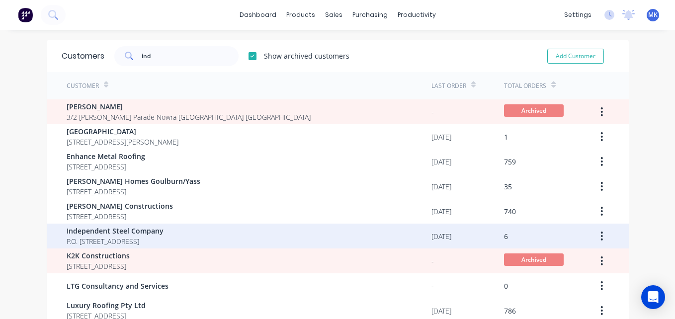
click at [160, 229] on span "Independent Steel Company" at bounding box center [115, 231] width 97 height 10
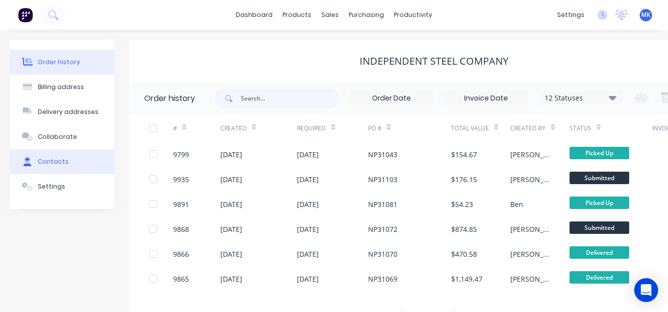
click at [68, 157] on button "Contacts" at bounding box center [62, 161] width 104 height 25
select select "AU"
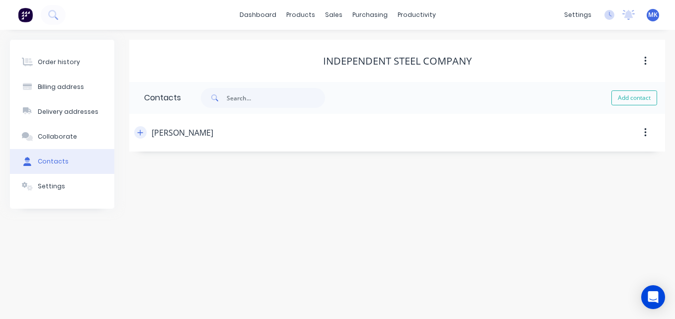
click at [144, 136] on button "button" at bounding box center [140, 132] width 12 height 12
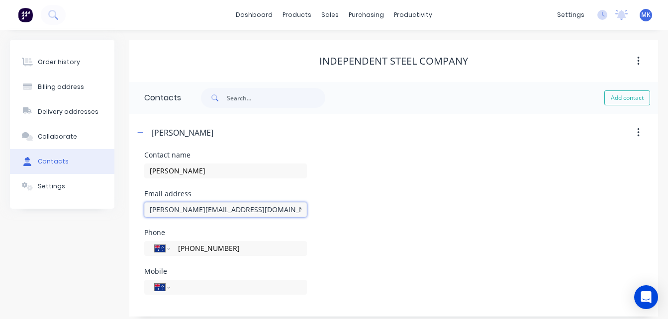
click at [231, 205] on input "[PERSON_NAME][EMAIL_ADDRESS][DOMAIN_NAME]" at bounding box center [225, 209] width 163 height 15
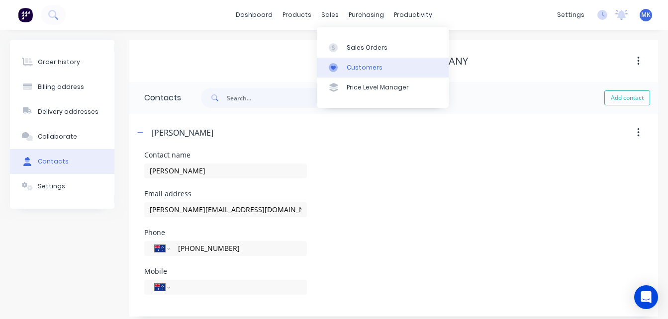
click at [339, 75] on link "Customers" at bounding box center [383, 68] width 132 height 20
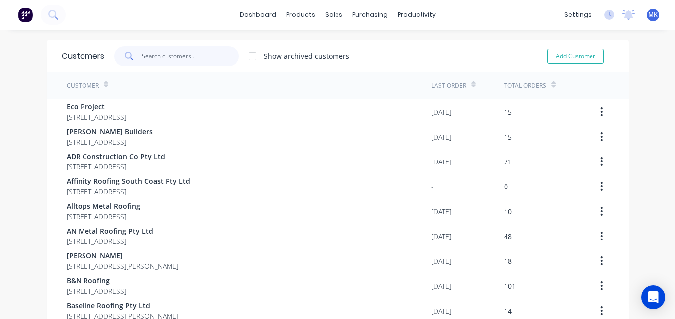
click at [149, 63] on input "text" at bounding box center [190, 56] width 97 height 20
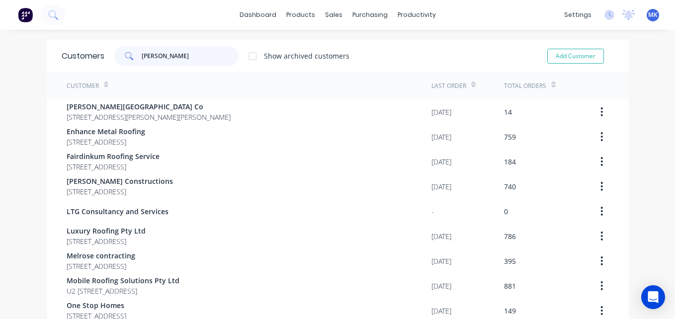
type input "russ"
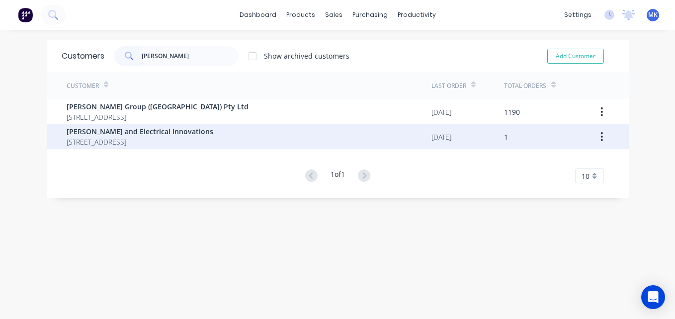
click at [164, 128] on span "[PERSON_NAME] and Electrical Innovations" at bounding box center [140, 131] width 147 height 10
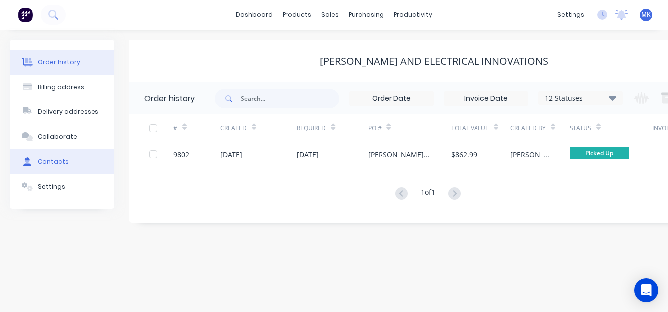
click at [66, 168] on button "Contacts" at bounding box center [62, 161] width 104 height 25
select select "AU"
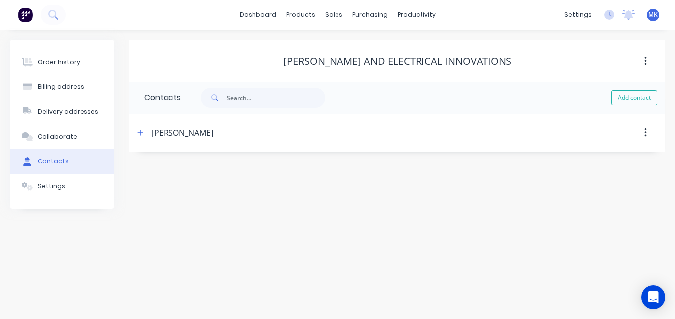
click at [137, 138] on span at bounding box center [140, 132] width 12 height 12
click at [143, 132] on icon "button" at bounding box center [140, 132] width 6 height 7
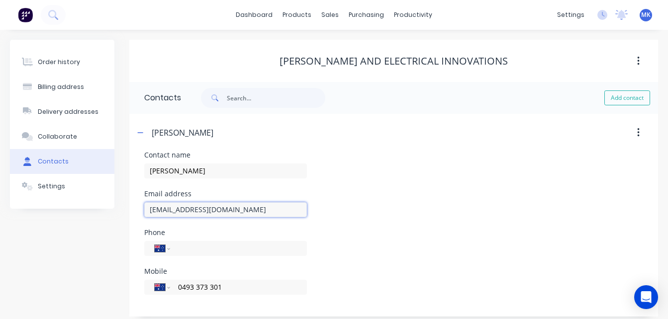
click at [244, 212] on input "russellroofingandelectrical@outlook.com.au" at bounding box center [225, 209] width 163 height 15
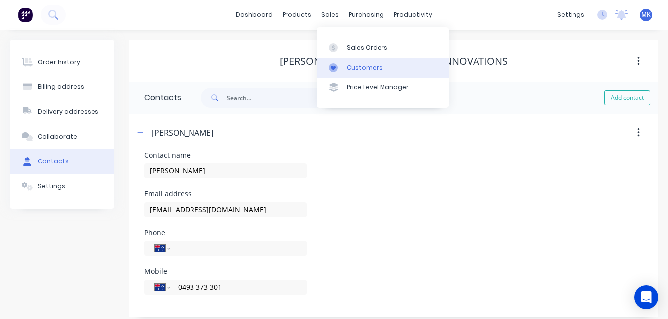
click at [345, 66] on link "Customers" at bounding box center [383, 68] width 132 height 20
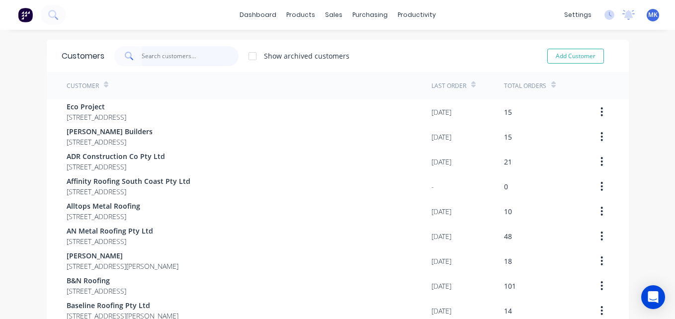
click at [186, 60] on input "text" at bounding box center [190, 56] width 97 height 20
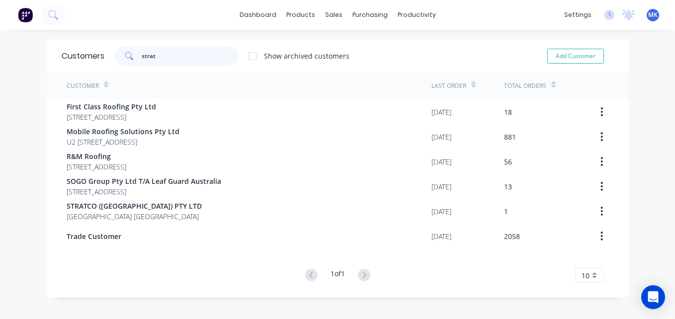
type input "strat"
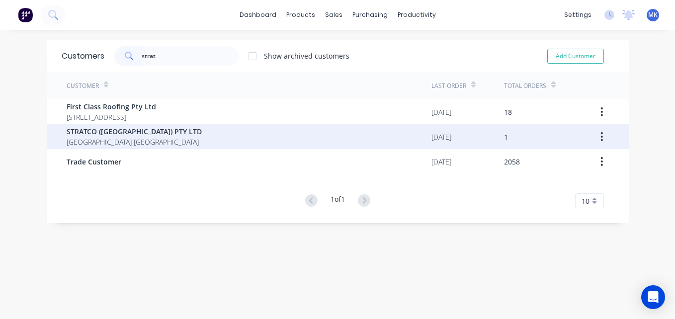
click at [177, 126] on div "STRATCO (NSW) PTY LTD New South Wales Australia" at bounding box center [249, 136] width 365 height 25
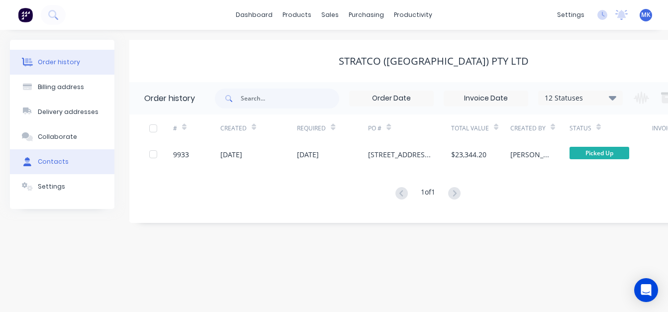
click at [87, 157] on button "Contacts" at bounding box center [62, 161] width 104 height 25
select select "AU"
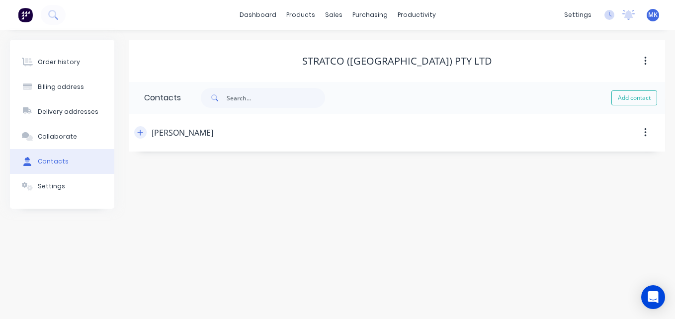
click at [140, 132] on icon "button" at bounding box center [140, 132] width 5 height 5
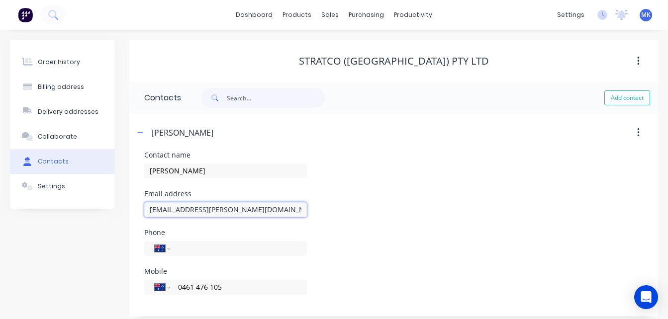
click at [211, 213] on input "saheel.mukadam@stratco.com.au" at bounding box center [225, 209] width 163 height 15
click at [647, 17] on span "MK" at bounding box center [645, 14] width 9 height 9
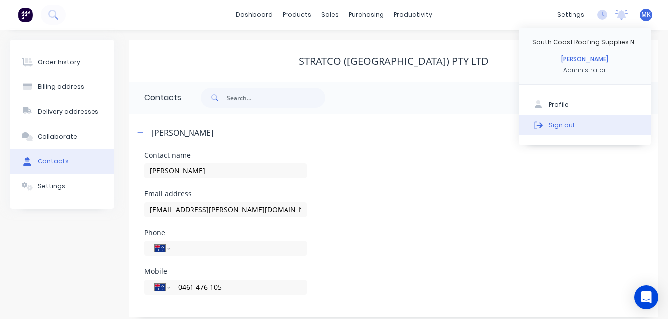
click at [585, 127] on button "Sign out" at bounding box center [585, 125] width 132 height 20
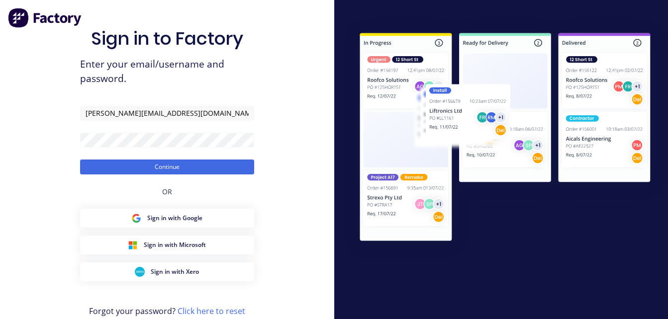
type input "[EMAIL_ADDRESS][DOMAIN_NAME]"
click at [172, 170] on button "Continue" at bounding box center [167, 167] width 174 height 15
